Goal: Task Accomplishment & Management: Use online tool/utility

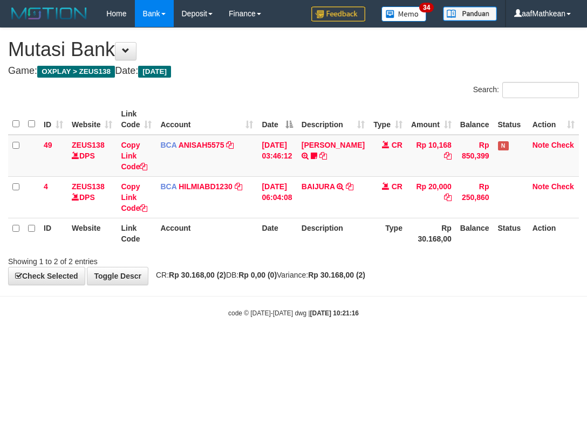
click at [354, 280] on div "**********" at bounding box center [293, 156] width 587 height 257
drag, startPoint x: 361, startPoint y: 291, endPoint x: 341, endPoint y: 277, distance: 24.4
click at [348, 285] on body "Toggle navigation Home Bank Account List Load By Website Group [OXPLAY] ZEUS138…" at bounding box center [293, 172] width 587 height 345
click at [359, 274] on strong "Rp 30.168,00 (2)" at bounding box center [336, 275] width 57 height 9
click at [346, 307] on body "Toggle navigation Home Bank Account List Load By Website Group [OXPLAY] ZEUS138…" at bounding box center [293, 172] width 587 height 345
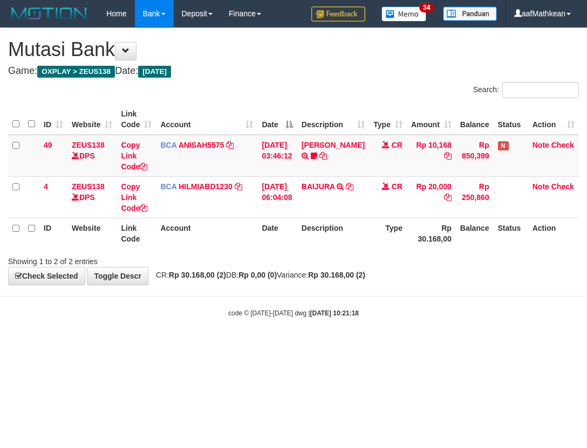
click at [372, 298] on body "Toggle navigation Home Bank Account List Load By Website Group [OXPLAY] ZEUS138…" at bounding box center [293, 172] width 587 height 345
drag, startPoint x: 370, startPoint y: 291, endPoint x: 585, endPoint y: 320, distance: 216.6
click at [457, 309] on body "Toggle navigation Home Bank Account List Load By Website Group [OXPLAY] ZEUS138…" at bounding box center [293, 172] width 587 height 345
click at [284, 341] on body "Toggle navigation Home Bank Account List Load By Website Group [OXPLAY] ZEUS138…" at bounding box center [293, 172] width 587 height 345
click at [444, 272] on div "**********" at bounding box center [293, 156] width 587 height 257
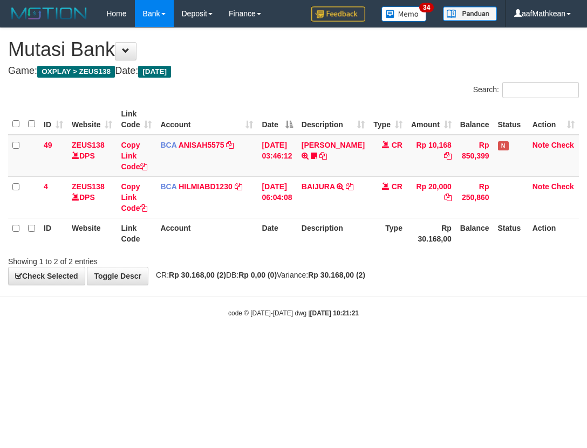
drag, startPoint x: 455, startPoint y: 283, endPoint x: 861, endPoint y: 362, distance: 414.4
click at [586, 345] on html "Toggle navigation Home Bank Account List Load By Website Group [OXPLAY] ZEUS138…" at bounding box center [293, 172] width 587 height 345
drag, startPoint x: 425, startPoint y: 365, endPoint x: 479, endPoint y: 390, distance: 58.9
click at [463, 345] on html "Toggle navigation Home Bank Account List Load By Website Group [OXPLAY] ZEUS138…" at bounding box center [293, 172] width 587 height 345
drag, startPoint x: 375, startPoint y: 265, endPoint x: 378, endPoint y: 272, distance: 7.0
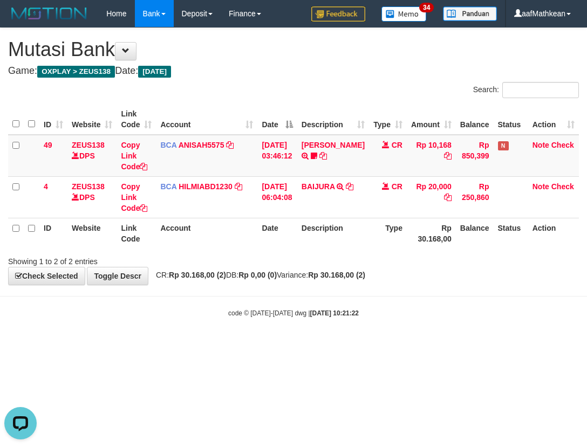
click at [375, 267] on div "**********" at bounding box center [293, 156] width 587 height 257
drag, startPoint x: 395, startPoint y: 293, endPoint x: 384, endPoint y: 295, distance: 11.4
click at [395, 295] on body "Toggle navigation Home Bank Account List Load By Website Group [OXPLAY] ZEUS138…" at bounding box center [293, 172] width 587 height 345
click at [434, 266] on div "**********" at bounding box center [293, 156] width 587 height 257
drag, startPoint x: 402, startPoint y: 255, endPoint x: 396, endPoint y: 273, distance: 19.1
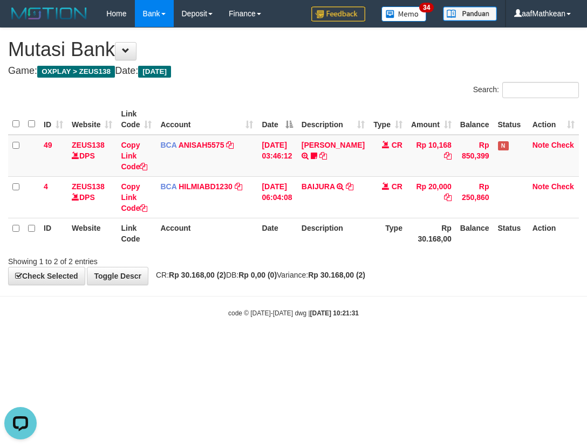
click at [401, 259] on div "Showing 1 to 2 of 2 entries" at bounding box center [293, 259] width 587 height 15
click at [381, 291] on body "Toggle navigation Home Bank Account List Load By Website Group [OXPLAY] ZEUS138…" at bounding box center [293, 172] width 587 height 345
click at [386, 305] on body "Toggle navigation Home Bank Account List Load By Website Group [OXPLAY] ZEUS138…" at bounding box center [293, 172] width 587 height 345
click at [338, 298] on body "Toggle navigation Home Bank Account List Load By Website Group [OXPLAY] ZEUS138…" at bounding box center [293, 172] width 587 height 345
drag, startPoint x: 335, startPoint y: 294, endPoint x: 322, endPoint y: 253, distance: 42.8
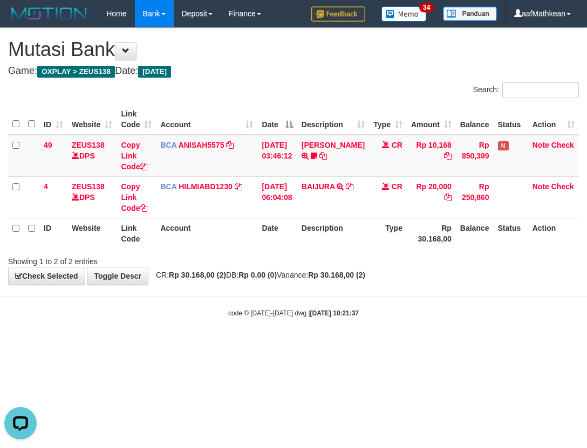
click at [327, 276] on body "Toggle navigation Home Bank Account List Load By Website Group [OXPLAY] ZEUS138…" at bounding box center [293, 172] width 587 height 345
drag, startPoint x: 332, startPoint y: 253, endPoint x: 330, endPoint y: 265, distance: 12.6
click at [331, 260] on div "Search: ID Website Link Code Account Date Description Type Amount Balance Statu…" at bounding box center [293, 174] width 571 height 185
drag, startPoint x: 215, startPoint y: 313, endPoint x: 242, endPoint y: 331, distance: 32.2
click at [232, 323] on body "Toggle navigation Home Bank Account List Load By Website Group [OXPLAY] ZEUS138…" at bounding box center [293, 172] width 587 height 345
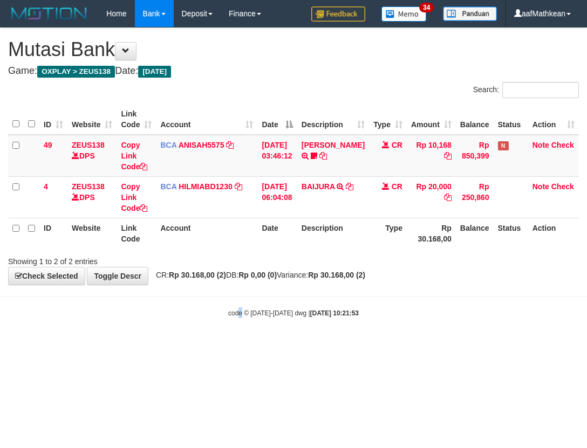
click at [242, 331] on body "Toggle navigation Home Bank Account List Load By Website Group [OXPLAY] ZEUS138…" at bounding box center [293, 172] width 587 height 345
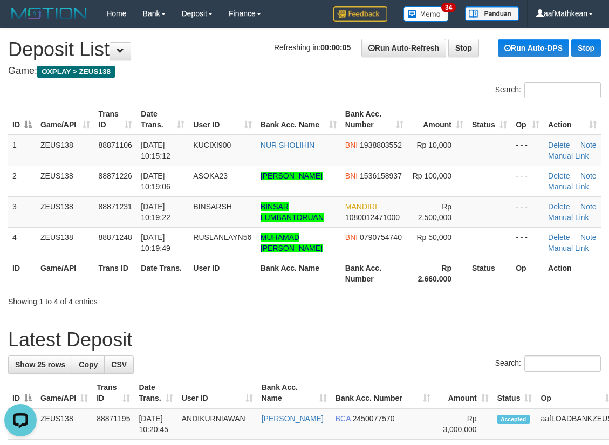
click at [187, 54] on h1 "Refreshing in: 00:00:05 Run Auto-Refresh Stop Run Auto-DPS Stop Deposit List" at bounding box center [304, 50] width 593 height 22
click at [573, 222] on link "Manual Link" at bounding box center [568, 217] width 41 height 9
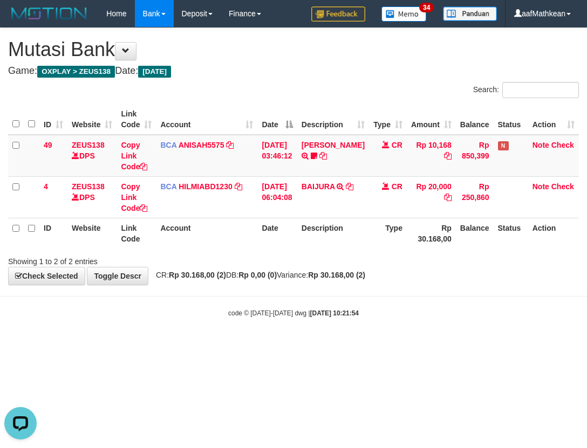
drag, startPoint x: 168, startPoint y: 333, endPoint x: 258, endPoint y: 363, distance: 94.5
click at [195, 343] on body "Toggle navigation Home Bank Account List Load By Website Group [OXPLAY] ZEUS138…" at bounding box center [293, 172] width 587 height 345
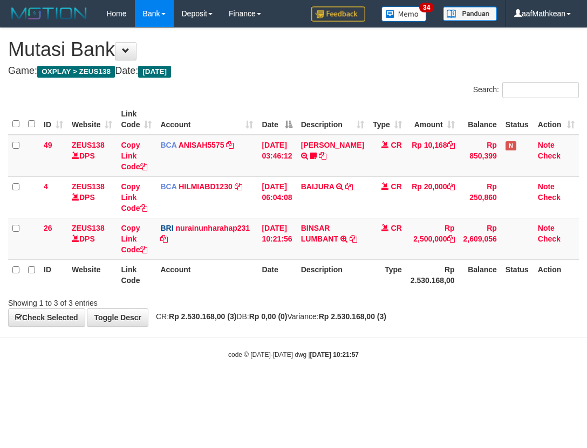
click at [232, 328] on body "Toggle navigation Home Bank Account List Load By Website Group [OXPLAY] ZEUS138…" at bounding box center [293, 193] width 587 height 387
drag, startPoint x: 308, startPoint y: 351, endPoint x: 302, endPoint y: 347, distance: 7.5
click at [310, 351] on body "Toggle navigation Home Bank Account List Load By Website Group [OXPLAY] ZEUS138…" at bounding box center [293, 193] width 587 height 387
drag, startPoint x: 332, startPoint y: 344, endPoint x: 340, endPoint y: 298, distance: 46.5
click at [337, 337] on body "Toggle navigation Home Bank Account List Load By Website Group [OXPLAY] ZEUS138…" at bounding box center [293, 193] width 587 height 387
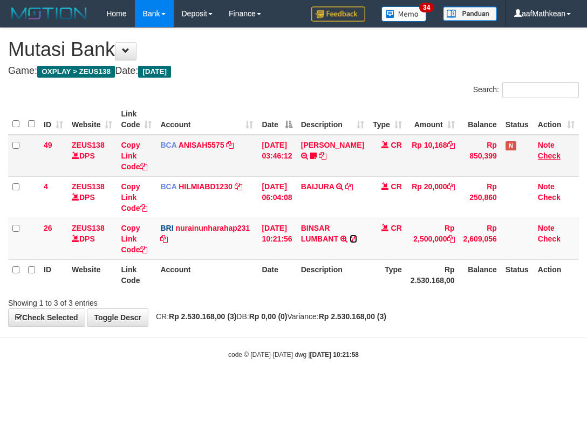
drag, startPoint x: 0, startPoint y: 0, endPoint x: 544, endPoint y: 156, distance: 565.5
click at [349, 243] on icon at bounding box center [353, 239] width 8 height 8
click at [1, 284] on div "ID Website Link Code Account Date Description Type Amount Balance Status Action…" at bounding box center [293, 197] width 587 height 193
click at [148, 248] on td "Copy Link Code" at bounding box center [135, 239] width 39 height 42
click at [133, 247] on link "Copy Link Code" at bounding box center [134, 239] width 26 height 30
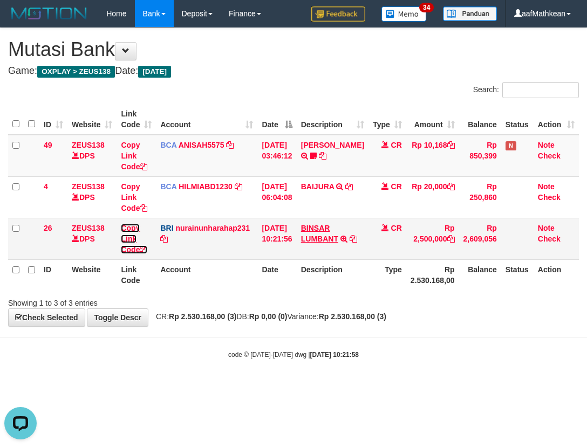
click at [155, 248] on td "Copy Link Code" at bounding box center [135, 239] width 39 height 42
click at [512, 266] on th "Status" at bounding box center [517, 274] width 32 height 31
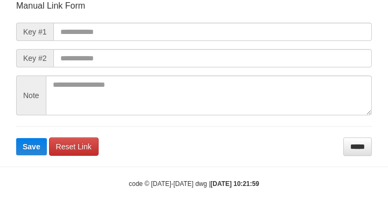
scroll to position [126, 0]
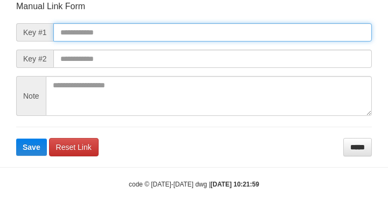
drag, startPoint x: 133, startPoint y: 37, endPoint x: 197, endPoint y: 42, distance: 64.4
click at [132, 37] on input "text" at bounding box center [212, 32] width 319 height 18
paste input "**********"
type input "**********"
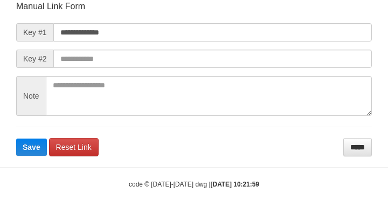
click at [271, 53] on form "**********" at bounding box center [194, 79] width 356 height 156
click at [276, 49] on form "**********" at bounding box center [194, 79] width 356 height 156
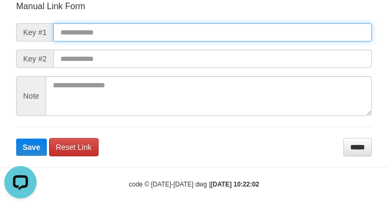
click at [86, 26] on input "text" at bounding box center [212, 32] width 319 height 18
paste input "**********"
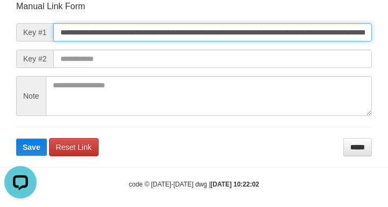
type input "**********"
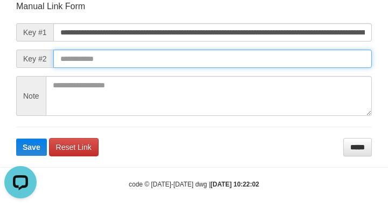
click at [16, 139] on button "Save" at bounding box center [31, 147] width 31 height 17
click at [254, 59] on input "text" at bounding box center [212, 59] width 319 height 18
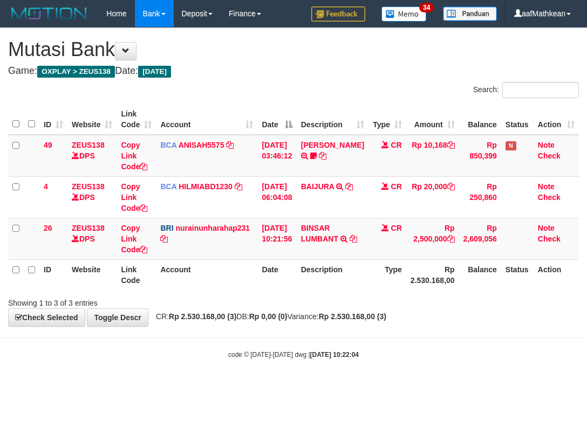
drag, startPoint x: 334, startPoint y: 278, endPoint x: 393, endPoint y: 271, distance: 59.3
click at [341, 278] on th "Description" at bounding box center [333, 274] width 72 height 31
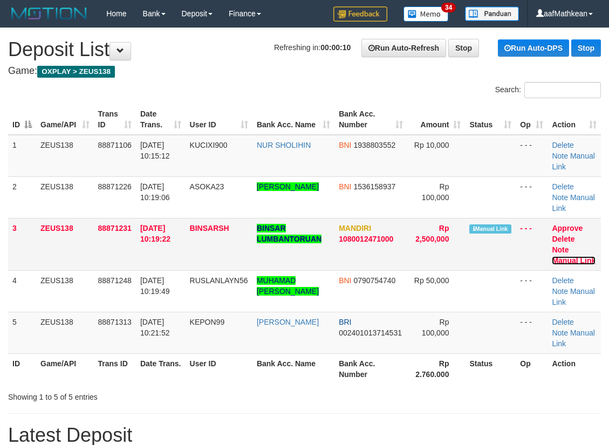
click at [567, 259] on link "Manual Link" at bounding box center [574, 260] width 44 height 9
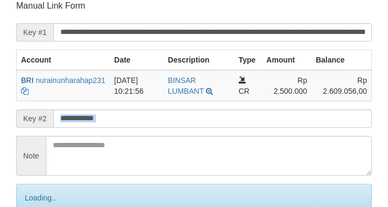
click at [86, 123] on input "text" at bounding box center [212, 118] width 319 height 18
click at [90, 123] on input "text" at bounding box center [212, 118] width 319 height 18
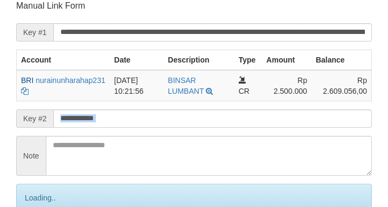
click at [96, 122] on input "text" at bounding box center [212, 118] width 319 height 18
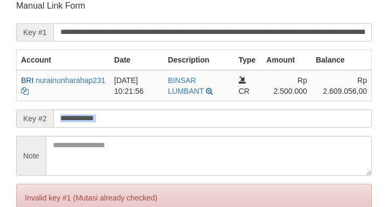
scroll to position [211, 0]
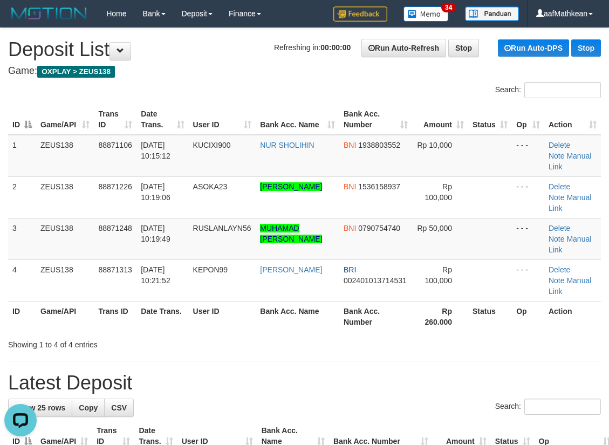
drag, startPoint x: 104, startPoint y: 110, endPoint x: 215, endPoint y: 56, distance: 124.0
click at [113, 111] on th "Trans ID" at bounding box center [115, 119] width 43 height 31
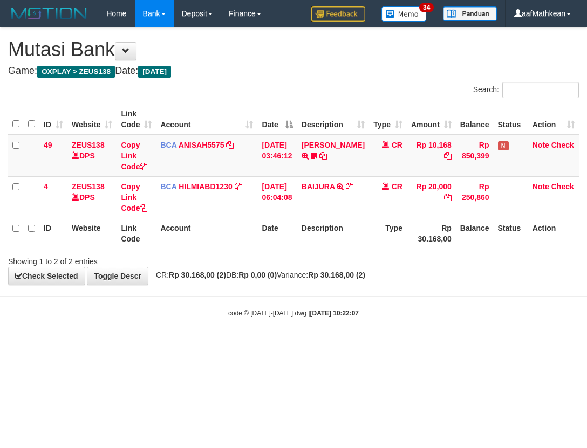
click at [338, 228] on table "ID Website Link Code Account Date Description Type Amount Balance Status Action…" at bounding box center [293, 176] width 571 height 145
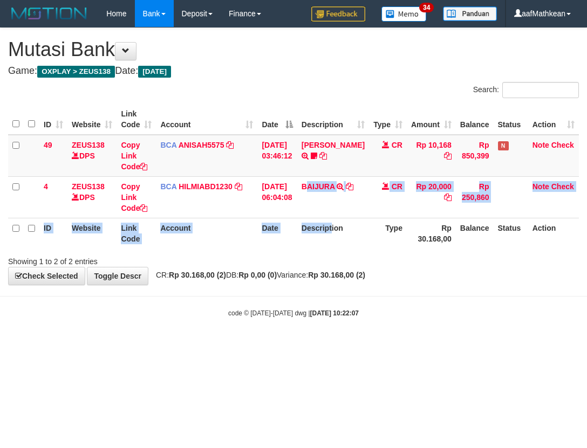
click at [133, 338] on body "Toggle navigation Home Bank Account List Load By Website Group [OXPLAY] ZEUS138…" at bounding box center [293, 172] width 587 height 345
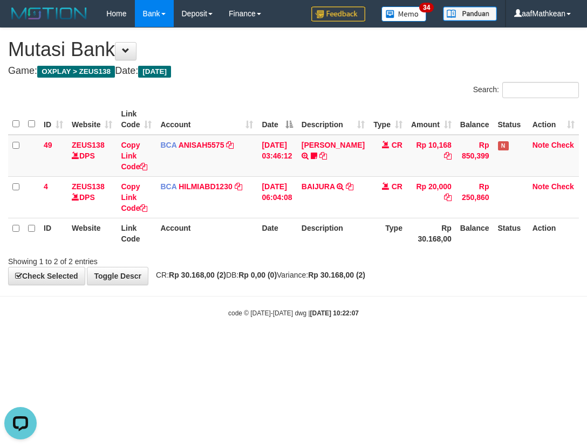
drag, startPoint x: 166, startPoint y: 343, endPoint x: 177, endPoint y: 342, distance: 11.9
click at [172, 344] on body "Toggle navigation Home Bank Account List Load By Website Group [OXPLAY] ZEUS138…" at bounding box center [293, 172] width 587 height 345
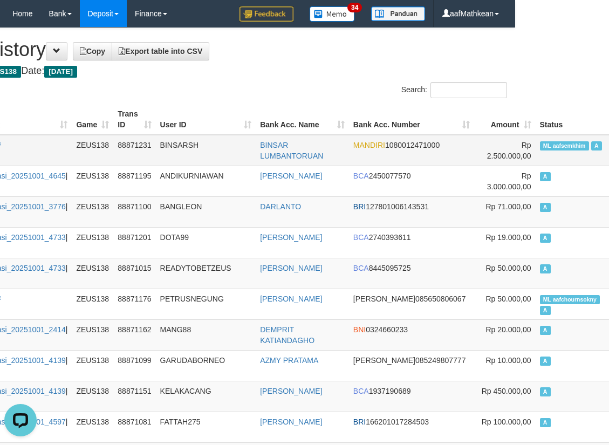
click at [535, 152] on td "ML aafsemkhim A" at bounding box center [572, 150] width 75 height 31
click at [535, 150] on td "ML aafsemkhim A" at bounding box center [572, 150] width 75 height 31
copy td "aafsemkhim"
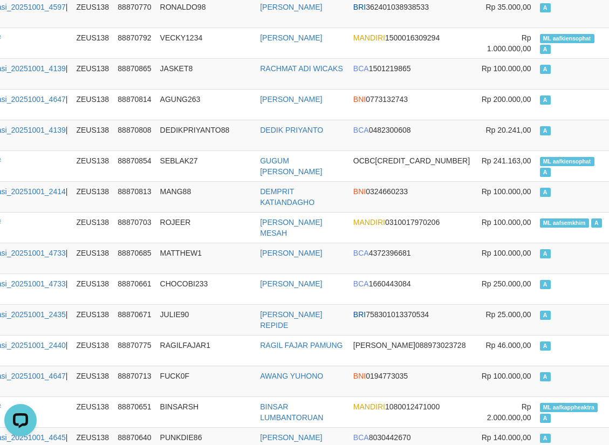
scroll to position [1306, 94]
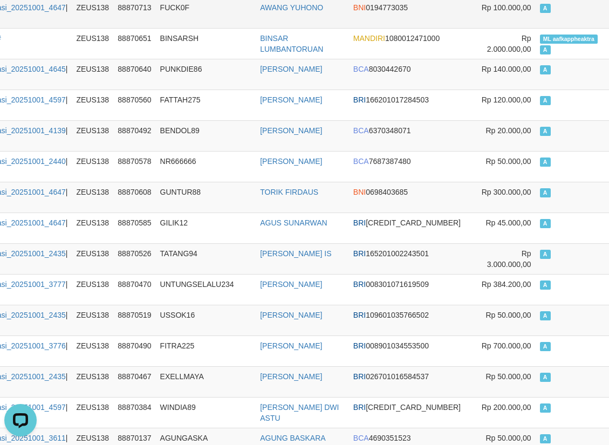
drag, startPoint x: 128, startPoint y: 70, endPoint x: 108, endPoint y: 23, distance: 50.8
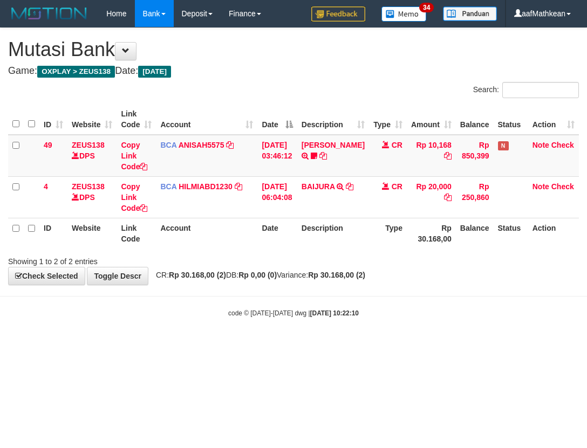
drag, startPoint x: 166, startPoint y: 333, endPoint x: 174, endPoint y: 332, distance: 8.8
click at [167, 333] on body "Toggle navigation Home Bank Account List Load By Website Group [OXPLAY] ZEUS138…" at bounding box center [293, 172] width 587 height 345
click at [456, 311] on div "code © 2012-2018 dwg | 2025/10/01 10:22:11" at bounding box center [293, 312] width 587 height 11
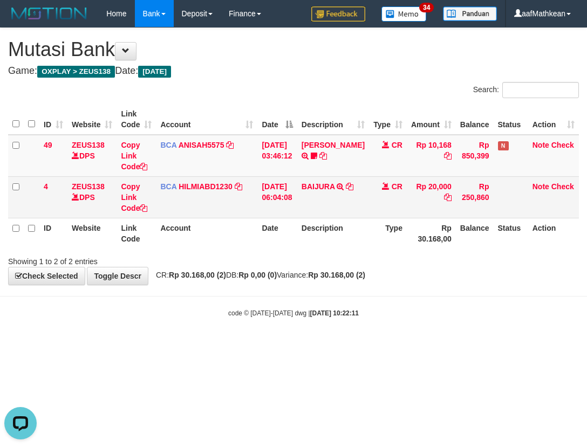
click at [267, 196] on td "[DATE] 06:04:08" at bounding box center [276, 197] width 39 height 42
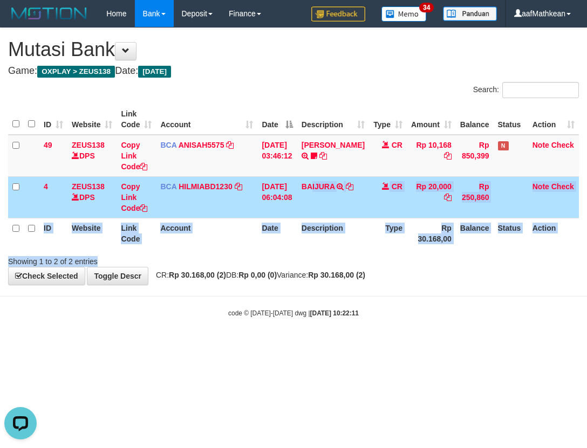
drag, startPoint x: 318, startPoint y: 217, endPoint x: 517, endPoint y: 276, distance: 206.8
click at [444, 262] on div "Search: ID Website Link Code Account Date Description Type Amount Balance Statu…" at bounding box center [293, 174] width 571 height 185
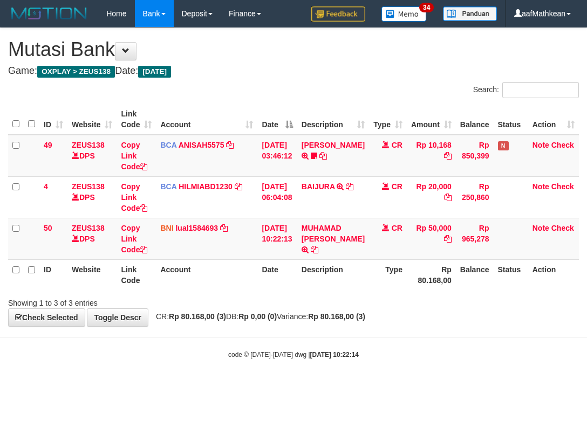
click at [279, 358] on small "code © 2012-2018 dwg | 2025/10/01 10:22:14" at bounding box center [293, 355] width 130 height 8
click at [288, 362] on body "Toggle navigation Home Bank Account List Load By Website Group [OXPLAY] ZEUS138…" at bounding box center [293, 193] width 587 height 387
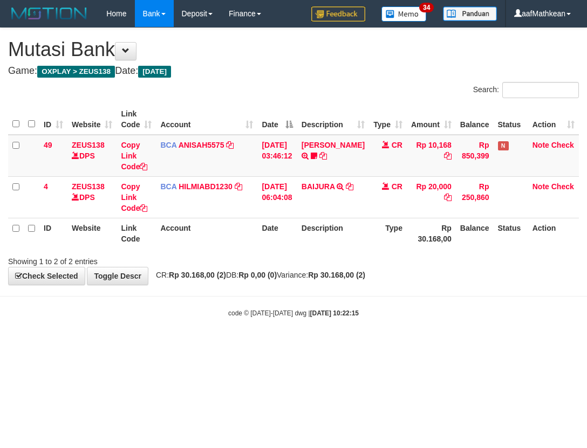
click at [362, 234] on th "Description" at bounding box center [333, 233] width 72 height 31
drag, startPoint x: 366, startPoint y: 241, endPoint x: 584, endPoint y: 194, distance: 223.0
click at [372, 241] on th "Type" at bounding box center [388, 233] width 38 height 31
drag, startPoint x: 184, startPoint y: 265, endPoint x: 263, endPoint y: 276, distance: 79.5
click at [200, 270] on div "**********" at bounding box center [293, 156] width 587 height 257
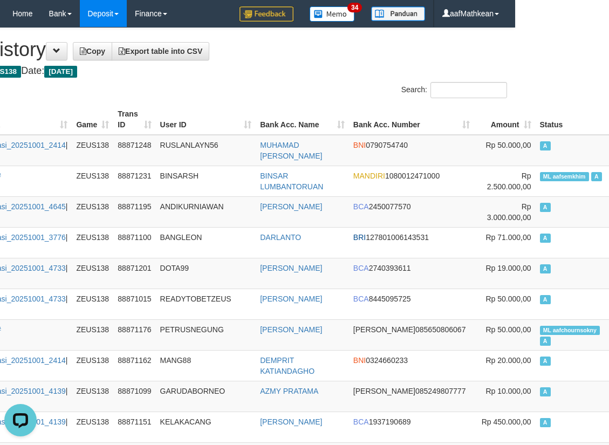
drag, startPoint x: 169, startPoint y: 93, endPoint x: 97, endPoint y: 1, distance: 117.2
click at [168, 92] on div "Search:" at bounding box center [210, 91] width 609 height 19
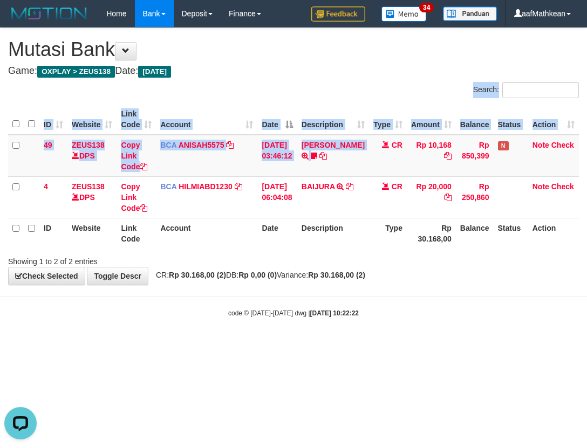
click at [411, 331] on body "Toggle navigation Home Bank Account List Load By Website Group [OXPLAY] ZEUS138…" at bounding box center [293, 172] width 587 height 345
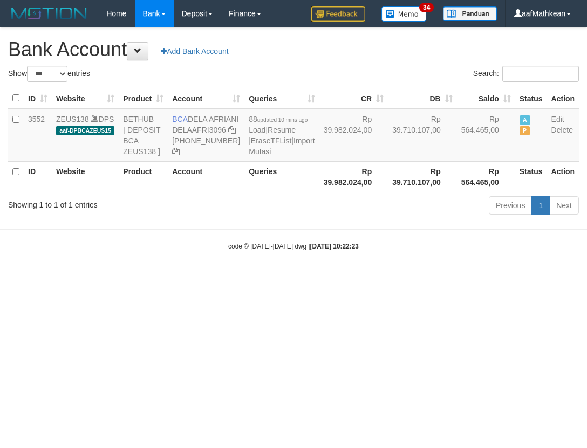
select select "***"
drag, startPoint x: 201, startPoint y: 128, endPoint x: 207, endPoint y: 132, distance: 7.3
click at [207, 132] on td "BCA DELA AFRIANI DELAAFRI3096 869-245-8639" at bounding box center [206, 135] width 77 height 53
copy td "DELA AFRIANI"
drag, startPoint x: 305, startPoint y: 306, endPoint x: 317, endPoint y: 311, distance: 12.8
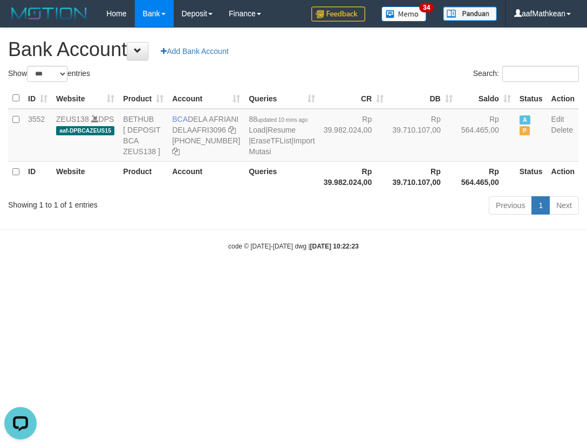
click at [311, 278] on body "Toggle navigation Home Bank Account List Load By Website Group [OXPLAY] ZEUS138…" at bounding box center [293, 139] width 587 height 278
drag, startPoint x: 345, startPoint y: 310, endPoint x: 196, endPoint y: 122, distance: 239.2
click at [257, 214] on html "Toggle navigation Home Bank Account List Load By Website Group [OXPLAY] ZEUS138…" at bounding box center [293, 139] width 587 height 278
select select "***"
click at [260, 148] on div "Show ** ** ** *** *** entries Search: ID Website Product Account Queries CR [PE…" at bounding box center [293, 142] width 571 height 153
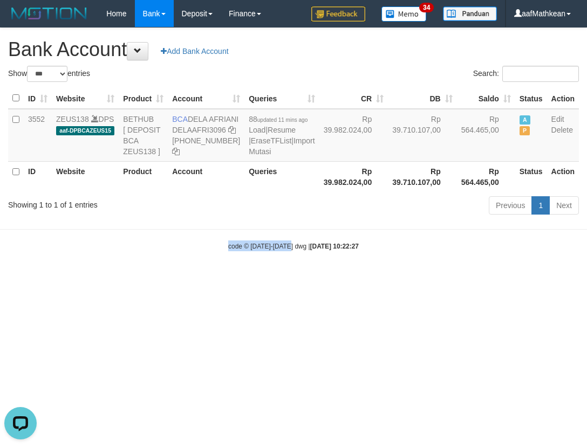
drag, startPoint x: 290, startPoint y: 278, endPoint x: 300, endPoint y: 292, distance: 17.8
click at [294, 278] on body "Toggle navigation Home Bank Account List Load By Website Group [OXPLAY] ZEUS138…" at bounding box center [293, 139] width 587 height 278
click at [300, 278] on body "Toggle navigation Home Bank Account List Load By Website Group [OXPLAY] ZEUS138…" at bounding box center [293, 139] width 587 height 278
drag, startPoint x: 300, startPoint y: 253, endPoint x: 239, endPoint y: 137, distance: 131.7
click at [280, 207] on body "Toggle navigation Home Bank Account List Load By Website Group [OXPLAY] ZEUS138…" at bounding box center [293, 139] width 587 height 278
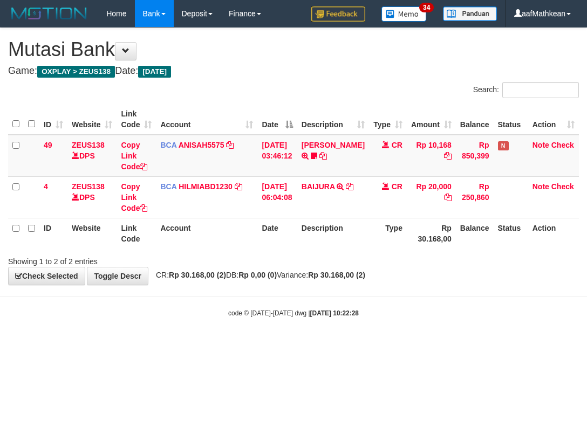
click at [436, 325] on body "Toggle navigation Home Bank Account List Load By Website Group [OXPLAY] ZEUS138…" at bounding box center [293, 172] width 587 height 345
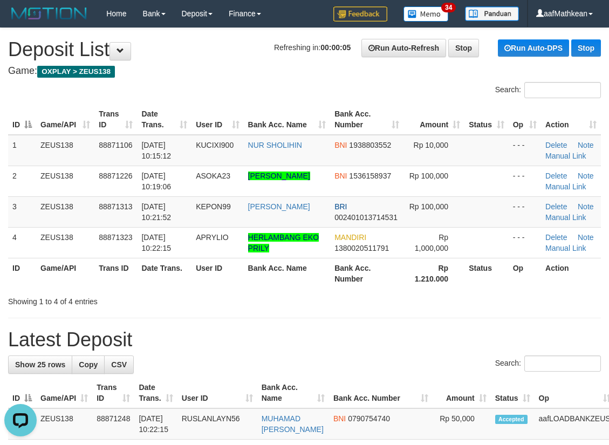
click at [205, 90] on div "Search:" at bounding box center [304, 91] width 609 height 19
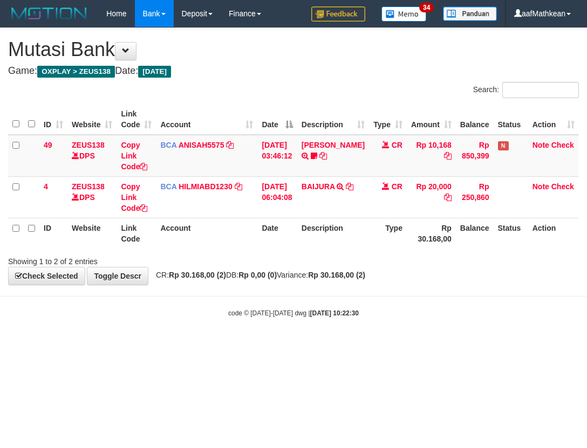
click at [290, 317] on small "code © 2012-2018 dwg | 2025/10/01 10:22:30" at bounding box center [293, 314] width 130 height 8
click at [228, 345] on html "Toggle navigation Home Bank Account List Load By Website Group [OXPLAY] ZEUS138…" at bounding box center [293, 172] width 587 height 345
drag, startPoint x: 248, startPoint y: 374, endPoint x: 263, endPoint y: 369, distance: 16.0
click at [249, 345] on html "Toggle navigation Home Bank Account List Load By Website Group [OXPLAY] ZEUS138…" at bounding box center [293, 172] width 587 height 345
click at [267, 345] on html "Toggle navigation Home Bank Account List Load By Website Group [OXPLAY] ZEUS138…" at bounding box center [293, 172] width 587 height 345
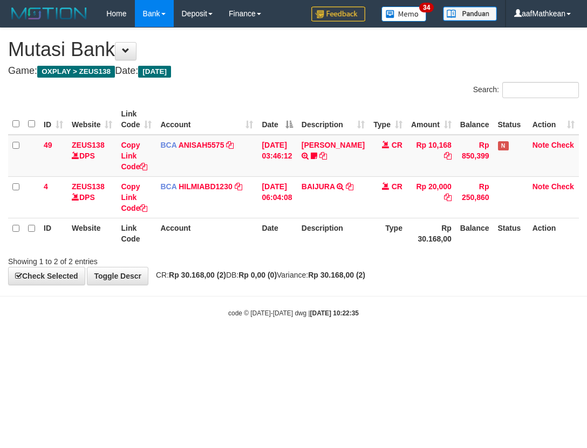
click at [321, 307] on div "code © 2012-2018 dwg | 2025/10/01 10:22:35" at bounding box center [293, 312] width 587 height 11
click at [332, 299] on body "Toggle navigation Home Bank Account List Load By Website Group [OXPLAY] ZEUS138…" at bounding box center [293, 172] width 587 height 345
click at [314, 313] on div "code © [DATE]-[DATE] dwg | [DATE] 10:22:38" at bounding box center [293, 312] width 587 height 11
click at [107, 332] on body "Toggle navigation Home Bank Account List Load By Website Group [OXPLAY] ZEUS138…" at bounding box center [293, 172] width 587 height 345
click at [161, 327] on body "Toggle navigation Home Bank Account List Load By Website Group [OXPLAY] ZEUS138…" at bounding box center [293, 172] width 587 height 345
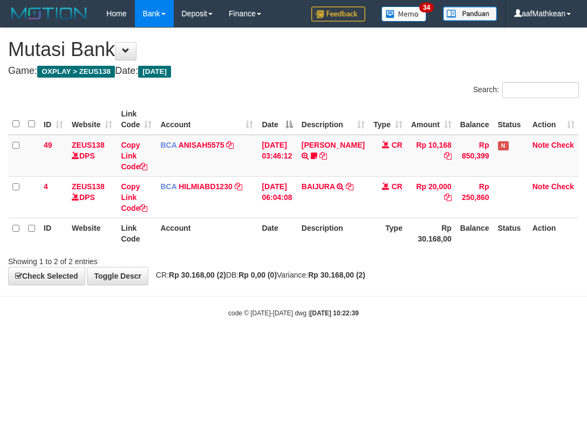
click at [163, 327] on body "Toggle navigation Home Bank Account List Load By Website Group [OXPLAY] ZEUS138…" at bounding box center [293, 172] width 587 height 345
drag, startPoint x: 224, startPoint y: 315, endPoint x: 284, endPoint y: 320, distance: 60.6
click at [248, 317] on div "code © 2012-2018 dwg | 2025/10/01 10:22:40" at bounding box center [293, 312] width 587 height 11
click at [317, 303] on body "Toggle navigation Home Bank Account List Load By Website Group [OXPLAY] ZEUS138…" at bounding box center [293, 172] width 587 height 345
drag, startPoint x: 0, startPoint y: 0, endPoint x: 396, endPoint y: 302, distance: 497.9
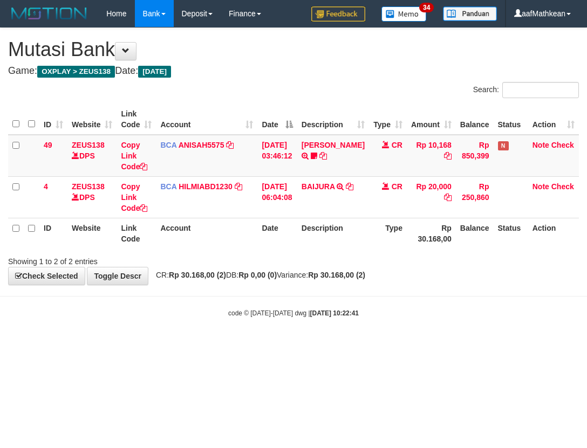
click at [396, 303] on body "Toggle navigation Home Bank Account List Load By Website Group [OXPLAY] ZEUS138…" at bounding box center [293, 172] width 587 height 345
click at [399, 302] on body "Toggle navigation Home Bank Account List Load By Website Group [OXPLAY] ZEUS138…" at bounding box center [293, 172] width 587 height 345
click at [403, 297] on body "Toggle navigation Home Bank Account List Load By Website Group [OXPLAY] ZEUS138…" at bounding box center [293, 172] width 587 height 345
click at [402, 297] on body "Toggle navigation Home Bank Account List Load By Website Group [OXPLAY] ZEUS138…" at bounding box center [293, 172] width 587 height 345
drag, startPoint x: 0, startPoint y: 0, endPoint x: 382, endPoint y: 308, distance: 490.9
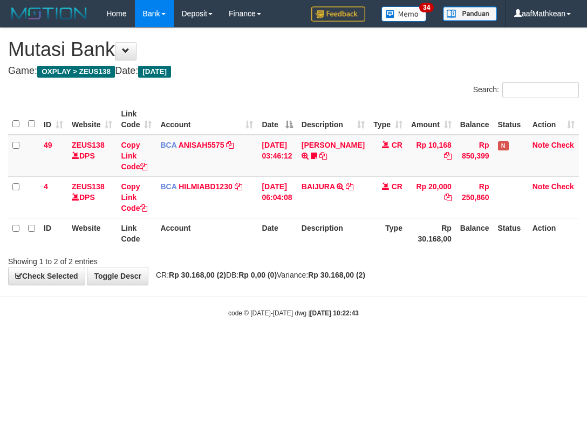
click at [377, 301] on body "Toggle navigation Home Bank Account List Load By Website Group [OXPLAY] ZEUS138…" at bounding box center [293, 172] width 587 height 345
click at [382, 308] on body "Toggle navigation Home Bank Account List Load By Website Group [OXPLAY] ZEUS138…" at bounding box center [293, 172] width 587 height 345
click at [387, 304] on body "Toggle navigation Home Bank Account List Load By Website Group [OXPLAY] ZEUS138…" at bounding box center [293, 172] width 587 height 345
click at [382, 299] on body "Toggle navigation Home Bank Account List Load By Website Group [OXPLAY] ZEUS138…" at bounding box center [293, 172] width 587 height 345
click at [379, 290] on body "Toggle navigation Home Bank Account List Load By Website Group [OXPLAY] ZEUS138…" at bounding box center [293, 172] width 587 height 345
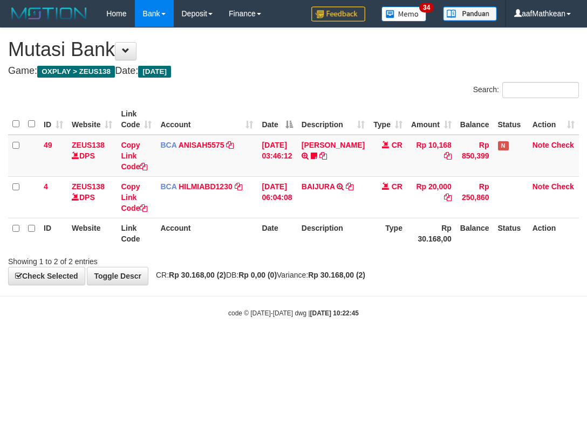
click at [381, 292] on body "Toggle navigation Home Bank Account List Load By Website Group [OXPLAY] ZEUS138…" at bounding box center [293, 172] width 587 height 345
click at [379, 290] on body "Toggle navigation Home Bank Account List Load By Website Group [OXPLAY] ZEUS138…" at bounding box center [293, 172] width 587 height 345
click at [377, 290] on body "Toggle navigation Home Bank Account List Load By Website Group [OXPLAY] ZEUS138…" at bounding box center [293, 172] width 587 height 345
click at [380, 284] on div "**********" at bounding box center [293, 156] width 587 height 257
click at [365, 279] on strong "Rp 30.168,00 (2)" at bounding box center [336, 275] width 57 height 9
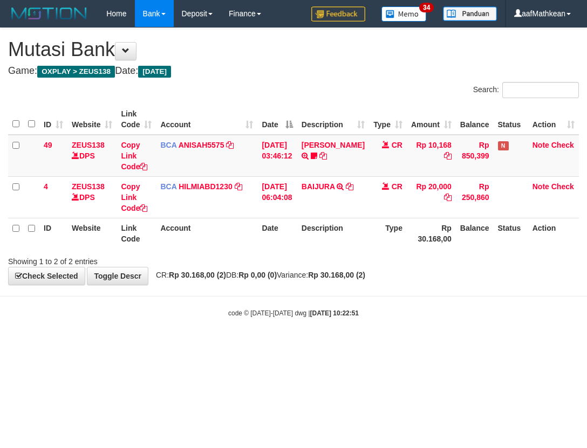
click at [388, 283] on div "**********" at bounding box center [293, 156] width 587 height 257
click at [388, 286] on body "Toggle navigation Home Bank Account List Load By Website Group [OXPLAY] ZEUS138…" at bounding box center [293, 172] width 587 height 345
click at [387, 284] on div "**********" at bounding box center [293, 156] width 587 height 257
click at [365, 279] on strong "Rp 30.168,00 (2)" at bounding box center [336, 275] width 57 height 9
drag, startPoint x: 374, startPoint y: 279, endPoint x: 365, endPoint y: 292, distance: 15.6
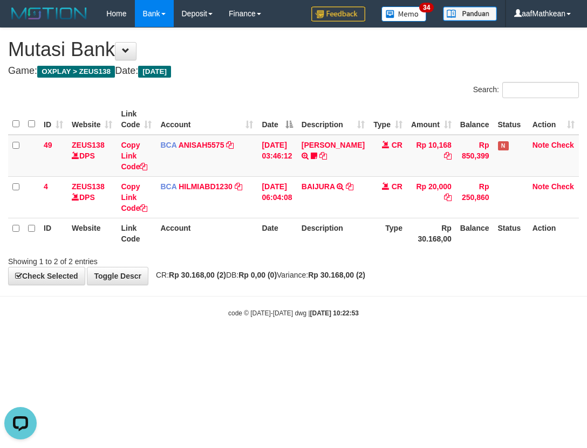
click at [367, 282] on div "**********" at bounding box center [293, 156] width 587 height 257
click at [364, 295] on body "Toggle navigation Home Bank Account List Load By Website Group [OXPLAY] ZEUS138…" at bounding box center [293, 172] width 587 height 345
click at [326, 292] on body "Toggle navigation Home Bank Account List Load By Website Group [OXPLAY] ZEUS138…" at bounding box center [293, 172] width 587 height 345
click at [335, 301] on body "Toggle navigation Home Bank Account List Load By Website Group [OXPLAY] ZEUS138…" at bounding box center [293, 172] width 587 height 345
click at [349, 296] on body "Toggle navigation Home Bank Account List Load By Website Group [OXPLAY] ZEUS138…" at bounding box center [293, 172] width 587 height 345
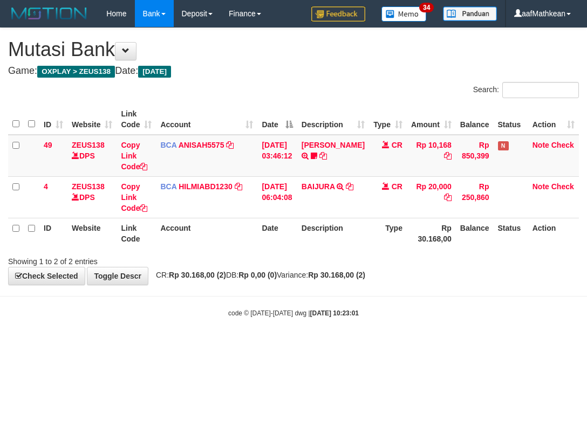
click at [344, 296] on body "Toggle navigation Home Bank Account List Load By Website Group [OXPLAY] ZEUS138…" at bounding box center [293, 172] width 587 height 345
click at [340, 296] on body "Toggle navigation Home Bank Account List Load By Website Group [OXPLAY] ZEUS138…" at bounding box center [293, 172] width 587 height 345
click at [345, 281] on div "**********" at bounding box center [293, 156] width 587 height 257
click at [345, 278] on strong "Rp 30.168,00 (2)" at bounding box center [336, 275] width 57 height 9
click at [307, 269] on div "**********" at bounding box center [293, 156] width 587 height 257
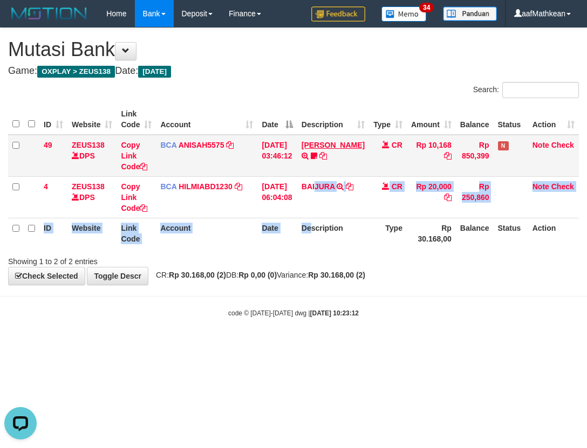
click at [325, 186] on table "ID Website Link Code Account Date Description Type Amount Balance Status Action…" at bounding box center [293, 176] width 571 height 145
click at [334, 226] on table "ID Website Link Code Account Date Description Type Amount Balance Status Action…" at bounding box center [293, 176] width 571 height 145
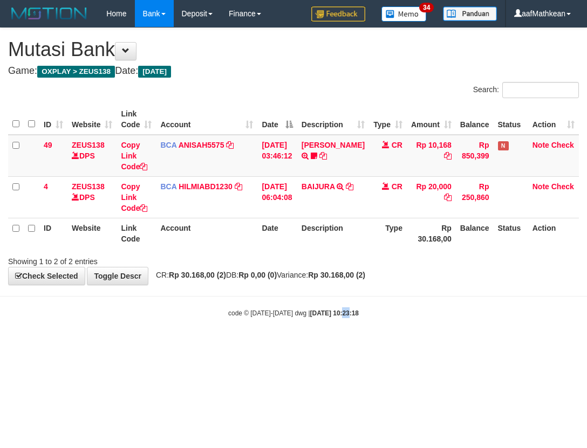
click at [336, 307] on body "Toggle navigation Home Bank Account List Load By Website Group [OXPLAY] ZEUS138…" at bounding box center [293, 172] width 587 height 345
click at [333, 293] on body "Toggle navigation Home Bank Account List Load By Website Group [OXPLAY] ZEUS138…" at bounding box center [293, 172] width 587 height 345
click at [336, 294] on body "Toggle navigation Home Bank Account List Load By Website Group [OXPLAY] ZEUS138…" at bounding box center [293, 172] width 587 height 345
click at [339, 291] on body "Toggle navigation Home Bank Account List Load By Website Group [OXPLAY] ZEUS138…" at bounding box center [293, 172] width 587 height 345
click at [335, 285] on body "Toggle navigation Home Bank Account List Load By Website Group [OXPLAY] ZEUS138…" at bounding box center [293, 172] width 587 height 345
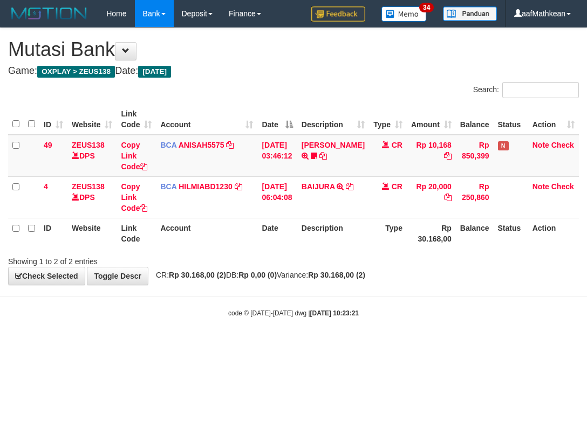
click at [333, 282] on div "**********" at bounding box center [293, 156] width 587 height 257
click at [332, 281] on div "**********" at bounding box center [293, 156] width 587 height 257
click at [331, 280] on div "**********" at bounding box center [293, 156] width 587 height 257
drag, startPoint x: 255, startPoint y: 256, endPoint x: 266, endPoint y: 279, distance: 26.0
click at [258, 265] on div "Showing 1 to 2 of 2 entries" at bounding box center [293, 259] width 587 height 15
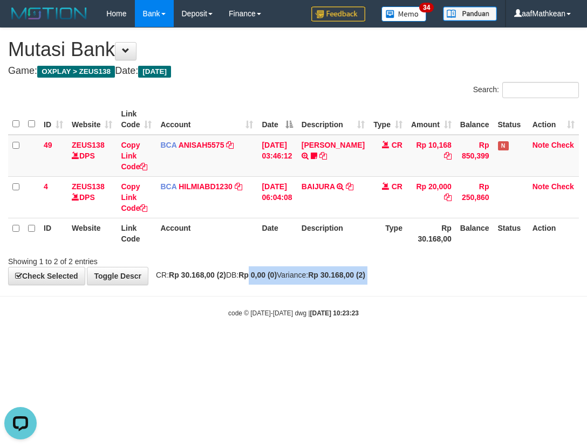
drag, startPoint x: 266, startPoint y: 279, endPoint x: 284, endPoint y: 284, distance: 17.9
click at [284, 291] on body "Toggle navigation Home Bank Account List Load By Website Group [OXPLAY] ZEUS138…" at bounding box center [293, 172] width 587 height 345
click at [300, 290] on body "Toggle navigation Home Bank Account List Load By Website Group [OXPLAY] ZEUS138…" at bounding box center [293, 172] width 587 height 345
click at [268, 241] on th "Date" at bounding box center [276, 233] width 39 height 31
click at [277, 272] on div "**********" at bounding box center [293, 156] width 587 height 257
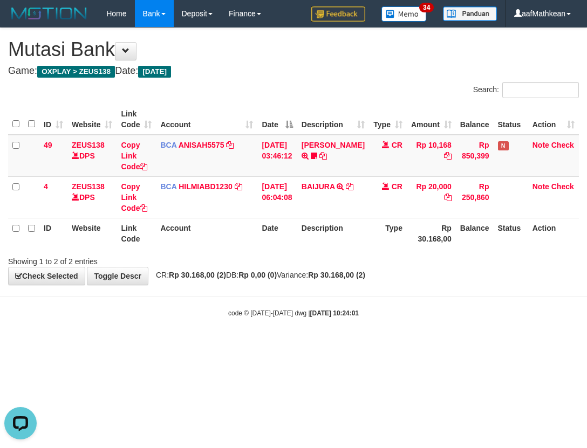
click at [265, 245] on th "Date" at bounding box center [276, 233] width 39 height 31
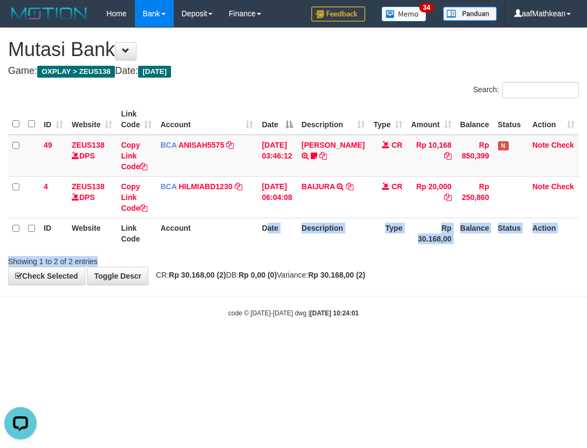
drag, startPoint x: 266, startPoint y: 253, endPoint x: 267, endPoint y: 265, distance: 11.9
click at [267, 265] on div "Search: ID Website Link Code Account Date Description Type Amount Balance Statu…" at bounding box center [293, 174] width 571 height 185
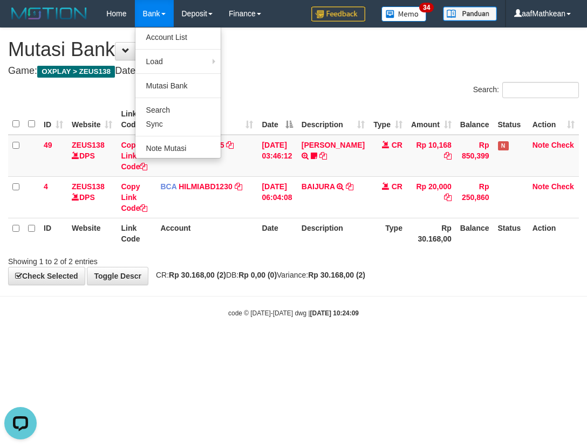
click at [338, 245] on table "ID Website Link Code Account Date Description Type Amount Balance Status Action…" at bounding box center [293, 176] width 571 height 145
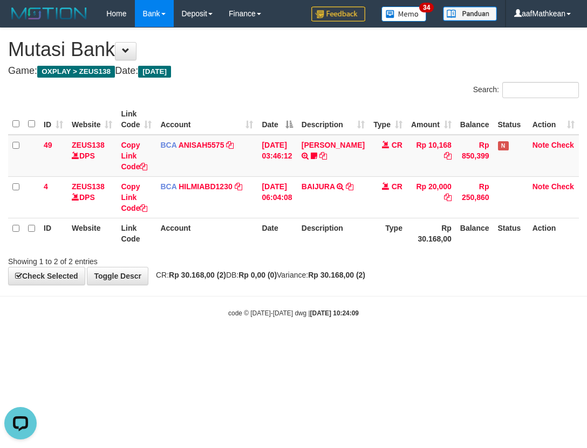
drag, startPoint x: 379, startPoint y: 314, endPoint x: 374, endPoint y: 310, distance: 6.5
click at [375, 311] on div "code © [DATE]-[DATE] dwg | [DATE] 10:24:09" at bounding box center [293, 312] width 587 height 11
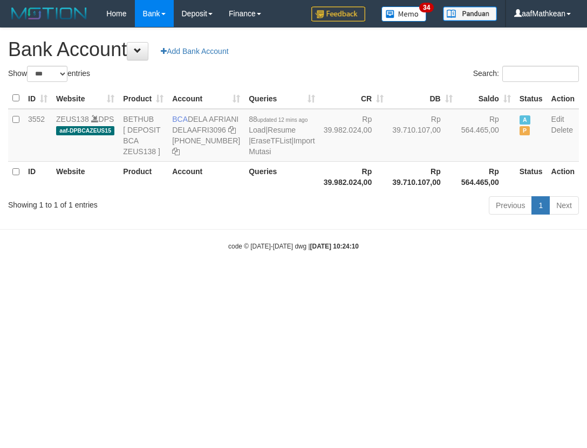
select select "***"
click at [389, 258] on body "Toggle navigation Home Bank Account List Load By Website Group [OXPLAY] ZEUS138…" at bounding box center [293, 139] width 587 height 278
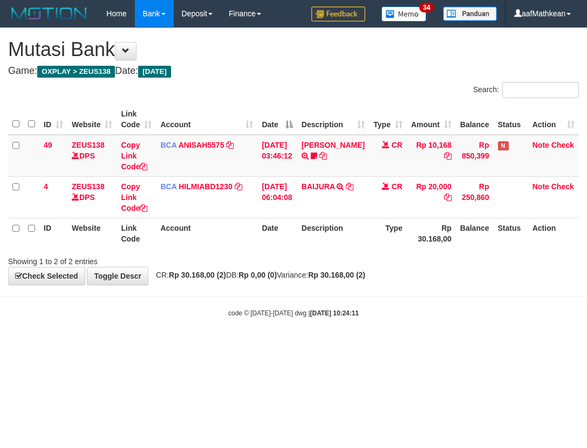
click at [360, 298] on body "Toggle navigation Home Bank Account List Load By Website Group [OXPLAY] ZEUS138…" at bounding box center [293, 172] width 587 height 345
click at [365, 291] on body "Toggle navigation Home Bank Account List Load By Website Group [OXPLAY] ZEUS138…" at bounding box center [293, 172] width 587 height 345
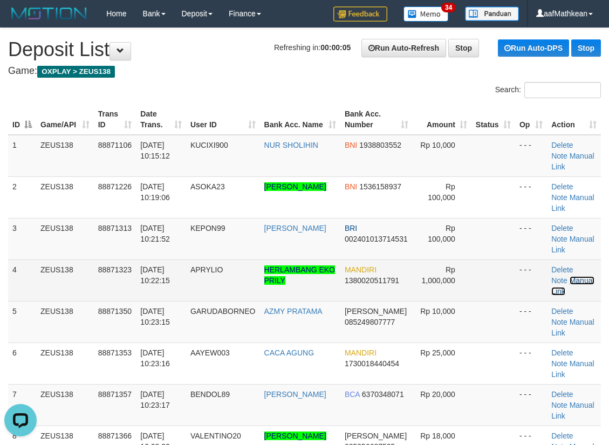
click at [584, 278] on link "Manual Link" at bounding box center [572, 285] width 43 height 19
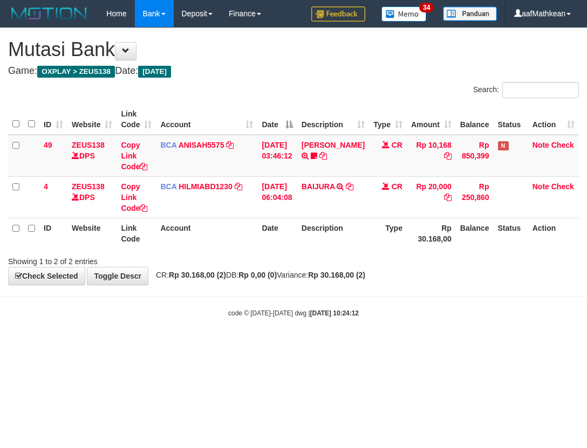
click at [323, 273] on span "CR: Rp 30.168,00 (2) DB: Rp 0,00 (0) Variance: Rp 30.168,00 (2)" at bounding box center [257, 275] width 215 height 9
click at [330, 273] on span "CR: Rp 30.168,00 (2) DB: Rp 0,00 (0) Variance: Rp 30.168,00 (2)" at bounding box center [257, 275] width 215 height 9
click at [363, 263] on div "Showing 1 to 2 of 2 entries" at bounding box center [293, 259] width 587 height 15
drag, startPoint x: 365, startPoint y: 264, endPoint x: 379, endPoint y: 269, distance: 14.7
click at [368, 269] on div "**********" at bounding box center [293, 156] width 587 height 257
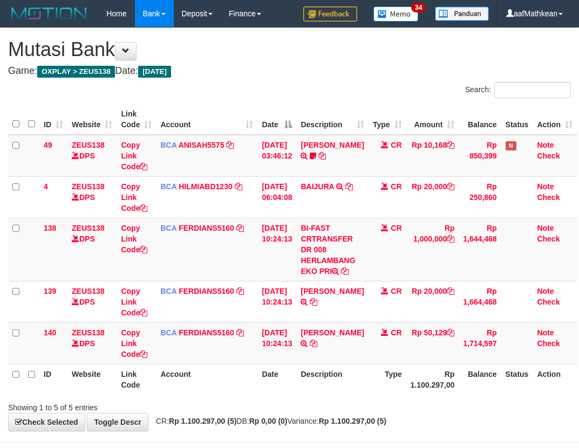
click at [351, 257] on td "BI-FAST CRTRANSFER DR 008 HERLAMBANG EKO PRI" at bounding box center [332, 249] width 72 height 63
drag, startPoint x: 335, startPoint y: 254, endPoint x: 341, endPoint y: 255, distance: 6.0
click at [335, 255] on td "BI-FAST CRTRANSFER DR 008 HERLAMBANG EKO PRI" at bounding box center [332, 249] width 72 height 63
drag, startPoint x: 306, startPoint y: 260, endPoint x: 580, endPoint y: 170, distance: 287.8
click at [340, 270] on td "BI-FAST CRTRANSFER DR 008 HERLAMBANG EKO PRI" at bounding box center [332, 249] width 72 height 63
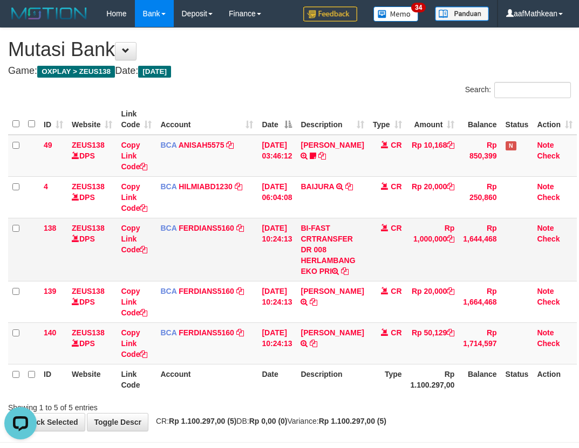
click at [341, 281] on tr "139 ZEUS138 DPS Copy Link Code BCA FERDIANS5160 DPS FERDIANSYAH mutasi_20251001…" at bounding box center [292, 302] width 568 height 42
click at [145, 248] on icon at bounding box center [144, 250] width 8 height 8
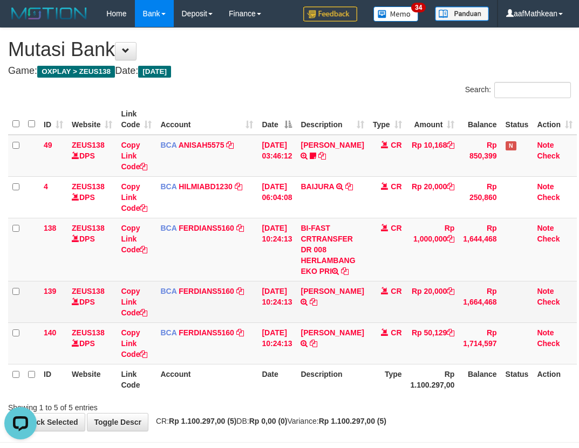
click at [460, 318] on tr "139 ZEUS138 DPS Copy Link Code BCA FERDIANS5160 DPS FERDIANSYAH mutasi_20251001…" at bounding box center [292, 302] width 568 height 42
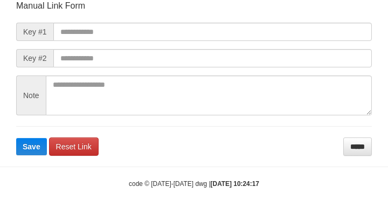
scroll to position [126, 0]
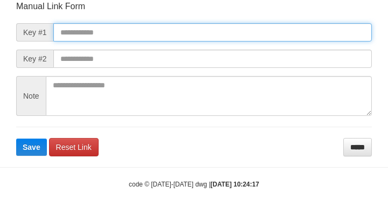
click at [142, 33] on input "text" at bounding box center [212, 32] width 319 height 18
paste input "**********"
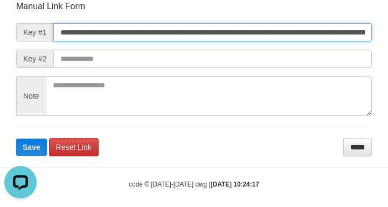
scroll to position [0, 796]
type input "**********"
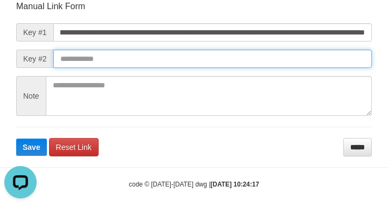
click at [16, 139] on button "Save" at bounding box center [31, 147] width 31 height 17
click at [273, 56] on input "text" at bounding box center [212, 59] width 319 height 18
click at [278, 57] on input "text" at bounding box center [212, 59] width 319 height 18
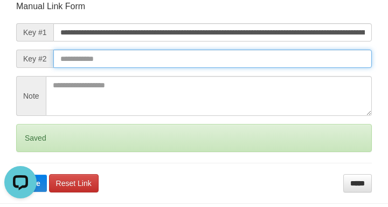
click at [294, 66] on input "text" at bounding box center [212, 59] width 319 height 18
click at [16, 175] on button "Save" at bounding box center [31, 183] width 31 height 17
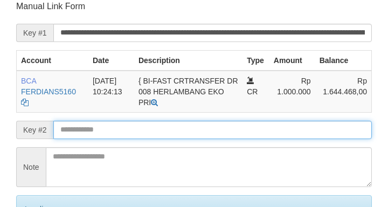
click at [169, 127] on form "**********" at bounding box center [194, 132] width 356 height 263
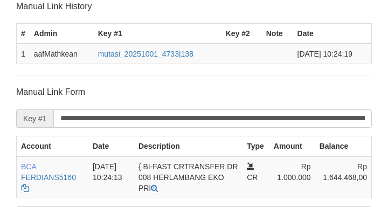
drag, startPoint x: 169, startPoint y: 126, endPoint x: 148, endPoint y: 128, distance: 21.1
click at [169, 126] on input "**********" at bounding box center [212, 118] width 319 height 18
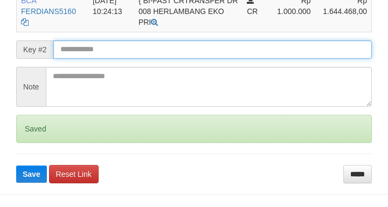
drag, startPoint x: 85, startPoint y: 56, endPoint x: 74, endPoint y: 45, distance: 14.9
click at [86, 50] on form "**********" at bounding box center [194, 51] width 356 height 263
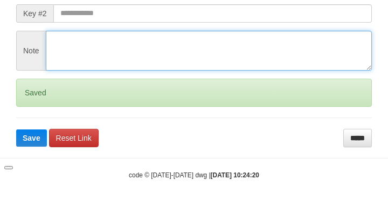
click at [74, 45] on textarea at bounding box center [209, 51] width 326 height 40
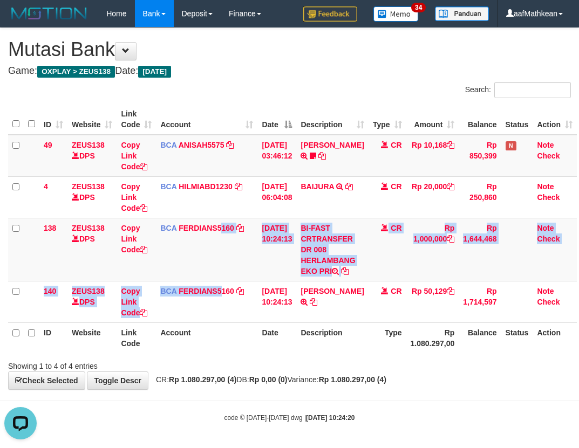
drag, startPoint x: 222, startPoint y: 284, endPoint x: 582, endPoint y: 264, distance: 360.8
click at [286, 288] on tbody "49 ZEUS138 DPS Copy Link Code BCA ANISAH5575 DPS ANISAH mutasi_20251001_3827 | …" at bounding box center [292, 229] width 568 height 188
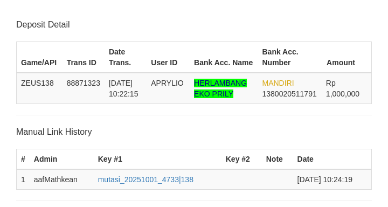
scroll to position [328, 0]
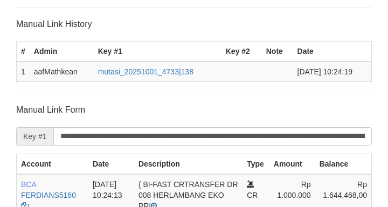
click at [101, 22] on p "Manual Link History" at bounding box center [194, 24] width 356 height 12
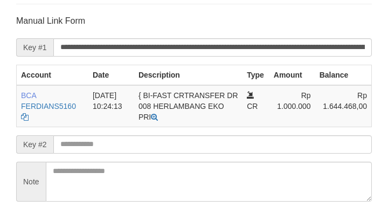
scroll to position [292, 0]
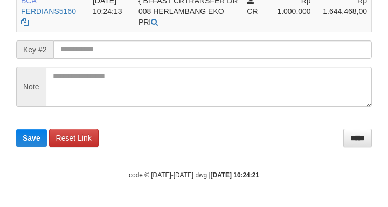
click at [64, 36] on form "**********" at bounding box center [194, 33] width 356 height 226
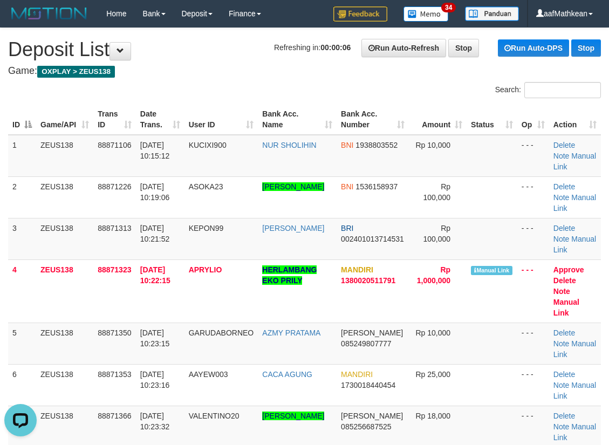
drag, startPoint x: 317, startPoint y: 139, endPoint x: 313, endPoint y: 77, distance: 61.6
click at [317, 133] on table "ID Game/API Trans ID Date Trans. User ID Bank Acc. Name Bank Acc. Number Amount…" at bounding box center [304, 353] width 593 height 498
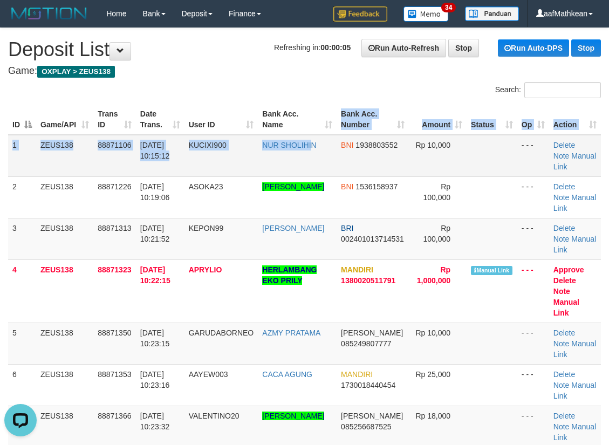
drag, startPoint x: 314, startPoint y: 79, endPoint x: 30, endPoint y: 152, distance: 292.8
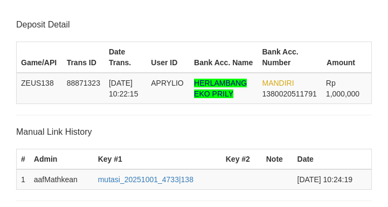
scroll to position [292, 0]
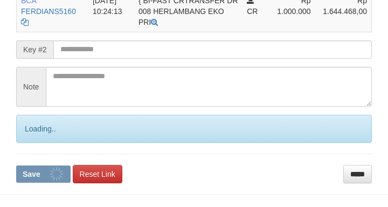
click at [16, 166] on button "Save" at bounding box center [43, 174] width 54 height 17
click at [82, 49] on input "text" at bounding box center [212, 49] width 319 height 18
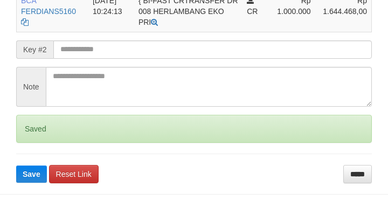
click at [16, 166] on button "Save" at bounding box center [31, 174] width 31 height 17
click at [111, 48] on input "text" at bounding box center [212, 49] width 319 height 18
click at [16, 166] on button "Save" at bounding box center [31, 174] width 31 height 17
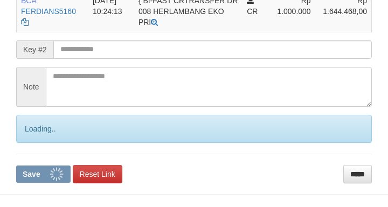
click at [111, 47] on input "text" at bounding box center [212, 49] width 319 height 18
click at [16, 166] on button "Save" at bounding box center [43, 174] width 54 height 17
click at [108, 47] on input "text" at bounding box center [212, 49] width 319 height 18
click at [107, 49] on input "text" at bounding box center [212, 49] width 319 height 18
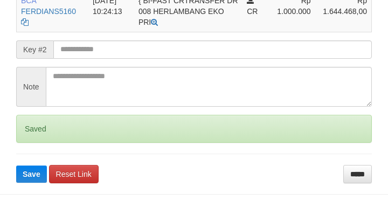
click at [16, 166] on button "Save" at bounding box center [31, 174] width 31 height 17
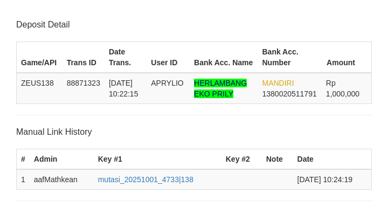
scroll to position [292, 0]
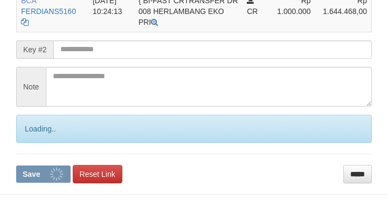
click at [104, 52] on input "text" at bounding box center [212, 49] width 319 height 18
click at [16, 166] on button "Save" at bounding box center [43, 174] width 54 height 17
click at [105, 51] on input "text" at bounding box center [212, 49] width 319 height 18
click at [16, 166] on button "Save" at bounding box center [43, 174] width 54 height 17
click at [106, 53] on input "text" at bounding box center [212, 49] width 319 height 18
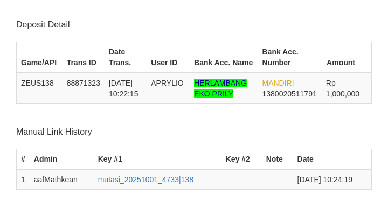
scroll to position [292, 0]
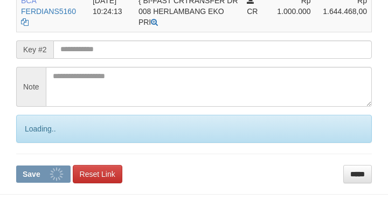
click at [102, 51] on input "text" at bounding box center [212, 49] width 319 height 18
click at [16, 166] on button "Save" at bounding box center [43, 174] width 54 height 17
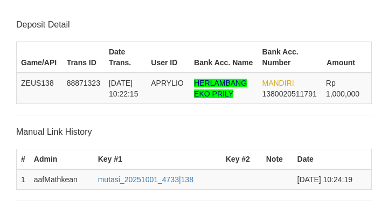
scroll to position [292, 0]
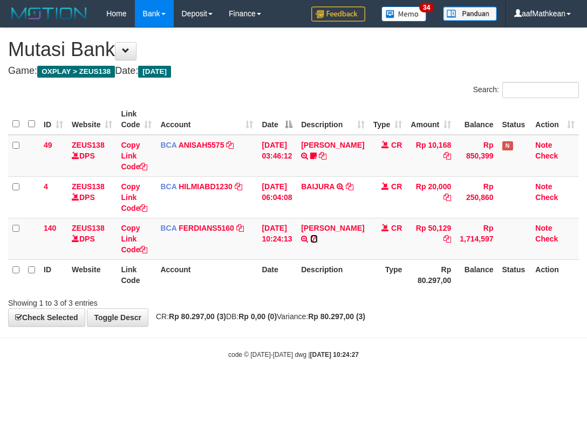
drag, startPoint x: 350, startPoint y: 241, endPoint x: 584, endPoint y: 141, distance: 254.4
click at [318, 241] on icon at bounding box center [314, 239] width 8 height 8
click at [217, 304] on div "Search: ID Website Link Code Account Date Description Type Amount Balance Statu…" at bounding box center [293, 195] width 571 height 226
drag, startPoint x: 242, startPoint y: 322, endPoint x: 252, endPoint y: 321, distance: 10.8
click at [245, 322] on div "**********" at bounding box center [293, 177] width 587 height 298
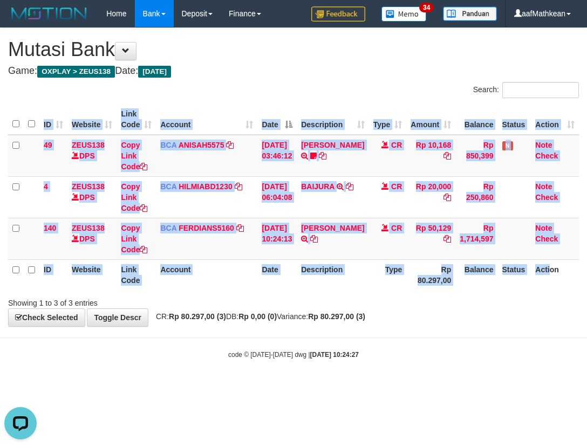
drag, startPoint x: 601, startPoint y: 275, endPoint x: 652, endPoint y: 254, distance: 55.4
click at [586, 254] on html "Toggle navigation Home Bank Account List Load By Website Group [OXPLAY] ZEUS138…" at bounding box center [293, 193] width 587 height 387
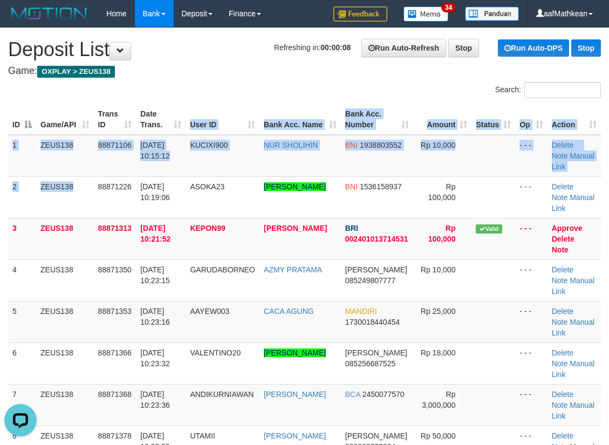
drag, startPoint x: 149, startPoint y: 155, endPoint x: 161, endPoint y: 0, distance: 155.3
click at [165, 123] on table "ID Game/API Trans ID Date Trans. User ID Bank Acc. Name Bank Acc. Number Amount…" at bounding box center [304, 321] width 593 height 435
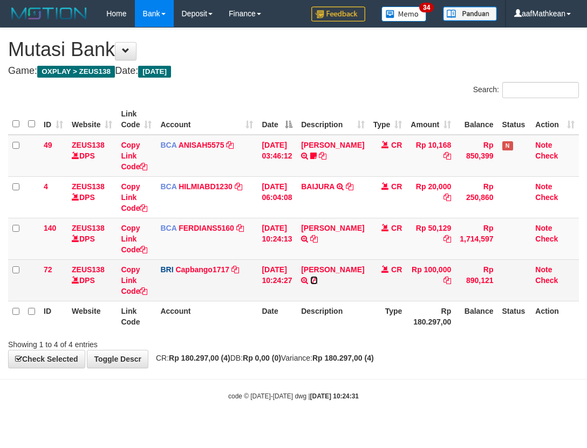
click at [318, 284] on icon at bounding box center [314, 281] width 8 height 8
click at [318, 281] on icon at bounding box center [314, 281] width 8 height 8
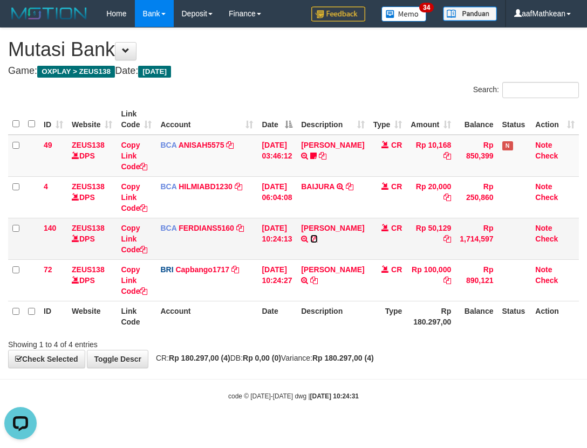
click at [318, 237] on icon at bounding box center [314, 239] width 8 height 8
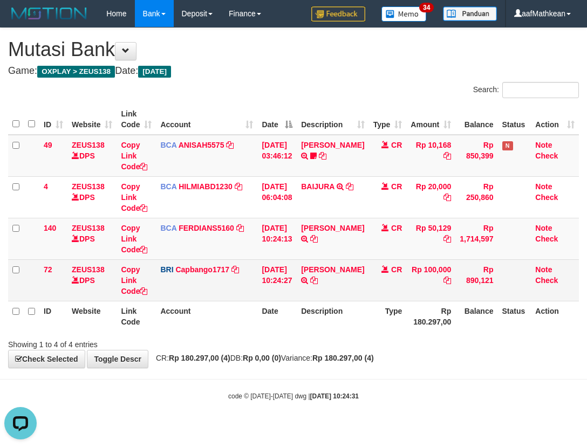
click at [242, 257] on td "BCA FERDIANS5160 DPS FERDIANSYAH mutasi_20251001_4733 | 140 mutasi_20251001_473…" at bounding box center [206, 239] width 101 height 42
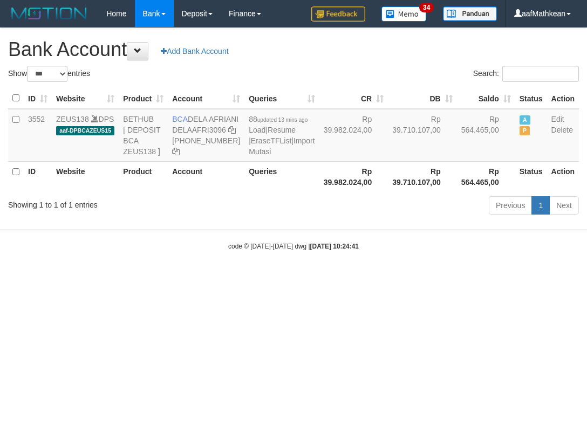
select select "***"
click at [340, 231] on body "Toggle navigation Home Bank Account List Load By Website Group [OXPLAY] ZEUS138…" at bounding box center [293, 139] width 587 height 278
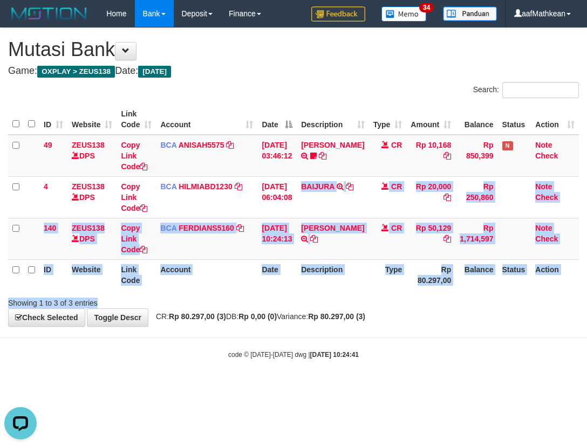
click at [353, 310] on div "**********" at bounding box center [293, 177] width 587 height 298
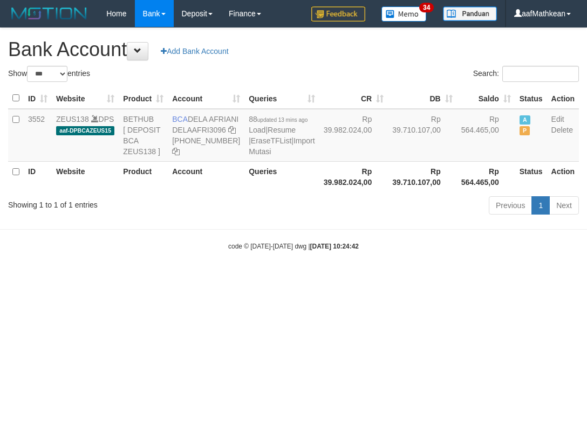
select select "***"
drag, startPoint x: 191, startPoint y: 120, endPoint x: 207, endPoint y: 130, distance: 17.9
click at [207, 130] on td "BCA DELA AFRIANI DELAAFRI3096 869-245-8639" at bounding box center [206, 135] width 77 height 53
drag, startPoint x: 238, startPoint y: 190, endPoint x: 240, endPoint y: 200, distance: 9.8
click at [244, 162] on td "88 updated 13 mins ago Load | Resume | EraseTFList | Import Mutasi" at bounding box center [281, 135] width 74 height 53
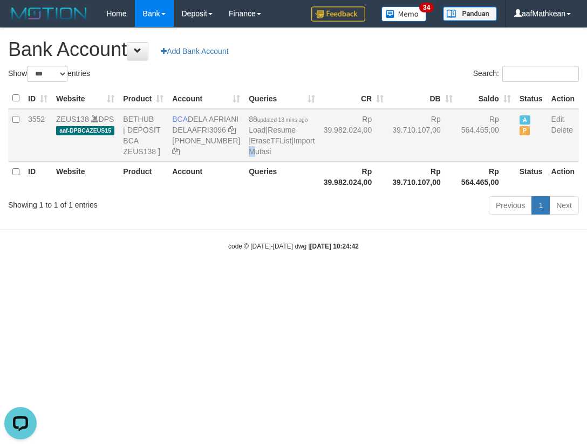
drag, startPoint x: 193, startPoint y: 117, endPoint x: 208, endPoint y: 129, distance: 19.2
click at [208, 128] on td "BCA DELA AFRIANI DELAAFRI3096 869-245-8639" at bounding box center [206, 135] width 77 height 53
copy td "DELA AFRIANI"
click at [143, 252] on body "Toggle navigation Home Bank Account List Load By Website Group [OXPLAY] ZEUS138…" at bounding box center [293, 139] width 587 height 278
click at [164, 241] on body "Toggle navigation Home Bank Account List Load By Website Group [OXPLAY] ZEUS138…" at bounding box center [293, 139] width 587 height 278
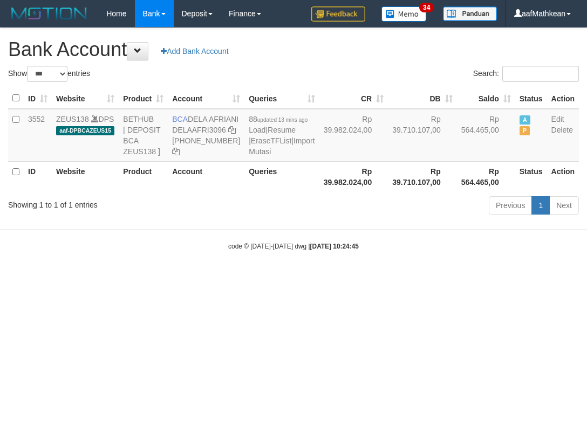
select select "***"
drag, startPoint x: 372, startPoint y: 242, endPoint x: 577, endPoint y: 247, distance: 205.5
click at [457, 218] on div "Previous 1 Next" at bounding box center [415, 206] width 326 height 23
drag, startPoint x: 308, startPoint y: 269, endPoint x: 586, endPoint y: 270, distance: 277.7
click at [369, 274] on body "Toggle navigation Home Bank Account List Load By Website Group [OXPLAY] ZEUS138…" at bounding box center [293, 139] width 587 height 278
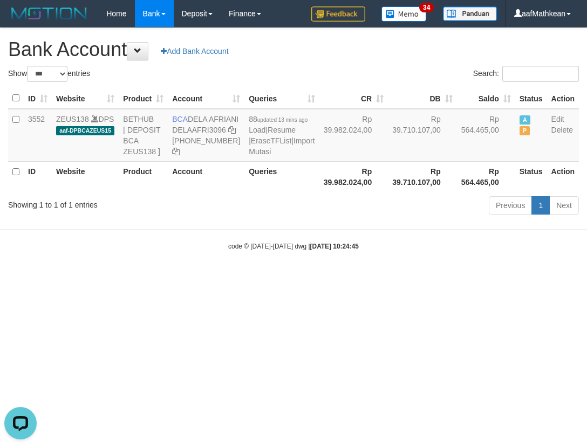
click at [319, 192] on th "Rp 39.982.024,00" at bounding box center [353, 176] width 69 height 31
select select "***"
click at [394, 192] on th "Rp 39.710.107,00" at bounding box center [422, 176] width 69 height 31
select select "***"
click at [319, 192] on th "Rp 39.982.024,00" at bounding box center [353, 176] width 69 height 31
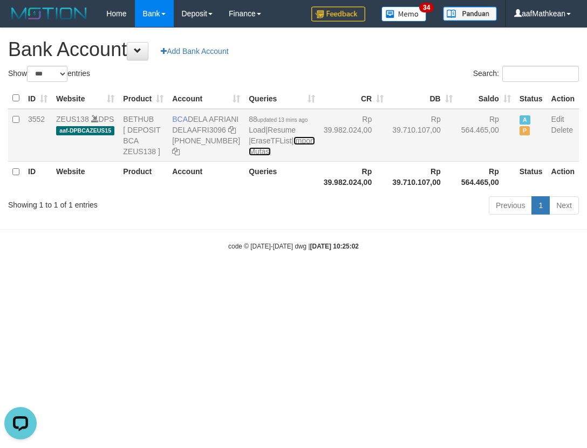
click at [249, 156] on link "Import Mutasi" at bounding box center [282, 145] width 66 height 19
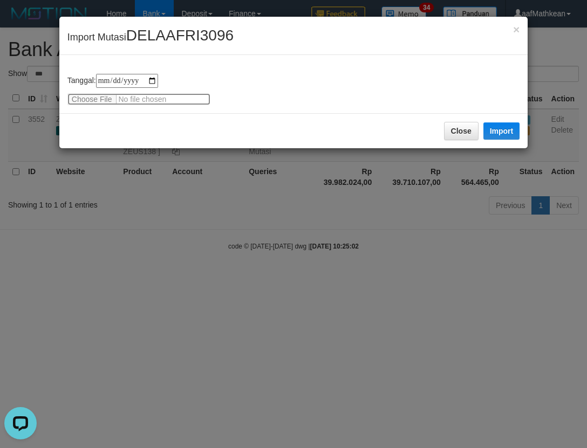
click at [103, 103] on input "file" at bounding box center [138, 99] width 143 height 12
type input "**********"
click at [495, 136] on button "Import" at bounding box center [501, 130] width 37 height 17
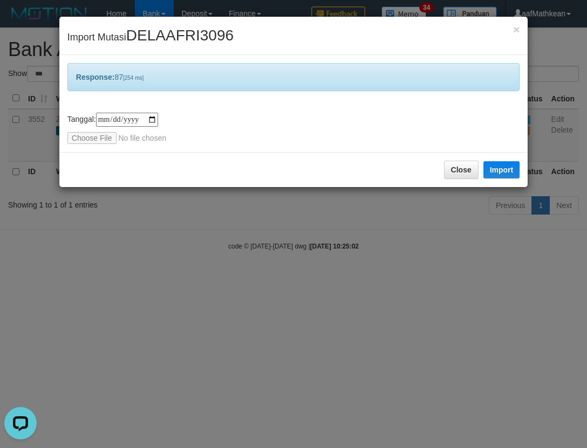
drag, startPoint x: 364, startPoint y: 236, endPoint x: 369, endPoint y: 238, distance: 5.8
click at [369, 238] on div "**********" at bounding box center [293, 224] width 587 height 448
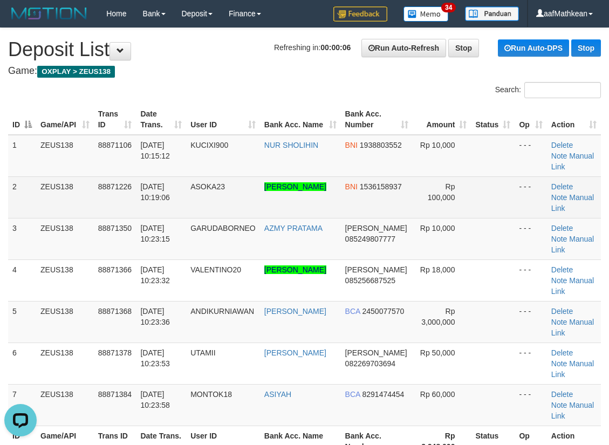
click at [57, 183] on td "ZEUS138" at bounding box center [65, 197] width 58 height 42
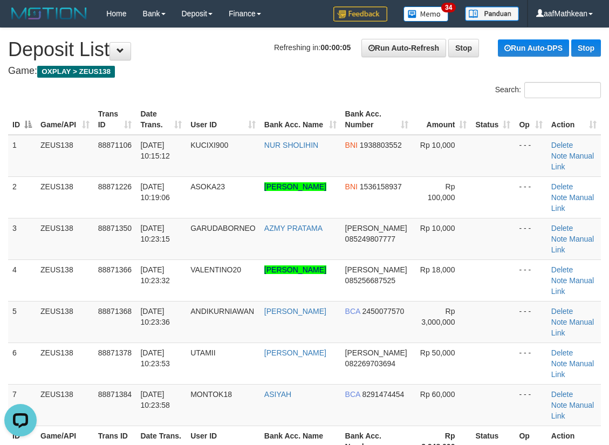
drag, startPoint x: 219, startPoint y: 179, endPoint x: 219, endPoint y: 56, distance: 122.9
click at [214, 148] on tbody "1 ZEUS138 88871106 01/10/2025 10:15:12 KUCIXI900 NUR SHOLIHIN BNI 1938803552 Rp…" at bounding box center [304, 280] width 593 height 291
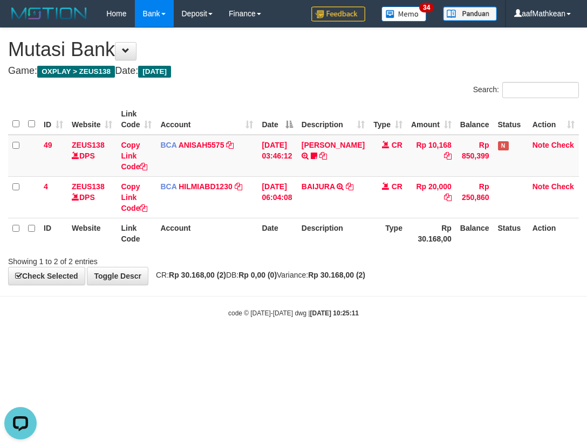
click at [403, 273] on div "**********" at bounding box center [293, 156] width 587 height 257
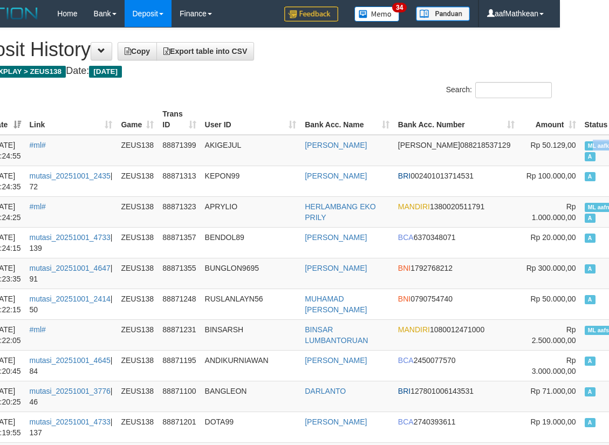
drag, startPoint x: 586, startPoint y: 140, endPoint x: 657, endPoint y: 136, distance: 70.7
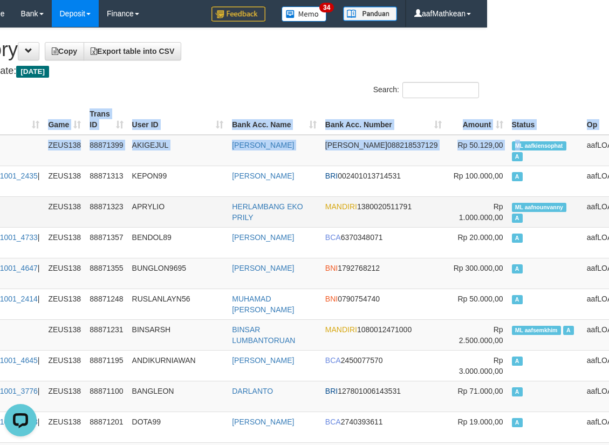
click at [512, 204] on span "ML aafnounvanny" at bounding box center [539, 207] width 55 height 9
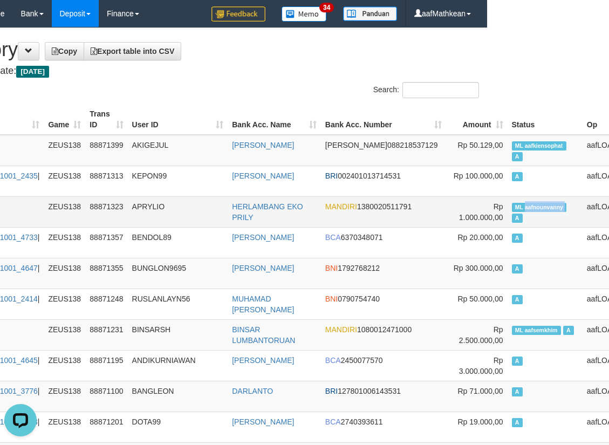
click at [512, 204] on span "ML aafnounvanny" at bounding box center [539, 207] width 55 height 9
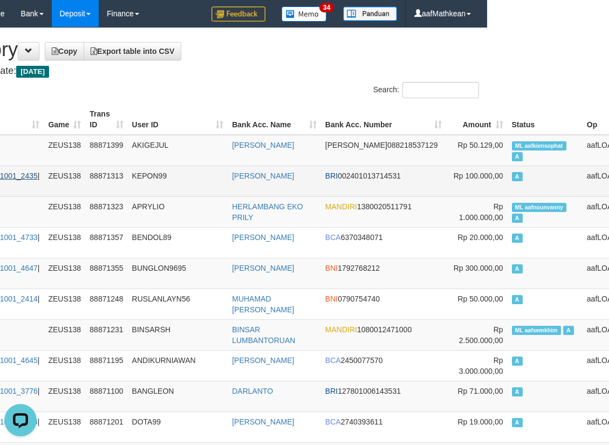
scroll to position [4349, 122]
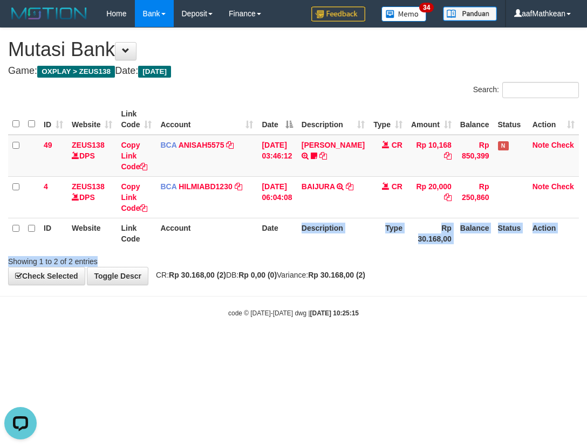
drag, startPoint x: 310, startPoint y: 255, endPoint x: 586, endPoint y: 168, distance: 288.9
click at [447, 219] on tr "ID Website Link Code Account Date Description Type Rp 30.168,00 Balance Status …" at bounding box center [293, 233] width 571 height 31
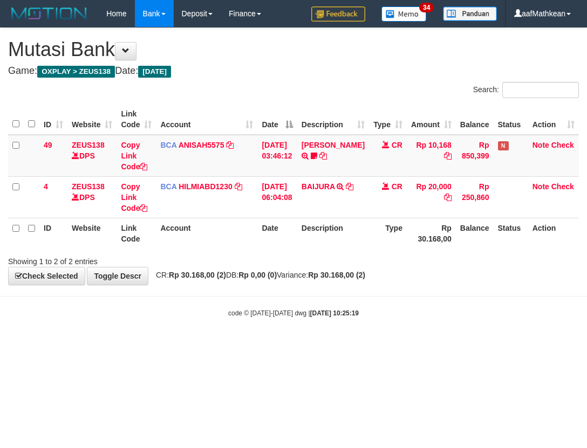
click at [218, 226] on table "ID Website Link Code Account Date Description Type Amount Balance Status Action…" at bounding box center [293, 176] width 571 height 145
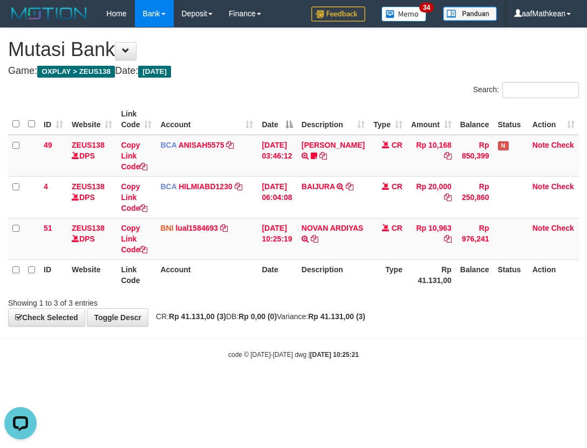
click at [374, 309] on div "**********" at bounding box center [293, 177] width 587 height 298
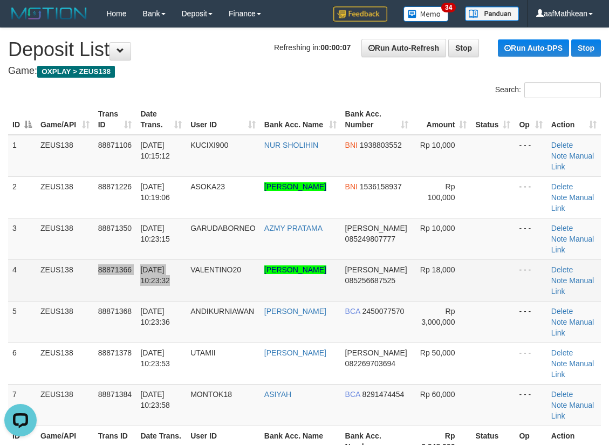
click at [202, 259] on tr "4 ZEUS138 88871366 01/10/2025 10:23:32 VALENTINO20 CASILLAS VALENTINO BENEDIO P…" at bounding box center [304, 280] width 593 height 42
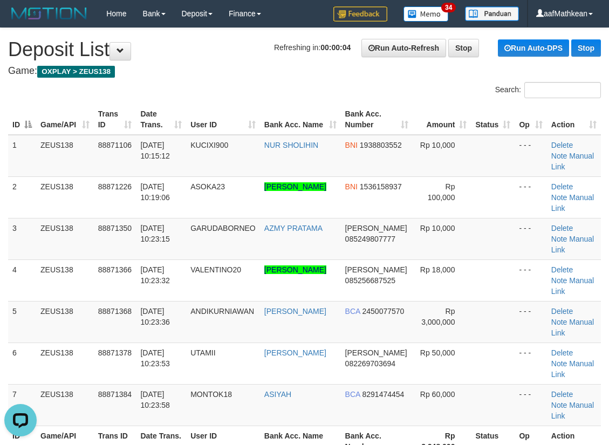
click at [297, 92] on div "Search: ID Game/API Trans ID Date Trans. User ID Bank Acc. Name Bank Acc. Numbe…" at bounding box center [304, 278] width 593 height 393
click at [128, 115] on th "Trans ID" at bounding box center [115, 119] width 43 height 31
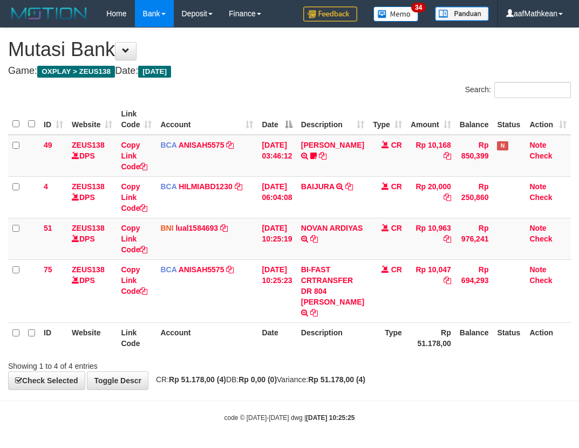
click at [318, 236] on icon at bounding box center [314, 239] width 8 height 8
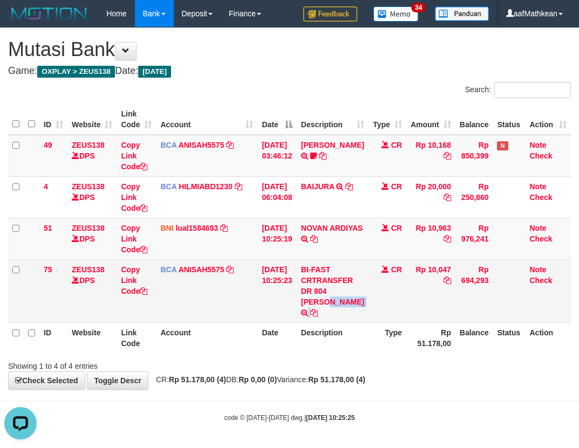
drag, startPoint x: 335, startPoint y: 291, endPoint x: 505, endPoint y: 275, distance: 170.6
click at [377, 301] on tr "75 ZEUS138 DPS Copy Link Code BCA ANISAH5575 DPS [PERSON_NAME] mutasi_20251001_…" at bounding box center [289, 290] width 562 height 63
copy tr "[PERSON_NAME]"
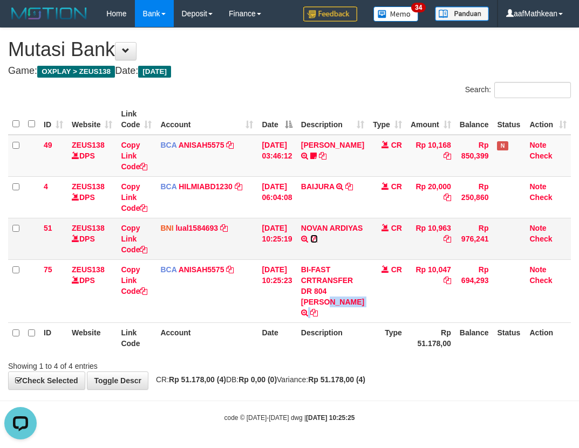
click at [318, 238] on icon at bounding box center [314, 239] width 8 height 8
copy tr "NIKO DWIHERIYANTO"
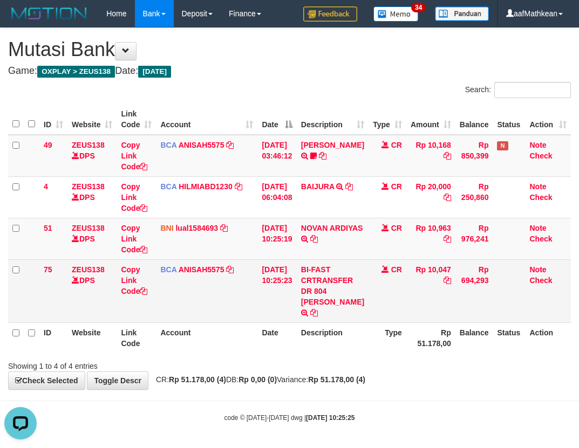
click at [256, 305] on td "BCA ANISAH5575 DPS ANISAH mutasi_20251001_3827 | 75 mutasi_20251001_3827 | 75" at bounding box center [206, 290] width 101 height 63
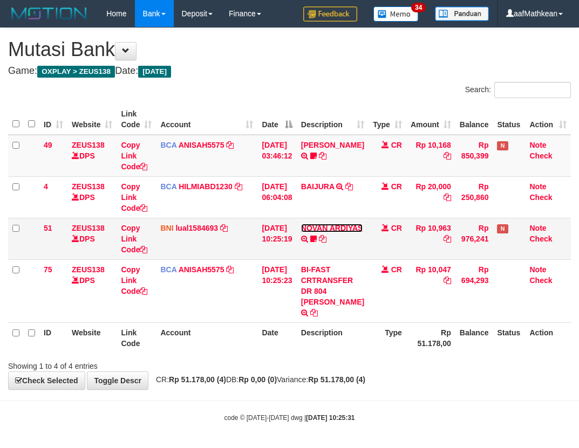
click at [314, 232] on link "NOVAN ARDIYAS" at bounding box center [332, 228] width 62 height 9
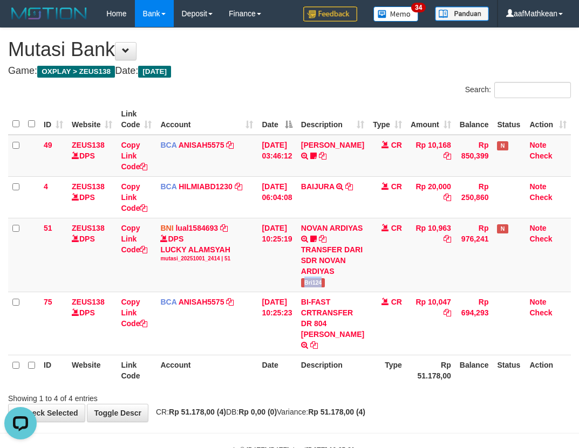
drag, startPoint x: 319, startPoint y: 306, endPoint x: 578, endPoint y: 192, distance: 282.5
click at [345, 292] on td "NOVAN ARDIYAS TRANSFER DARI SDR NOVAN ARDIYAS Bri124" at bounding box center [333, 255] width 72 height 74
click at [225, 278] on td "BNI lual1584693 DPS LUCKY ALAMSYAH mutasi_20251001_2414 | 51 mutasi_20251001_24…" at bounding box center [206, 255] width 101 height 74
drag, startPoint x: 230, startPoint y: 286, endPoint x: 239, endPoint y: 280, distance: 10.9
click at [231, 287] on td "BNI lual1584693 DPS LUCKY ALAMSYAH mutasi_20251001_2414 | 51 mutasi_20251001_24…" at bounding box center [206, 255] width 101 height 74
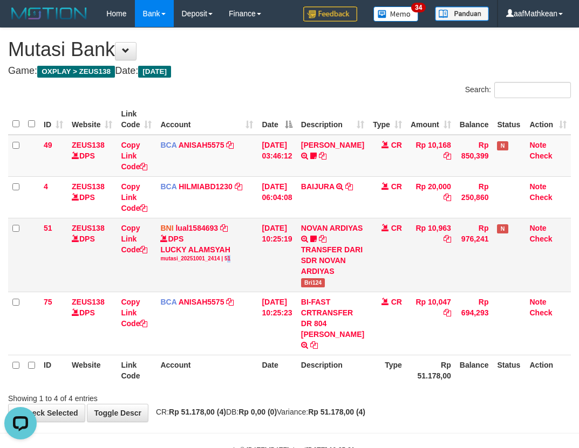
click at [340, 289] on tr "51 ZEUS138 DPS Copy Link Code BNI lual1584693 DPS LUCKY ALAMSYAH mutasi_2025100…" at bounding box center [289, 255] width 562 height 74
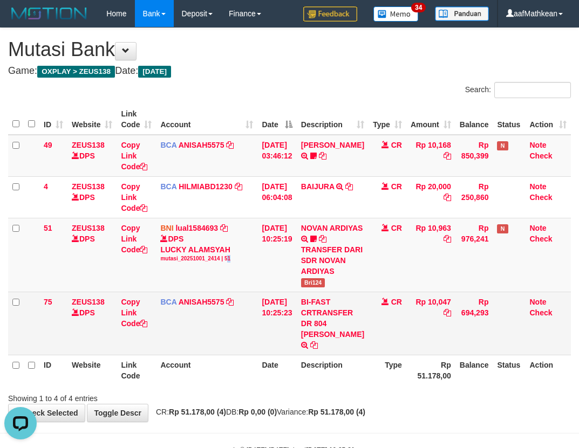
scroll to position [29, 0]
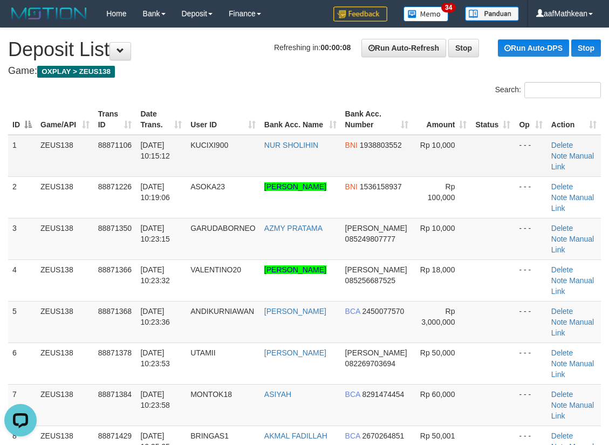
click at [201, 155] on tbody "1 ZEUS138 88871106 01/10/2025 10:15:12 KUCIXI900 NUR SHOLIHIN BNI 1938803552 Rp…" at bounding box center [304, 301] width 593 height 333
click at [30, 218] on td "3" at bounding box center [22, 239] width 28 height 42
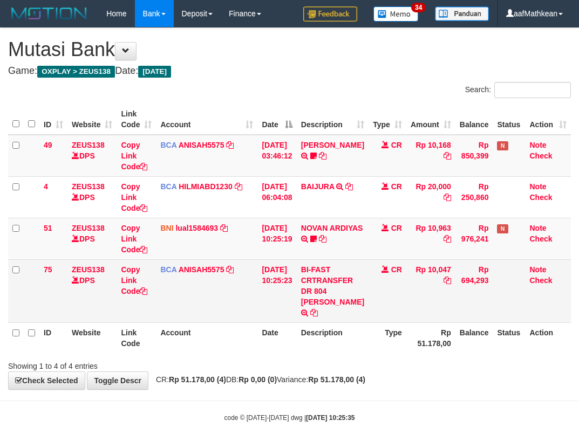
scroll to position [2, 0]
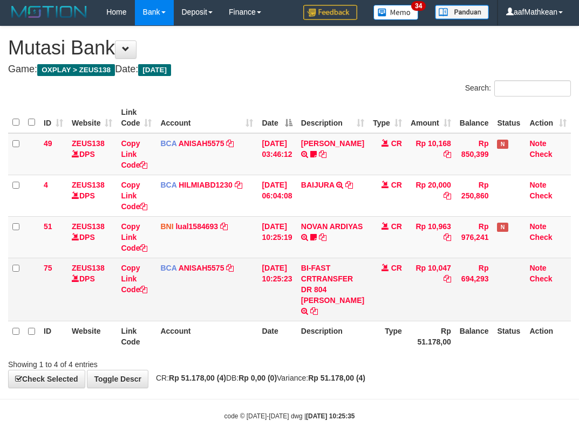
drag, startPoint x: 335, startPoint y: 292, endPoint x: 581, endPoint y: 226, distance: 255.1
click at [364, 303] on td "BI-FAST CRTRANSFER DR 804 [PERSON_NAME]" at bounding box center [333, 289] width 72 height 63
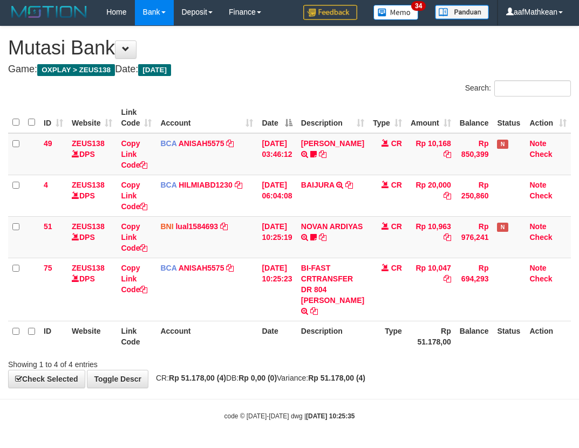
copy td "[PERSON_NAME]"
click at [100, 329] on th "Website" at bounding box center [91, 336] width 49 height 31
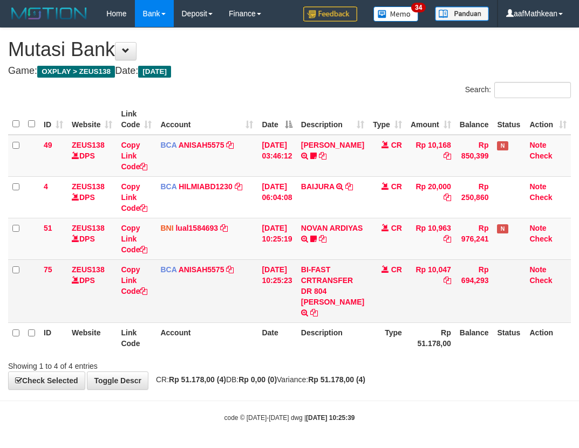
click at [407, 283] on tr "75 ZEUS138 DPS Copy Link Code BCA ANISAH5575 DPS [PERSON_NAME] mutasi_20251001_…" at bounding box center [289, 290] width 562 height 63
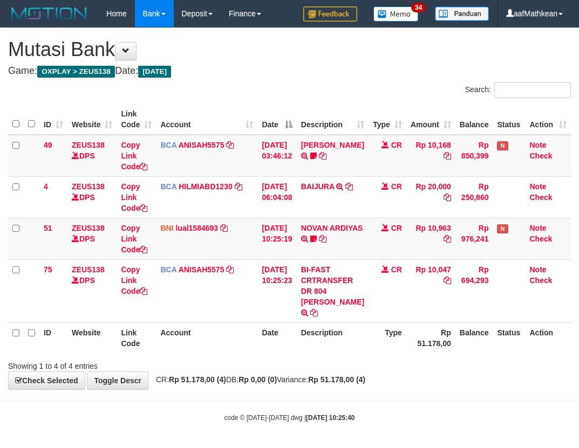
scroll to position [2, 0]
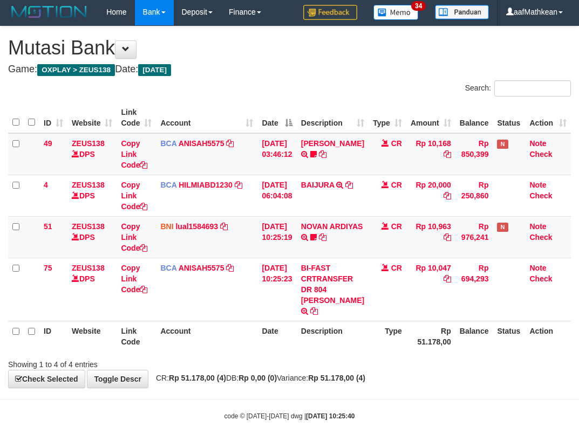
click at [140, 358] on div "Showing 1 to 4 of 4 entries" at bounding box center [120, 362] width 225 height 15
click at [209, 379] on div "**********" at bounding box center [289, 206] width 579 height 361
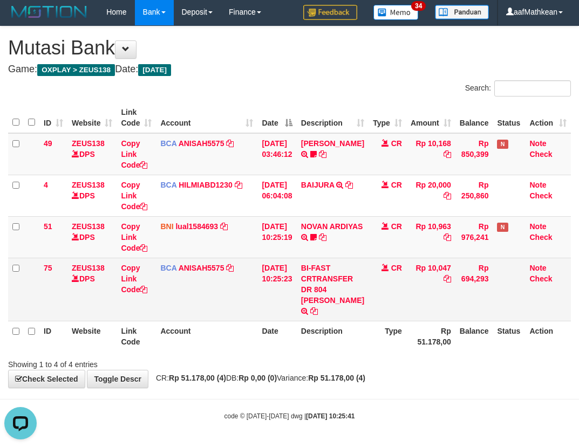
click at [195, 291] on td "BCA ANISAH5575 DPS ANISAH mutasi_20251001_3827 | 75 mutasi_20251001_3827 | 75" at bounding box center [206, 289] width 101 height 63
click at [252, 311] on td "BCA ANISAH5575 DPS ANISAH mutasi_20251001_3827 | 75 mutasi_20251001_3827 | 75" at bounding box center [206, 289] width 101 height 63
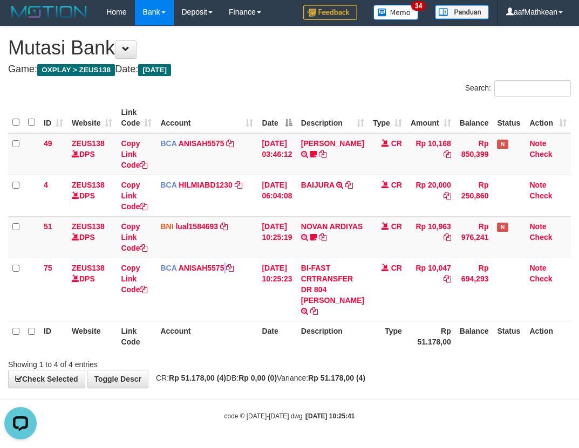
drag, startPoint x: 278, startPoint y: 312, endPoint x: 327, endPoint y: 327, distance: 51.3
click at [312, 326] on table "ID Website Link Code Account Date Description Type Amount Balance Status Action…" at bounding box center [289, 226] width 562 height 249
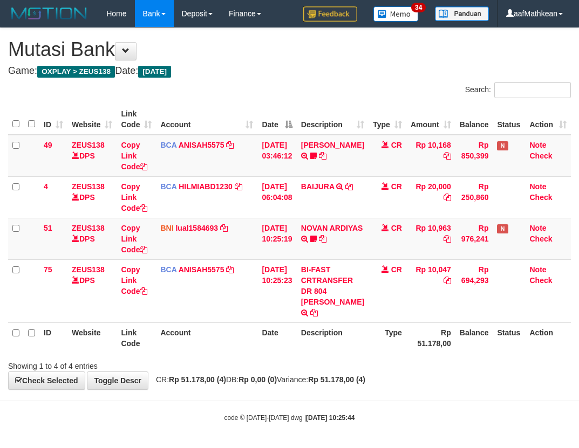
click at [416, 322] on td "Rp 10,047" at bounding box center [430, 290] width 49 height 63
click at [417, 322] on td "Rp 10,047" at bounding box center [430, 290] width 49 height 63
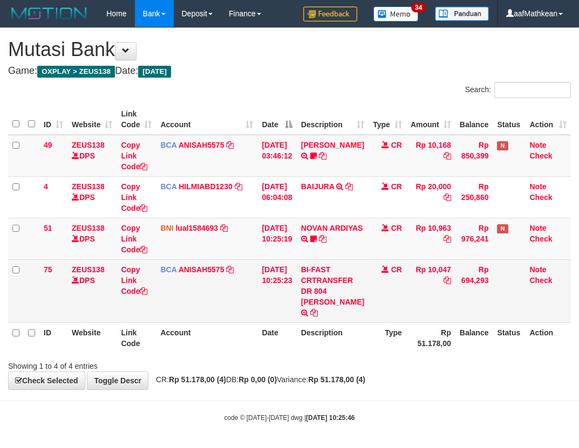
click at [417, 318] on td "Rp 10,047" at bounding box center [430, 290] width 49 height 63
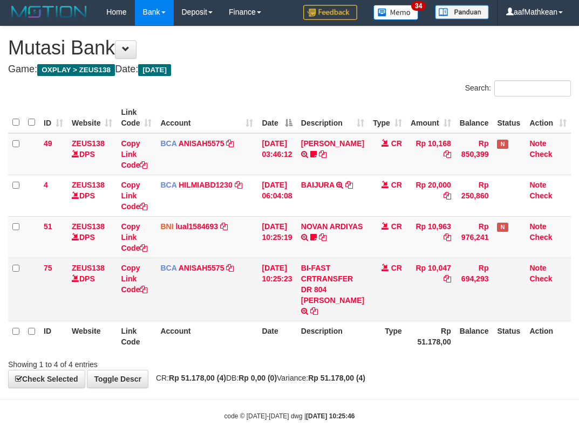
click at [418, 314] on td "Rp 10,047" at bounding box center [430, 289] width 49 height 63
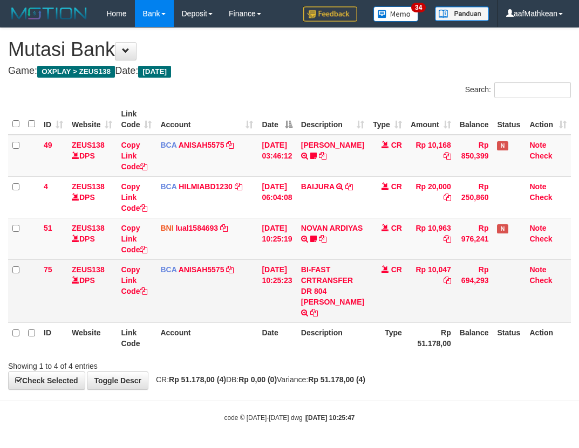
drag, startPoint x: 0, startPoint y: 0, endPoint x: 383, endPoint y: 320, distance: 499.2
click at [420, 314] on td "Rp 10,047" at bounding box center [430, 290] width 49 height 63
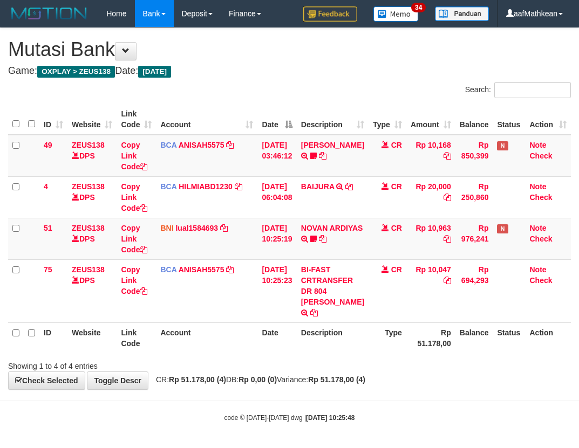
scroll to position [2, 0]
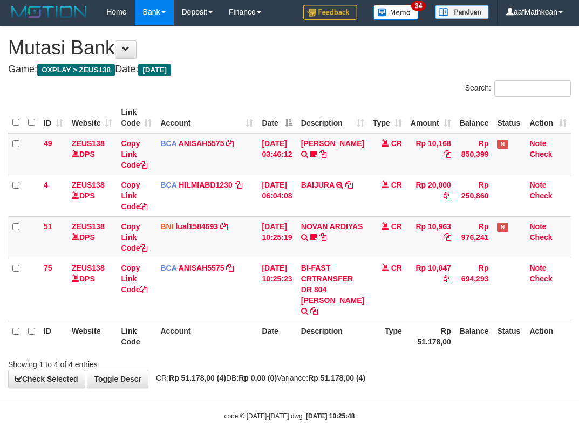
click at [374, 318] on td "CR" at bounding box center [387, 289] width 38 height 63
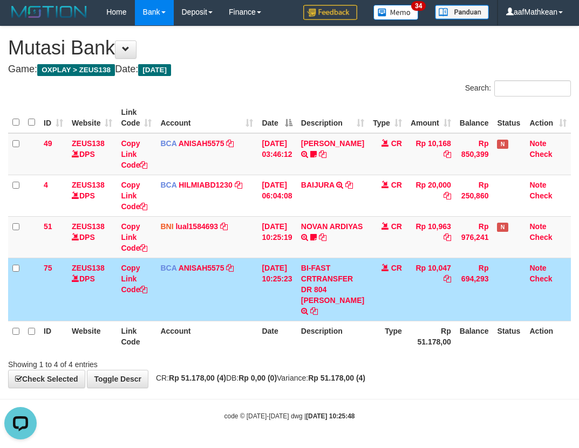
scroll to position [0, 0]
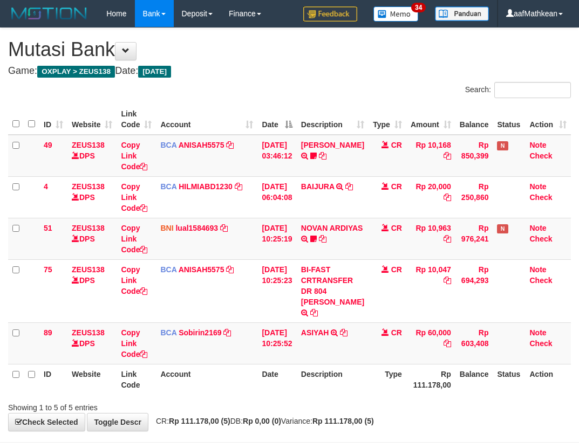
click at [368, 324] on td "ASIYAH TRSF E-BANKING CR 0110/FTSCY/WS95271 60000.00ASIYAH" at bounding box center [333, 343] width 72 height 42
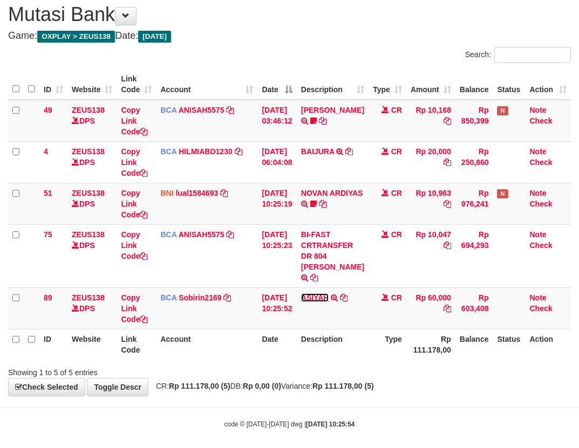
click at [317, 299] on link "ASIYAH" at bounding box center [315, 297] width 28 height 9
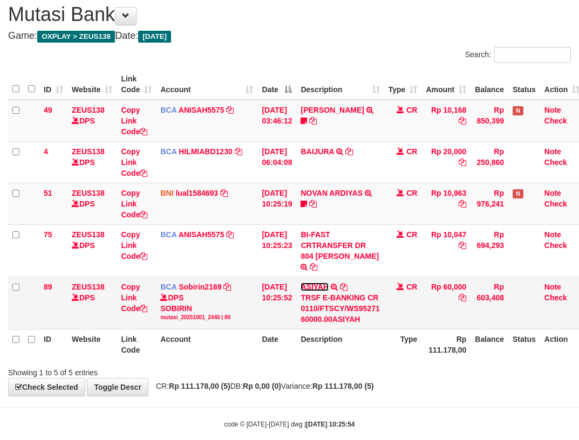
scroll to position [2, 0]
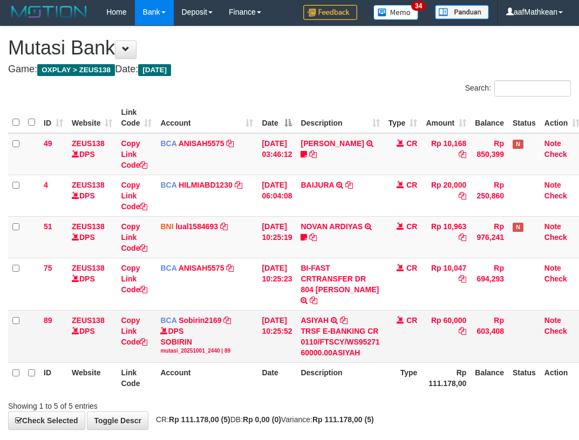
click at [393, 321] on td "CR" at bounding box center [403, 336] width 38 height 52
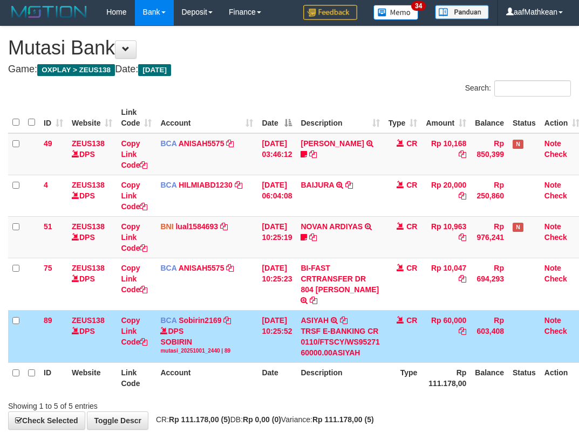
drag, startPoint x: 303, startPoint y: 288, endPoint x: 317, endPoint y: 312, distance: 27.8
click at [296, 304] on td "[DATE] 10:25:23" at bounding box center [276, 284] width 39 height 52
drag, startPoint x: 482, startPoint y: 414, endPoint x: 729, endPoint y: 457, distance: 250.3
click at [578, 448] on html "Toggle navigation Home Bank Account List Load By Website Group [OXPLAY] ZEUS138…" at bounding box center [289, 243] width 579 height 491
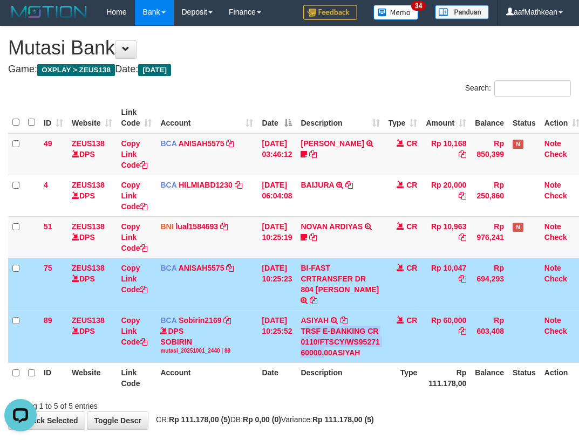
scroll to position [17, 12]
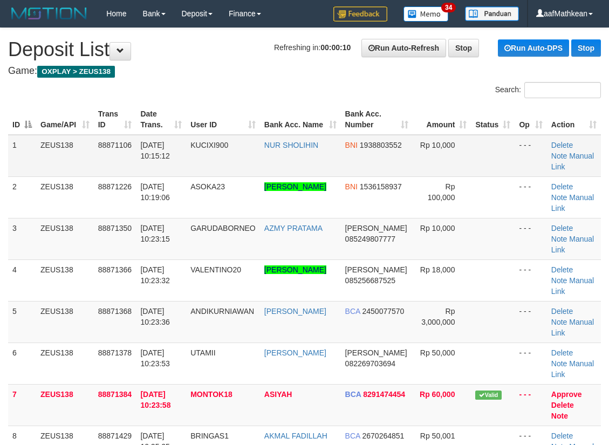
click at [88, 142] on td "ZEUS138" at bounding box center [65, 156] width 58 height 42
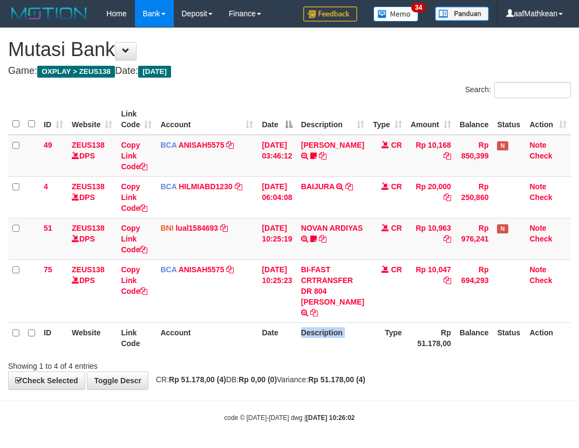
click at [334, 351] on th "Description" at bounding box center [333, 337] width 72 height 31
click at [359, 335] on th "Description" at bounding box center [333, 337] width 72 height 31
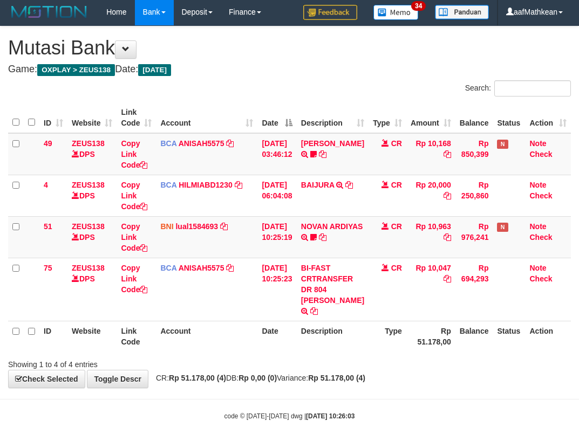
click at [362, 346] on th "Description" at bounding box center [333, 336] width 72 height 31
click at [361, 341] on th "Description" at bounding box center [333, 336] width 72 height 31
click at [362, 341] on th "Description" at bounding box center [333, 336] width 72 height 31
click at [366, 342] on th "Description" at bounding box center [333, 336] width 72 height 31
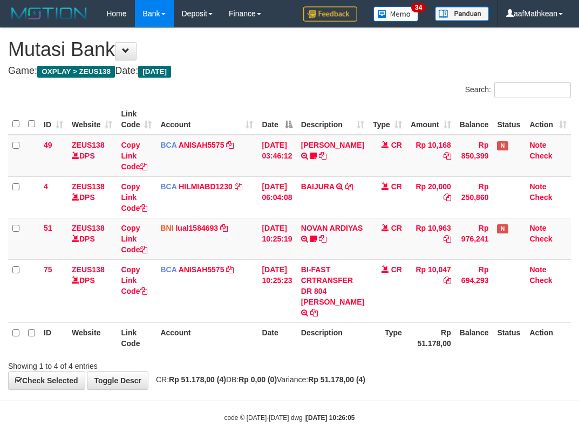
click at [363, 338] on th "Description" at bounding box center [333, 337] width 72 height 31
click at [387, 324] on th "Type" at bounding box center [387, 337] width 38 height 31
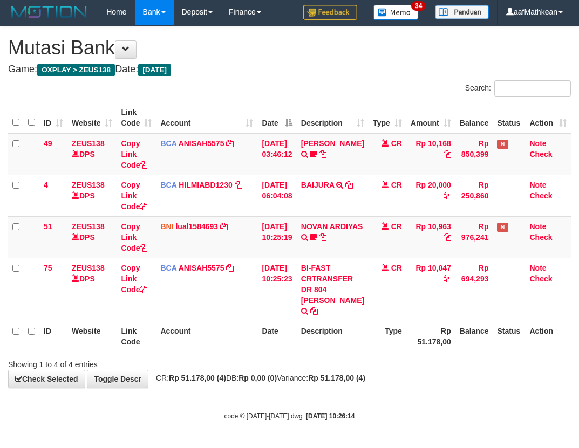
click at [387, 322] on th "Type" at bounding box center [387, 336] width 38 height 31
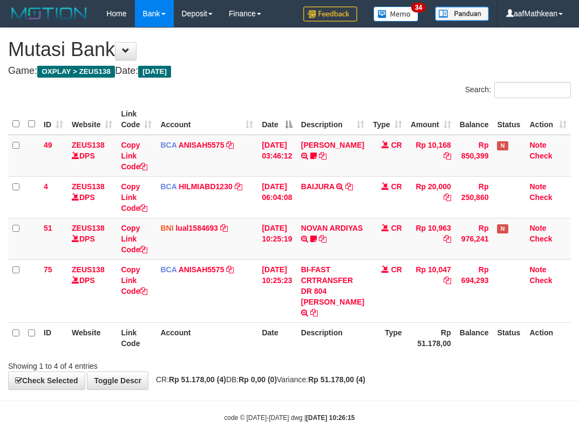
click at [386, 322] on td "CR" at bounding box center [387, 290] width 38 height 63
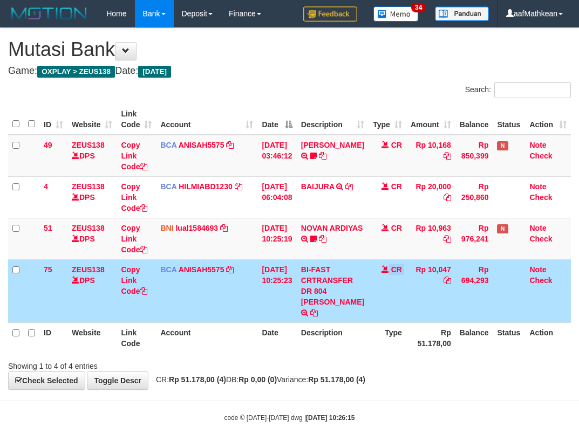
click at [385, 322] on td "CR" at bounding box center [387, 290] width 38 height 63
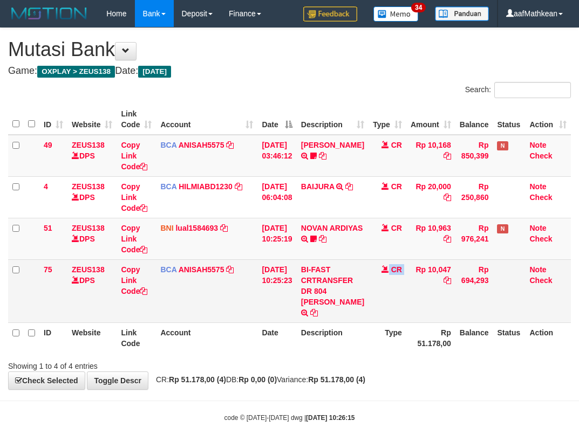
drag, startPoint x: 0, startPoint y: 0, endPoint x: 382, endPoint y: 322, distance: 499.4
click at [386, 322] on td "CR" at bounding box center [387, 290] width 38 height 63
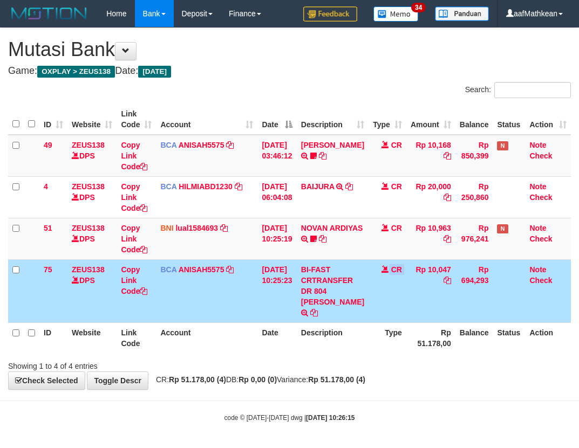
scroll to position [2, 0]
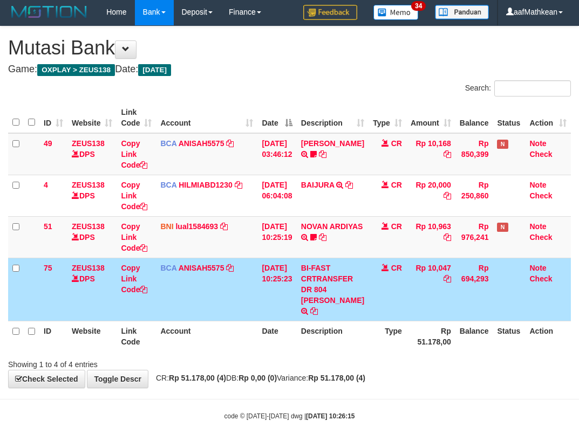
drag, startPoint x: 381, startPoint y: 321, endPoint x: 440, endPoint y: 372, distance: 78.0
click at [415, 352] on div "ID Website Link Code Account Date Description Type Amount Balance Status Action…" at bounding box center [289, 227] width 579 height 256
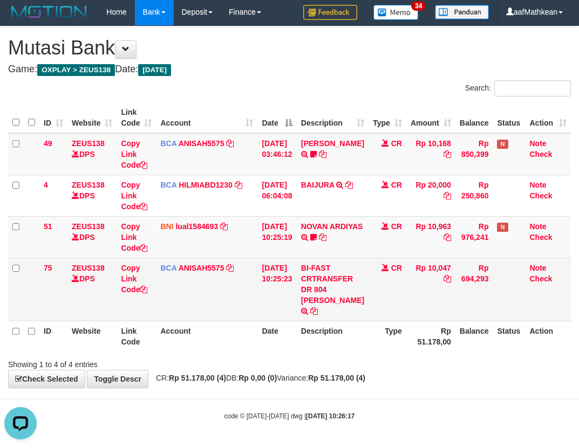
drag, startPoint x: 272, startPoint y: 277, endPoint x: 311, endPoint y: 291, distance: 41.1
click at [275, 283] on td "01/10/2025 10:25:23" at bounding box center [276, 289] width 39 height 63
click at [305, 293] on tr "75 ZEUS138 DPS Copy Link Code BCA ANISAH5575 DPS ANISAH mutasi_20251001_3827 | …" at bounding box center [289, 289] width 562 height 63
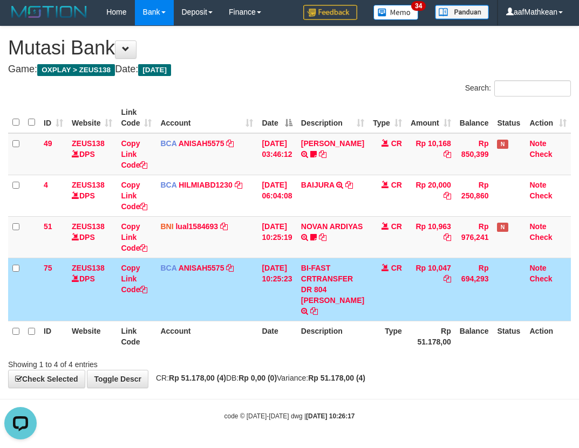
drag, startPoint x: 324, startPoint y: 291, endPoint x: 333, endPoint y: 300, distance: 13.0
click at [325, 296] on td "BI-FAST CRTRANSFER DR 804 [PERSON_NAME]" at bounding box center [333, 289] width 72 height 63
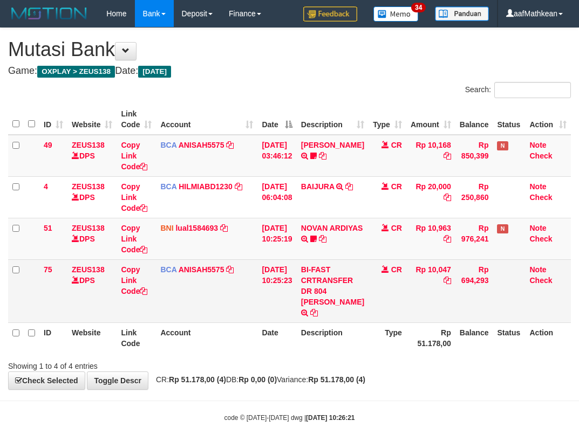
click at [399, 308] on td "CR" at bounding box center [387, 290] width 38 height 63
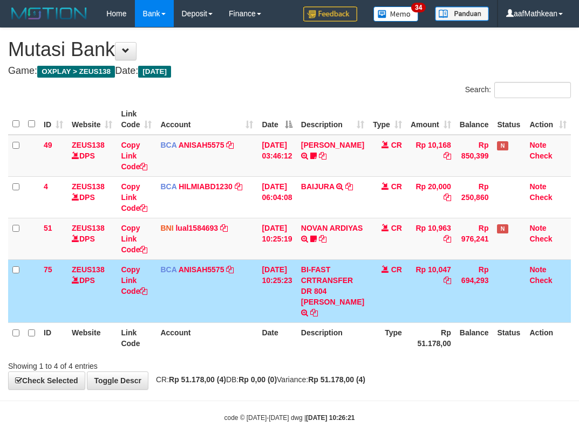
drag, startPoint x: 383, startPoint y: 308, endPoint x: 582, endPoint y: 281, distance: 200.2
click at [402, 308] on td "CR" at bounding box center [387, 290] width 38 height 63
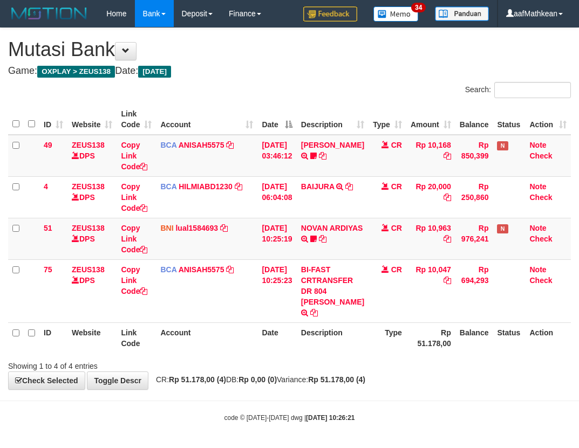
click at [351, 325] on table "ID Website Link Code Account Date Description Type Amount Balance Status Action…" at bounding box center [289, 228] width 562 height 249
click at [578, 398] on html "Toggle navigation Home Bank Account List Load By Website Group [OXPLAY] ZEUS138…" at bounding box center [289, 225] width 579 height 450
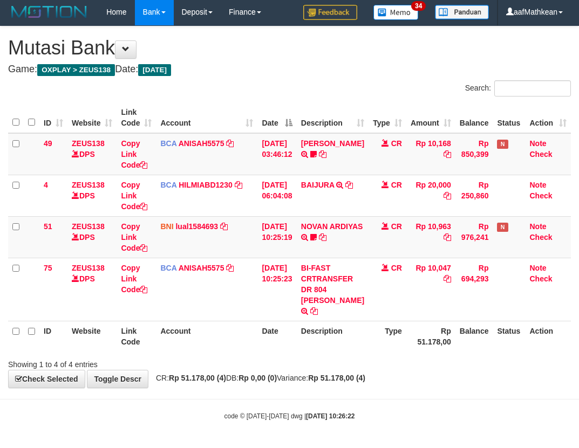
drag, startPoint x: 393, startPoint y: 363, endPoint x: 582, endPoint y: 362, distance: 189.3
click at [398, 363] on div "Showing 1 to 4 of 4 entries" at bounding box center [289, 362] width 579 height 15
click at [269, 328] on th "Date" at bounding box center [276, 336] width 39 height 31
drag, startPoint x: 291, startPoint y: 341, endPoint x: 584, endPoint y: 332, distance: 293.5
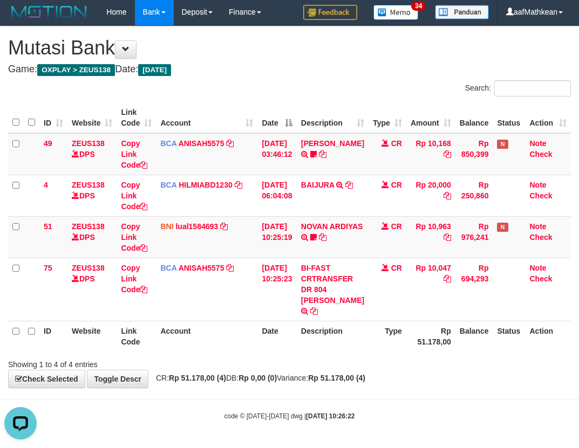
click at [321, 342] on tr "ID Website Link Code Account Date Description Type Rp 51.178,00 Balance Status …" at bounding box center [289, 336] width 562 height 31
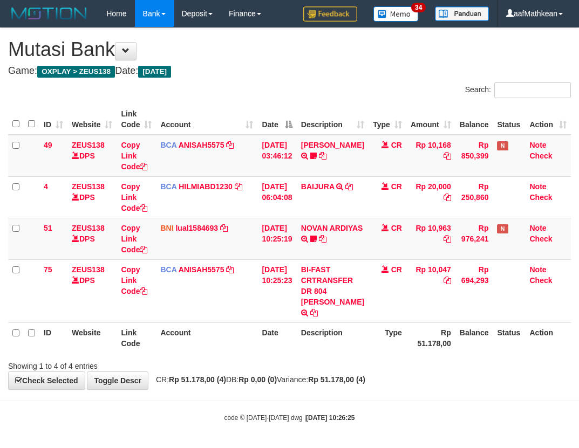
scroll to position [2, 0]
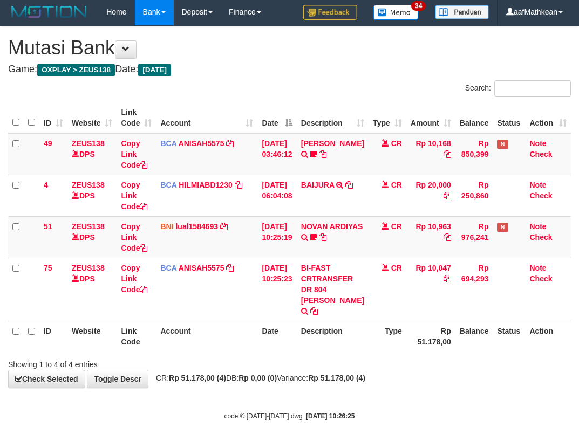
drag, startPoint x: 327, startPoint y: 296, endPoint x: 586, endPoint y: 286, distance: 259.0
click at [327, 296] on td "BI-FAST CRTRANSFER DR 804 NIKO DWIHERIYANTO" at bounding box center [333, 289] width 72 height 63
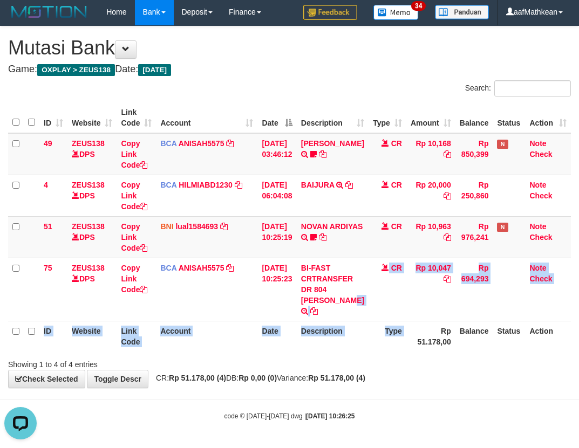
drag, startPoint x: 326, startPoint y: 309, endPoint x: 602, endPoint y: 304, distance: 276.7
click at [578, 304] on html "Toggle navigation Home Bank Account List Load By Website Group [OXPLAY] ZEUS138…" at bounding box center [289, 223] width 579 height 450
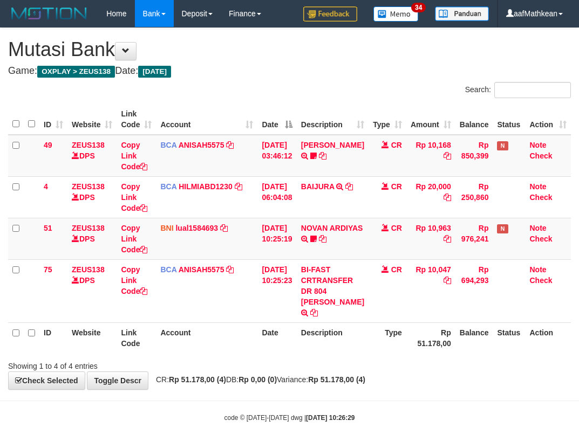
scroll to position [2, 0]
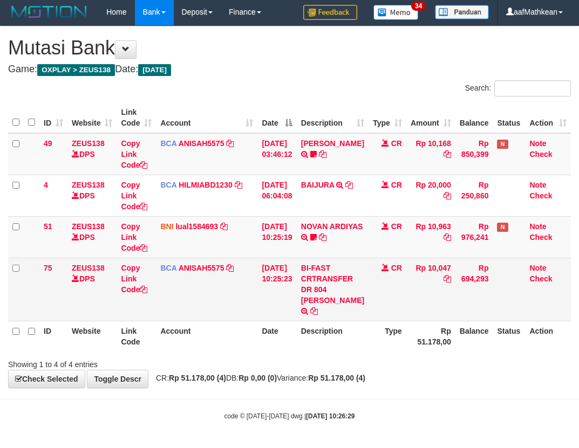
drag, startPoint x: 366, startPoint y: 299, endPoint x: 394, endPoint y: 318, distance: 33.8
click at [376, 307] on tr "75 ZEUS138 DPS Copy Link Code BCA ANISAH5575 DPS [PERSON_NAME] mutasi_20251001_…" at bounding box center [289, 289] width 562 height 63
drag, startPoint x: 406, startPoint y: 307, endPoint x: 502, endPoint y: 308, distance: 95.4
click at [460, 309] on tr "75 ZEUS138 DPS Copy Link Code BCA ANISAH5575 DPS [PERSON_NAME] mutasi_20251001_…" at bounding box center [289, 289] width 562 height 63
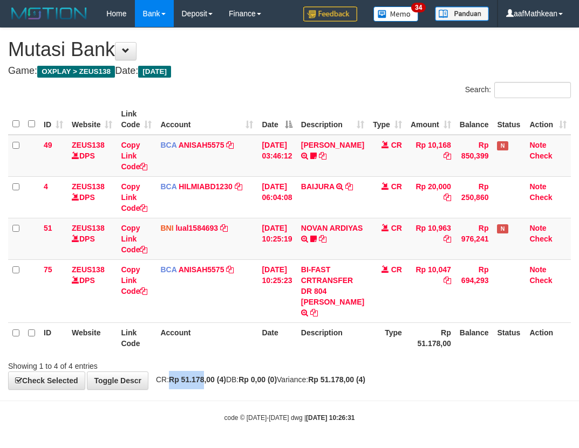
drag, startPoint x: 209, startPoint y: 386, endPoint x: 586, endPoint y: 425, distance: 378.4
click at [226, 388] on div "**********" at bounding box center [289, 208] width 579 height 361
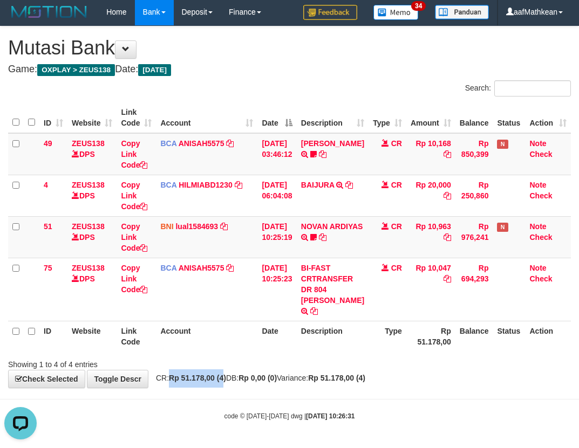
click at [394, 336] on tr "ID Website Link Code Account Date Description Type Rp 51.178,00 Balance Status …" at bounding box center [289, 336] width 562 height 31
drag, startPoint x: 444, startPoint y: 250, endPoint x: 585, endPoint y: 264, distance: 142.0
click at [489, 256] on tr "51 ZEUS138 DPS Copy Link Code BNI lual1584693 DPS LUCKY ALAMSYAH mutasi_2025100…" at bounding box center [289, 237] width 562 height 42
click at [411, 322] on table "ID Website Link Code Account Date Description Type Amount Balance Status Action…" at bounding box center [289, 226] width 562 height 249
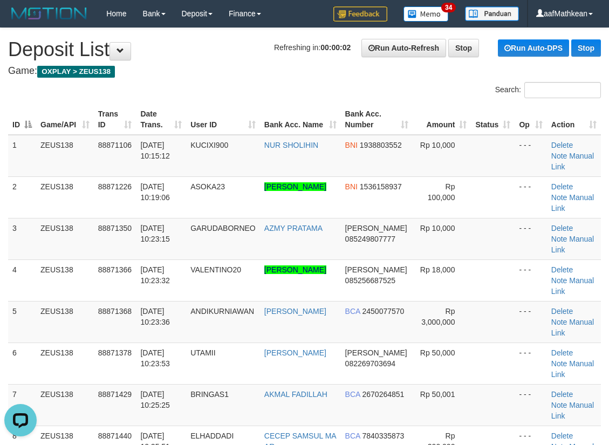
click at [131, 88] on div "Search:" at bounding box center [304, 91] width 609 height 19
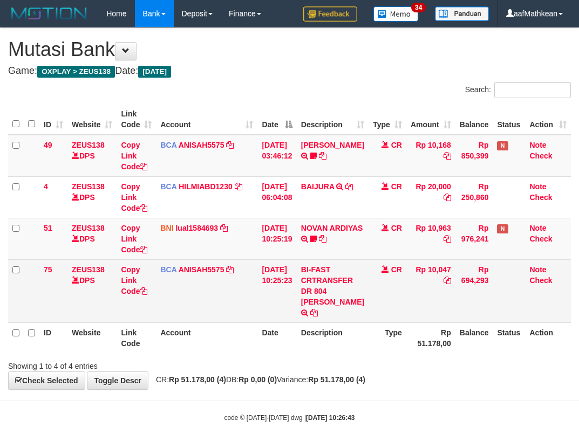
click at [296, 258] on td "[DATE] 10:25:19" at bounding box center [276, 239] width 39 height 42
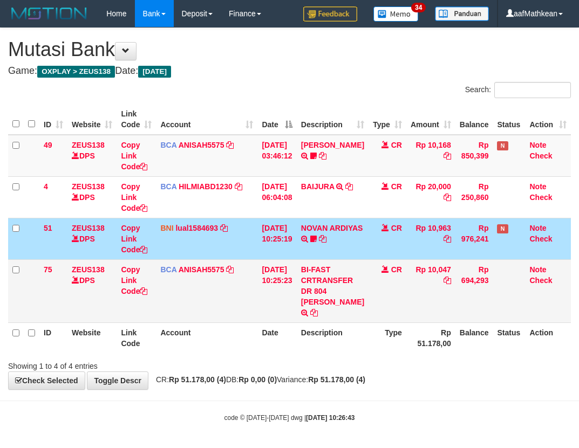
scroll to position [2, 0]
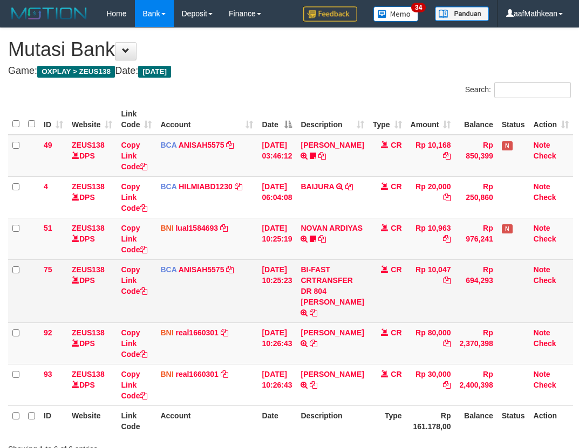
scroll to position [2, 0]
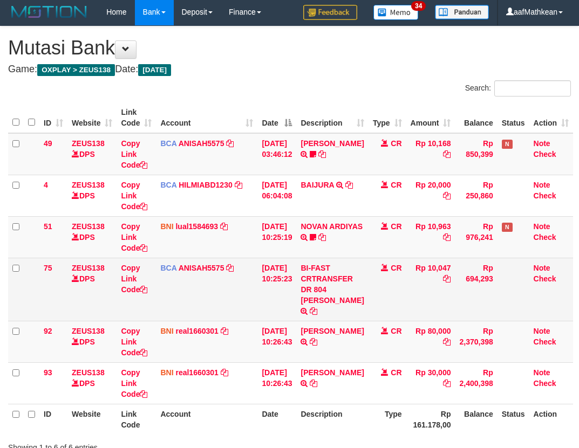
click at [361, 294] on td "BI-FAST CRTRANSFER DR 804 [PERSON_NAME]" at bounding box center [332, 289] width 72 height 63
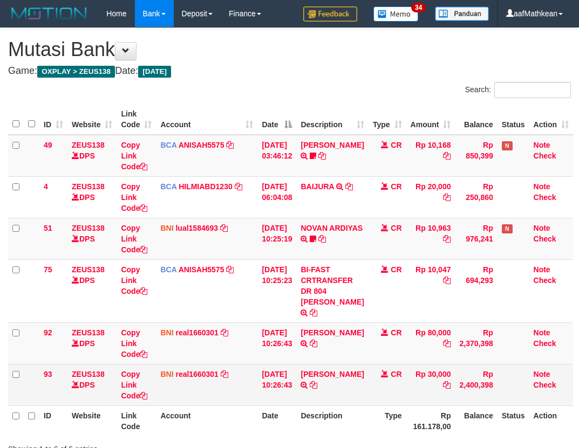
scroll to position [85, 0]
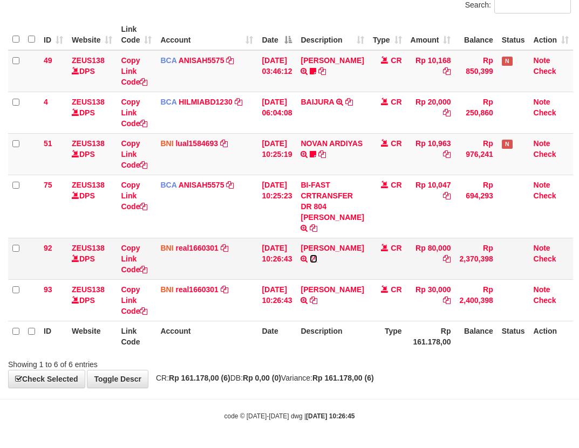
click at [317, 263] on icon at bounding box center [314, 259] width 8 height 8
drag, startPoint x: 308, startPoint y: 309, endPoint x: 586, endPoint y: 180, distance: 306.9
click at [310, 304] on icon at bounding box center [314, 301] width 8 height 8
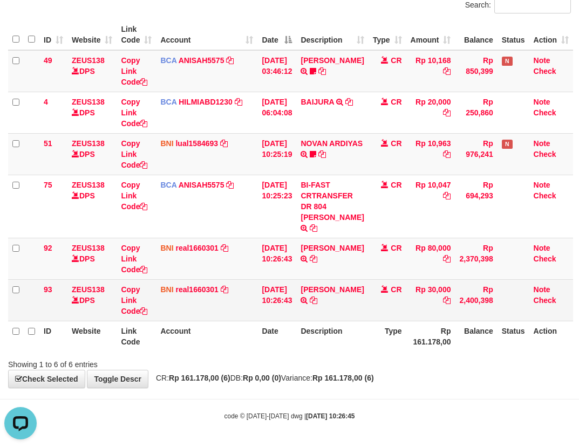
drag, startPoint x: 242, startPoint y: 287, endPoint x: 268, endPoint y: 303, distance: 30.2
click at [242, 290] on td "BNI real1660301 DPS REYHAN ALMANSYAH mutasi_20251001_4647 | 93 mutasi_20251001_…" at bounding box center [206, 300] width 101 height 42
click at [267, 308] on tr "93 ZEUS138 DPS Copy Link Code BNI real1660301 DPS REYHAN ALMANSYAH mutasi_20251…" at bounding box center [290, 300] width 565 height 42
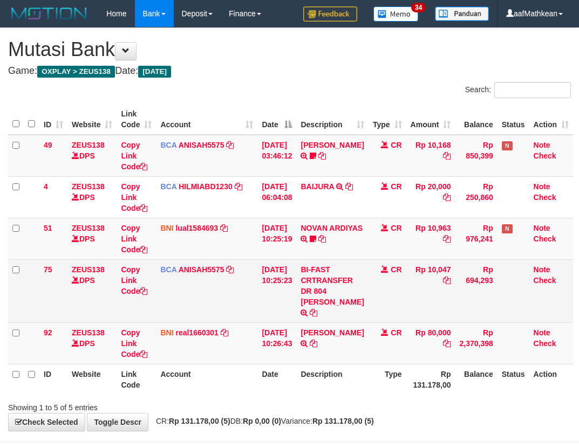
scroll to position [43, 0]
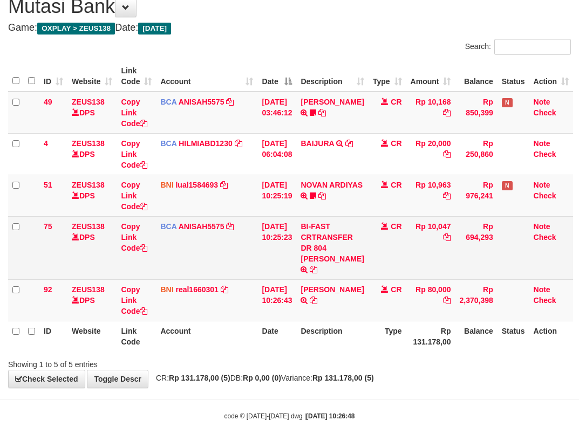
click at [318, 242] on td "BI-FAST CRTRANSFER DR 804 [PERSON_NAME]" at bounding box center [332, 247] width 72 height 63
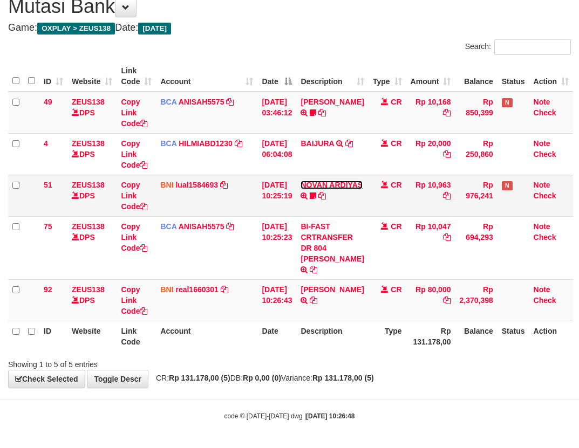
click at [325, 189] on link "NOVAN ARDIYAS" at bounding box center [331, 185] width 62 height 9
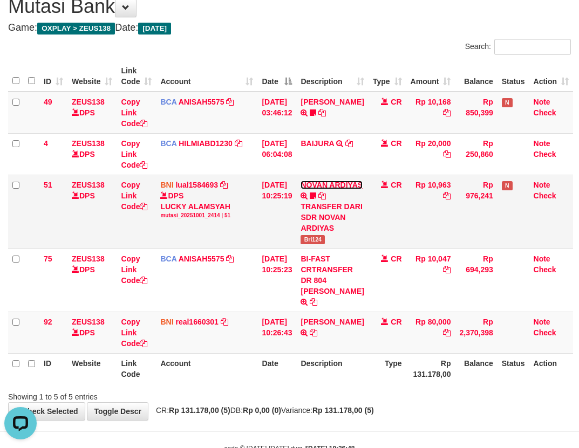
scroll to position [0, 0]
drag, startPoint x: 313, startPoint y: 258, endPoint x: 345, endPoint y: 252, distance: 32.9
click at [338, 249] on td "NOVAN ARDIYAS TRANSFER DARI SDR NOVAN ARDIYAS Bri124" at bounding box center [332, 212] width 72 height 74
copy td "S"
click at [322, 244] on span "Bri124" at bounding box center [312, 239] width 24 height 9
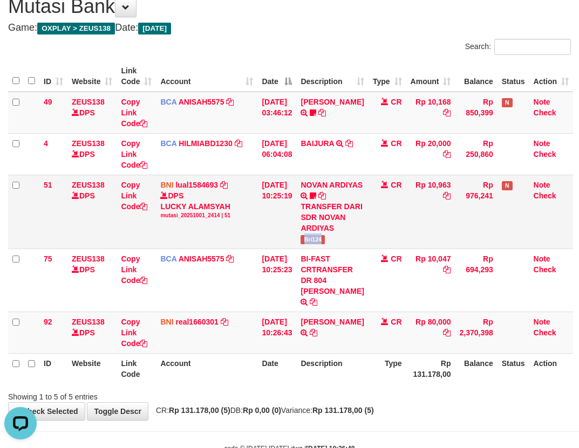
click at [322, 244] on span "Bri124" at bounding box center [312, 239] width 24 height 9
copy span "Bri124"
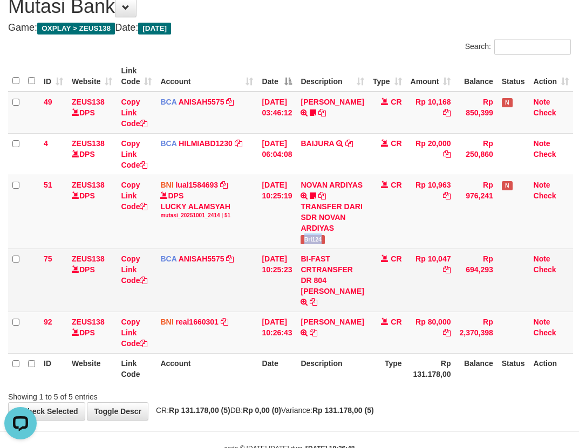
drag, startPoint x: 243, startPoint y: 274, endPoint x: 326, endPoint y: 306, distance: 88.7
click at [236, 277] on td "BCA ANISAH5575 DPS ANISAH mutasi_20251001_3827 | 75 mutasi_20251001_3827 | 75" at bounding box center [206, 280] width 101 height 63
click at [315, 305] on tr "75 ZEUS138 DPS Copy Link Code BCA ANISAH5575 DPS ANISAH mutasi_20251001_3827 | …" at bounding box center [290, 280] width 565 height 63
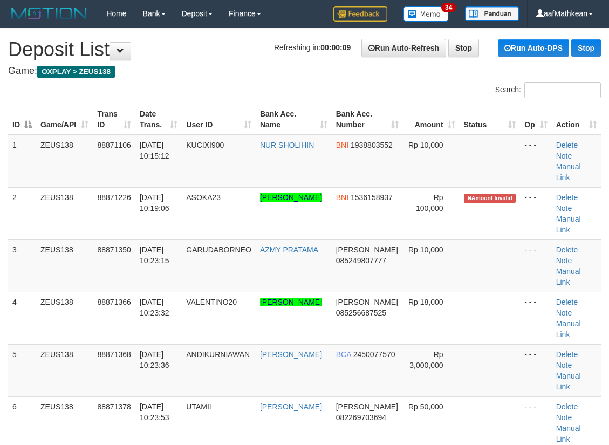
click at [183, 87] on div "Search:" at bounding box center [304, 91] width 609 height 19
click at [221, 105] on th "User ID" at bounding box center [219, 119] width 74 height 31
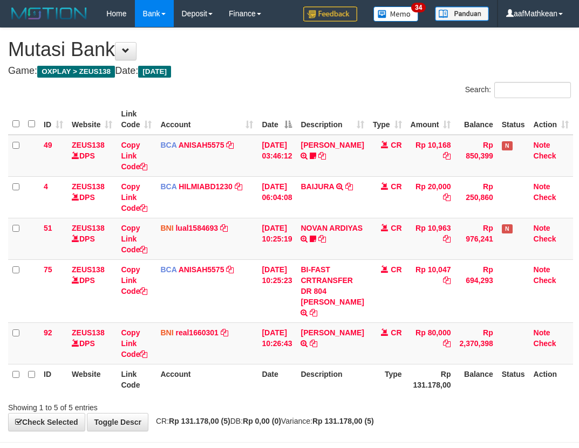
scroll to position [43, 0]
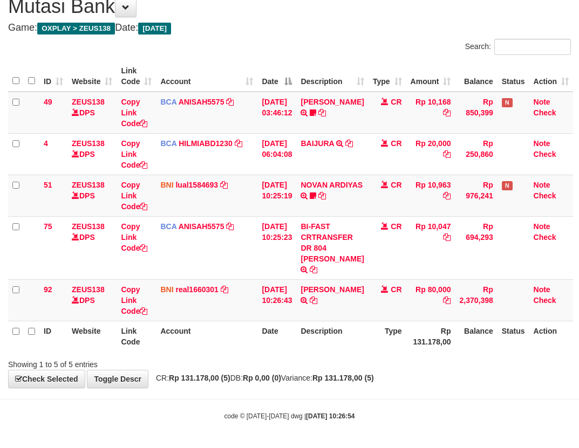
click at [333, 338] on th "Description" at bounding box center [332, 336] width 72 height 31
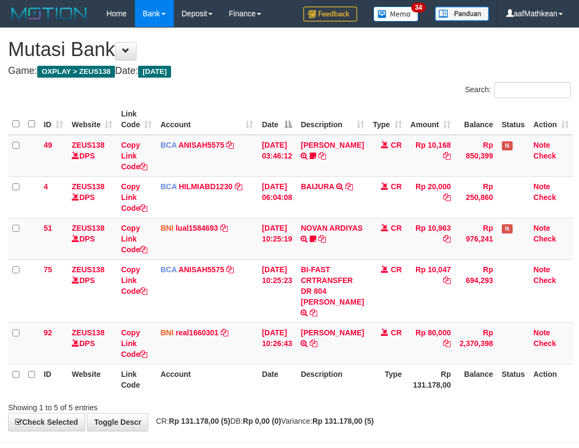
scroll to position [43, 0]
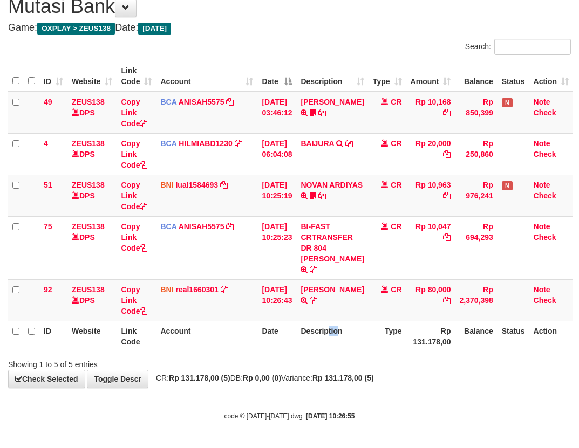
click at [370, 333] on tr "ID Website Link Code Account Date Description Type Rp 131.178,00 Balance Status…" at bounding box center [290, 336] width 565 height 31
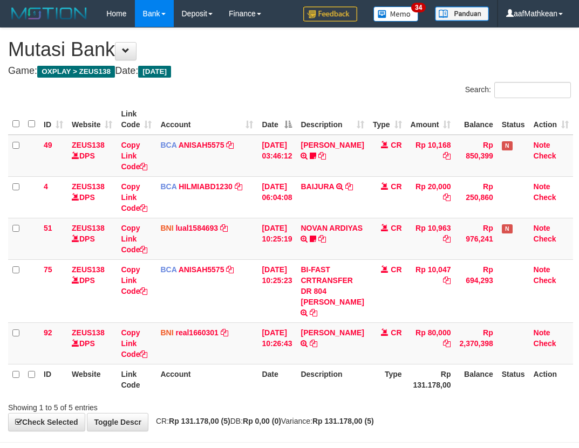
scroll to position [43, 0]
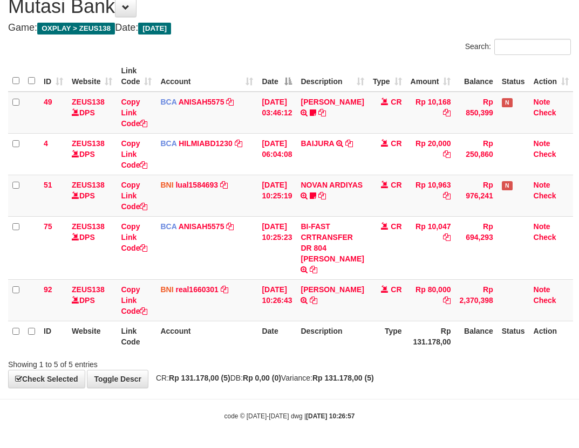
drag, startPoint x: 300, startPoint y: 336, endPoint x: 290, endPoint y: 348, distance: 16.0
click at [312, 344] on tr "ID Website Link Code Account Date Description Type Rp 131.178,00 Balance Status…" at bounding box center [290, 336] width 565 height 31
click at [341, 361] on div "Showing 1 to 5 of 5 entries" at bounding box center [289, 362] width 579 height 15
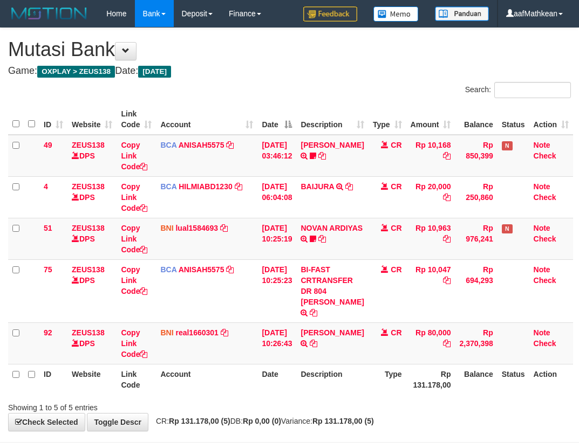
scroll to position [43, 0]
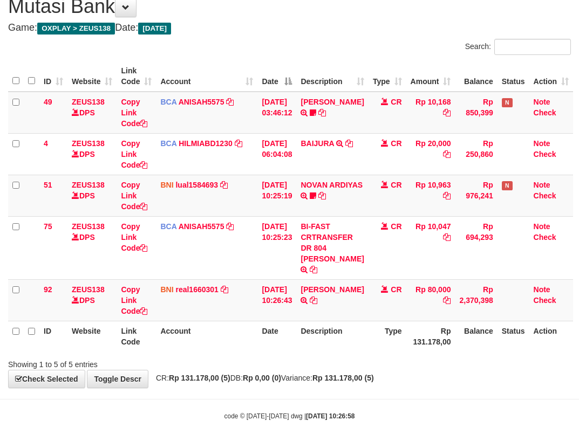
drag, startPoint x: 237, startPoint y: 349, endPoint x: 281, endPoint y: 358, distance: 45.1
click at [243, 351] on th "Account" at bounding box center [206, 336] width 101 height 31
click at [274, 365] on div "Showing 1 to 5 of 5 entries" at bounding box center [289, 362] width 579 height 15
click at [303, 362] on div "Showing 1 to 5 of 5 entries" at bounding box center [289, 362] width 579 height 15
click at [324, 359] on div "Showing 1 to 5 of 5 entries" at bounding box center [289, 362] width 579 height 15
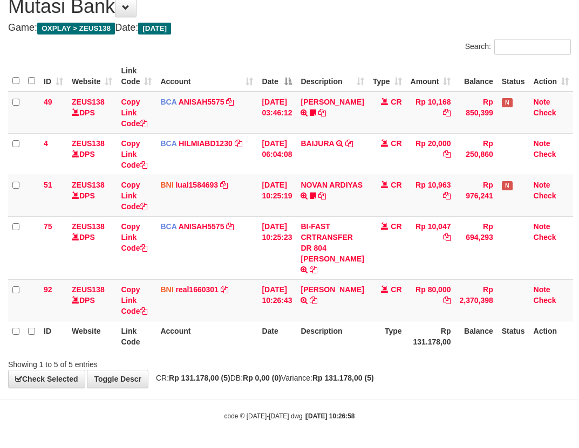
click at [355, 359] on div "Showing 1 to 5 of 5 entries" at bounding box center [289, 362] width 579 height 15
click at [357, 357] on div "Showing 1 to 5 of 5 entries" at bounding box center [289, 362] width 579 height 15
click at [357, 355] on div at bounding box center [410, 355] width 338 height 1
drag, startPoint x: 384, startPoint y: 342, endPoint x: 582, endPoint y: 312, distance: 199.6
click at [466, 331] on tr "ID Website Link Code Account Date Description Type Rp 131.178,00 Balance Status…" at bounding box center [290, 336] width 565 height 31
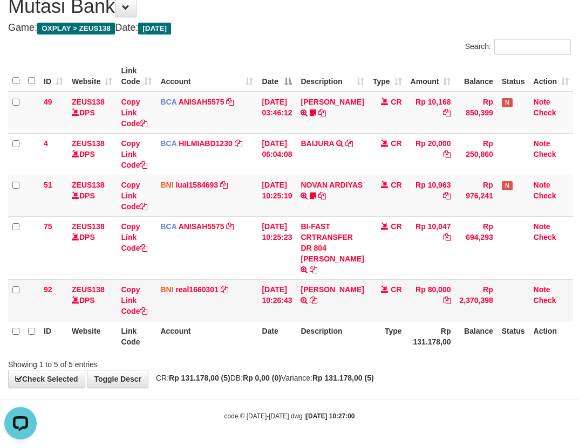
drag, startPoint x: 336, startPoint y: 249, endPoint x: 367, endPoint y: 285, distance: 47.4
click at [340, 255] on td "BI-FAST CRTRANSFER DR 804 [PERSON_NAME]" at bounding box center [332, 247] width 72 height 63
click at [321, 325] on table "ID Website Link Code Account Date Description Type Amount Balance Status Action…" at bounding box center [290, 206] width 565 height 291
click at [326, 333] on th "Description" at bounding box center [332, 336] width 72 height 31
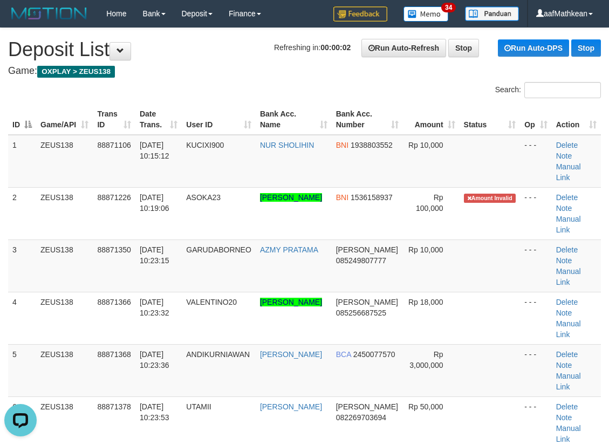
drag, startPoint x: 217, startPoint y: 69, endPoint x: 176, endPoint y: 90, distance: 45.3
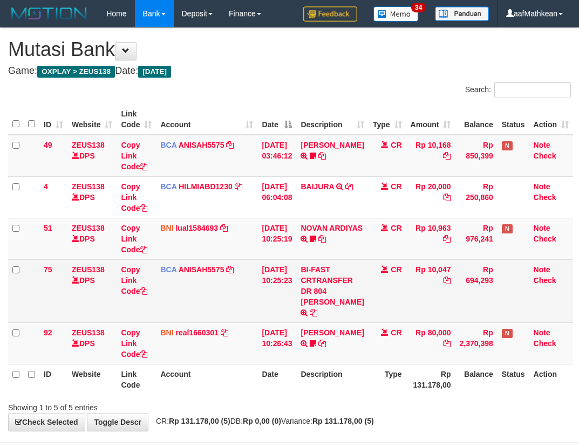
scroll to position [2, 0]
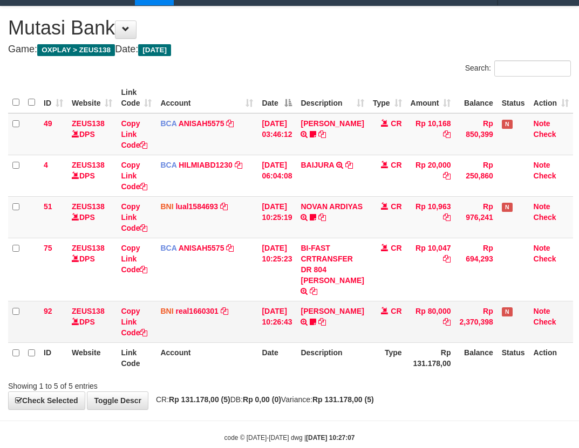
scroll to position [43, 0]
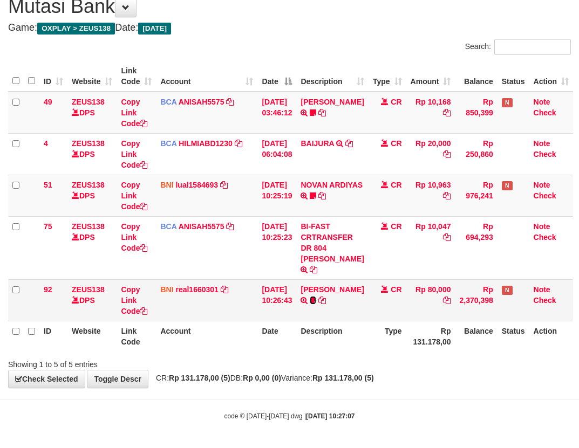
click at [316, 304] on icon at bounding box center [313, 301] width 6 height 8
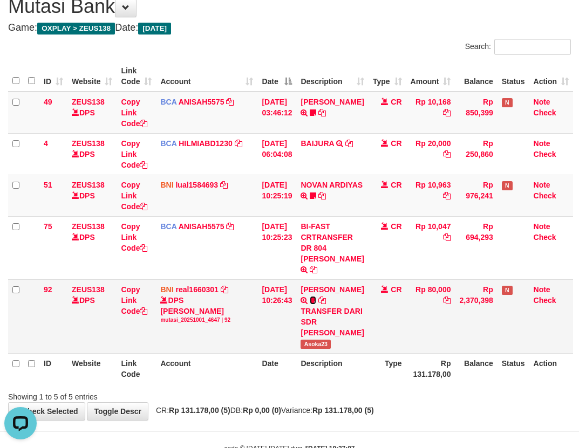
scroll to position [0, 0]
drag, startPoint x: 314, startPoint y: 366, endPoint x: 582, endPoint y: 197, distance: 316.4
click at [346, 353] on td "[PERSON_NAME] M TRANSFER DARI SDR [PERSON_NAME] M Asoka23" at bounding box center [332, 316] width 72 height 74
copy span "soka23"
click at [290, 353] on td "[DATE] 10:26:43" at bounding box center [276, 316] width 39 height 74
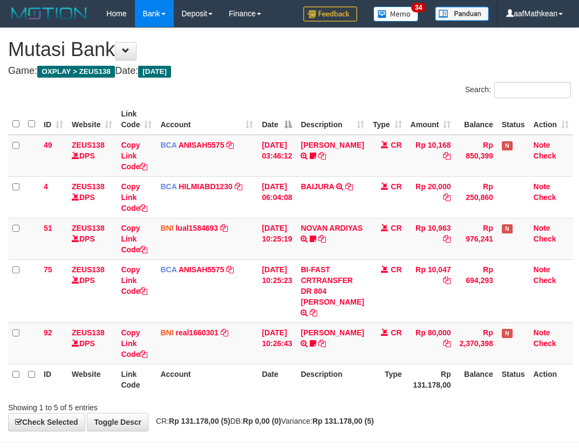
scroll to position [43, 0]
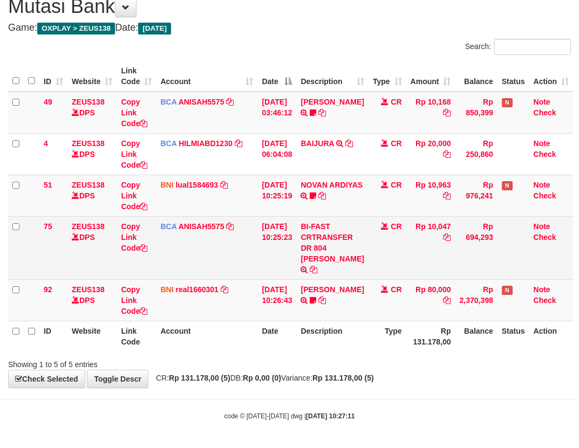
drag, startPoint x: 93, startPoint y: 267, endPoint x: 175, endPoint y: 272, distance: 82.7
click at [100, 267] on td "ZEUS138 DPS" at bounding box center [91, 247] width 49 height 63
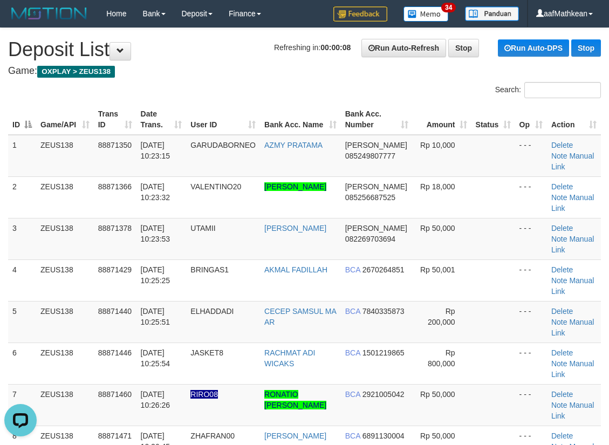
drag, startPoint x: 139, startPoint y: 78, endPoint x: 169, endPoint y: 98, distance: 36.6
click at [155, 90] on div "Search:" at bounding box center [304, 91] width 609 height 19
click at [559, 235] on link "Manual Link" at bounding box center [572, 244] width 43 height 19
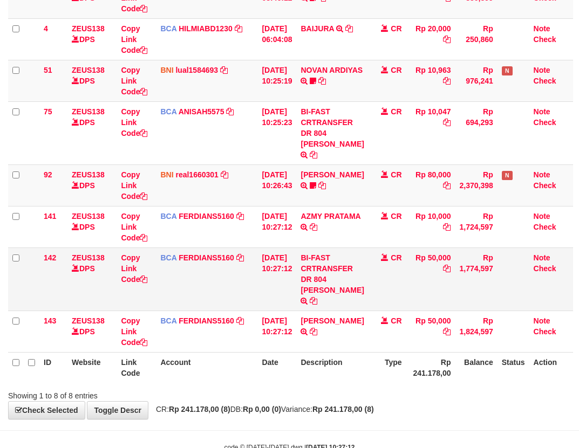
scroll to position [189, 0]
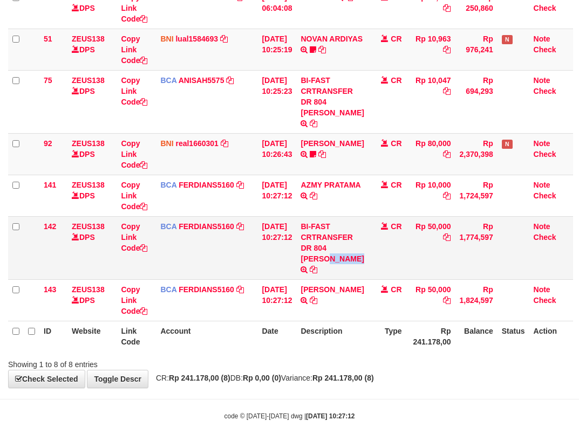
drag, startPoint x: 320, startPoint y: 260, endPoint x: 585, endPoint y: 149, distance: 286.6
click at [347, 266] on td "BI-FAST CRTRANSFER DR 804 [PERSON_NAME]" at bounding box center [332, 247] width 72 height 63
click at [145, 239] on tr "142 ZEUS138 DPS Copy Link Code BCA FERDIANS5160 DPS FERDIANSYAH mutasi_20251001…" at bounding box center [290, 247] width 565 height 63
drag, startPoint x: 137, startPoint y: 246, endPoint x: 142, endPoint y: 249, distance: 5.8
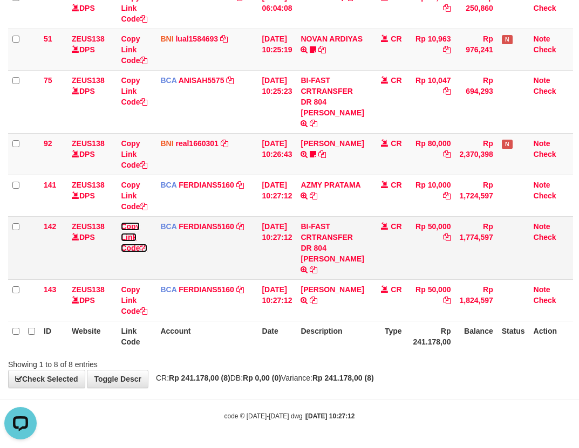
click at [136, 247] on link "Copy Link Code" at bounding box center [134, 237] width 26 height 30
drag, startPoint x: 142, startPoint y: 249, endPoint x: 582, endPoint y: 225, distance: 440.1
click at [205, 250] on tr "142 ZEUS138 DPS Copy Link Code BCA FERDIANS5160 DPS FERDIANSYAH mutasi_20251001…" at bounding box center [290, 247] width 565 height 63
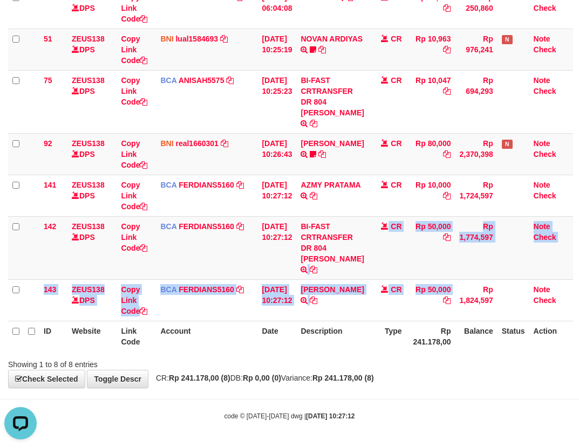
click at [578, 300] on html "Toggle navigation Home Bank Account List Load By Website Group [OXPLAY] ZEUS138…" at bounding box center [289, 129] width 579 height 637
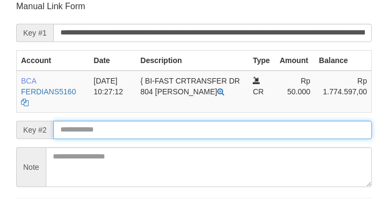
click at [108, 131] on input "text" at bounding box center [212, 130] width 319 height 18
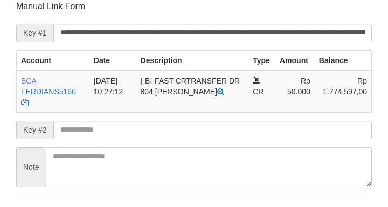
scroll to position [126, 0]
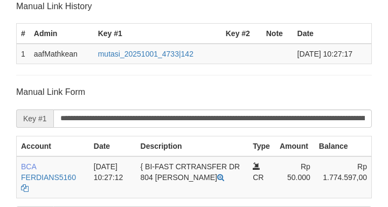
click at [108, 135] on form "**********" at bounding box center [194, 199] width 356 height 226
drag, startPoint x: 108, startPoint y: 135, endPoint x: 84, endPoint y: 139, distance: 24.6
click at [107, 135] on form "**********" at bounding box center [194, 199] width 356 height 226
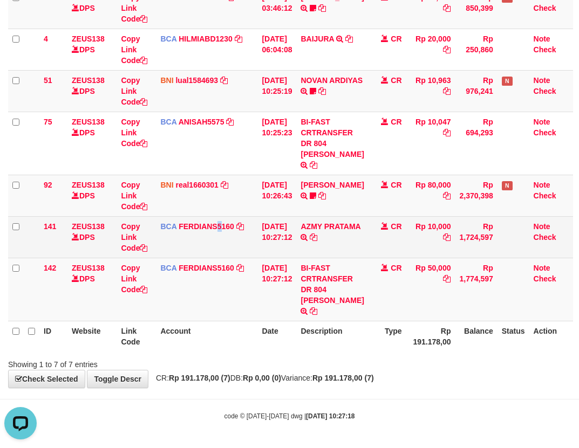
click at [221, 253] on td "BCA FERDIANS5160 DPS FERDIANSYAH mutasi_20251001_4733 | 141 mutasi_20251001_473…" at bounding box center [206, 237] width 101 height 42
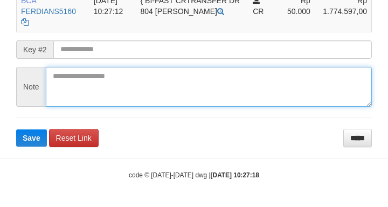
drag, startPoint x: 78, startPoint y: 72, endPoint x: 80, endPoint y: 65, distance: 7.3
click at [79, 70] on textarea at bounding box center [209, 87] width 326 height 40
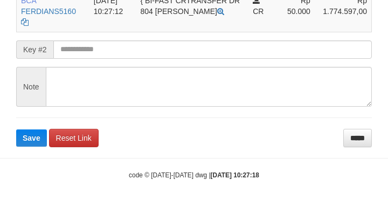
drag, startPoint x: 80, startPoint y: 65, endPoint x: 82, endPoint y: 57, distance: 8.2
click at [81, 62] on form "**********" at bounding box center [194, 33] width 356 height 226
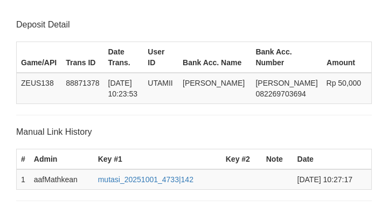
scroll to position [292, 0]
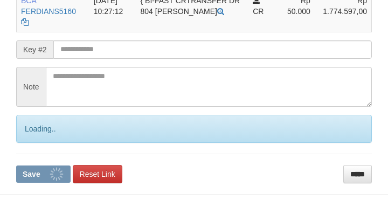
click at [85, 50] on input "text" at bounding box center [212, 49] width 319 height 18
click at [16, 166] on button "Save" at bounding box center [43, 174] width 54 height 17
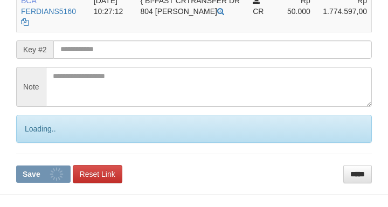
click at [95, 52] on input "text" at bounding box center [212, 49] width 319 height 18
click at [16, 166] on button "Save" at bounding box center [43, 174] width 54 height 17
click at [94, 50] on input "text" at bounding box center [212, 49] width 319 height 18
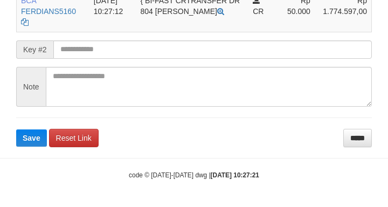
click at [16, 129] on button "Save" at bounding box center [31, 137] width 31 height 17
click at [100, 46] on input "text" at bounding box center [212, 49] width 319 height 18
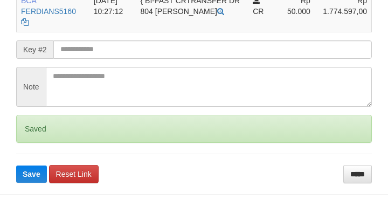
click at [16, 166] on button "Save" at bounding box center [31, 174] width 31 height 17
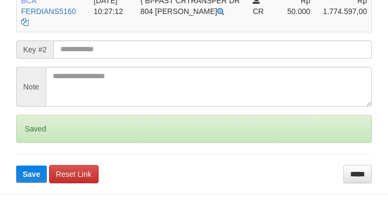
click at [104, 50] on input "text" at bounding box center [212, 49] width 319 height 18
click at [102, 49] on input "text" at bounding box center [212, 49] width 319 height 18
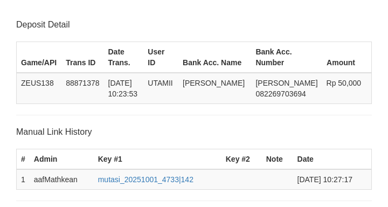
scroll to position [292, 0]
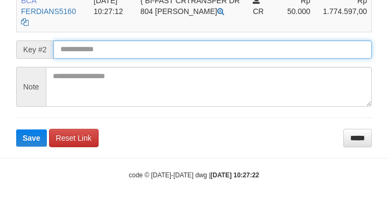
click at [16, 129] on button "Save" at bounding box center [31, 137] width 31 height 17
click at [64, 50] on input "text" at bounding box center [212, 49] width 319 height 18
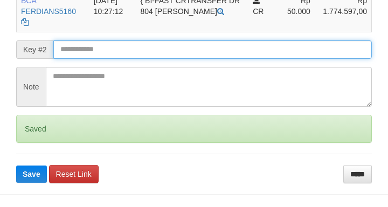
click at [16, 166] on button "Save" at bounding box center [31, 174] width 31 height 17
drag, startPoint x: 65, startPoint y: 51, endPoint x: 90, endPoint y: 45, distance: 25.0
click at [66, 51] on input "text" at bounding box center [212, 49] width 319 height 18
click at [16, 166] on button "Save" at bounding box center [31, 174] width 31 height 17
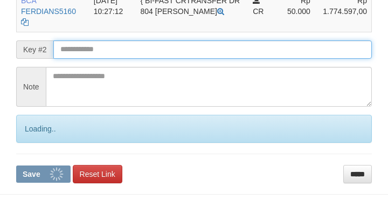
click at [92, 46] on input "text" at bounding box center [212, 49] width 319 height 18
click at [16, 166] on button "Save" at bounding box center [43, 174] width 54 height 17
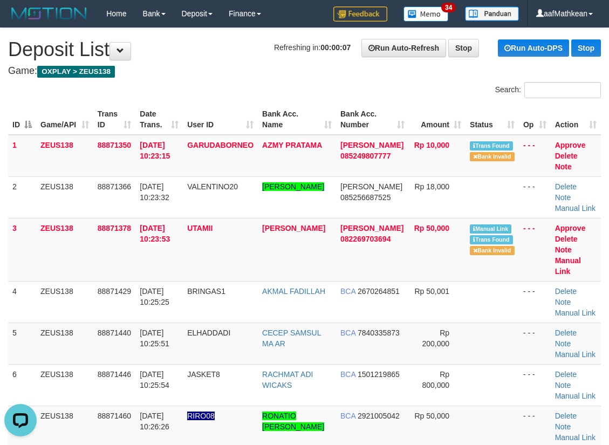
drag, startPoint x: 313, startPoint y: 121, endPoint x: 303, endPoint y: 100, distance: 23.4
click at [304, 101] on div "ID Game/API Trans ID Date Trans. User ID Bank Acc. Name Bank Acc. Number Amount…" at bounding box center [304, 291] width 609 height 380
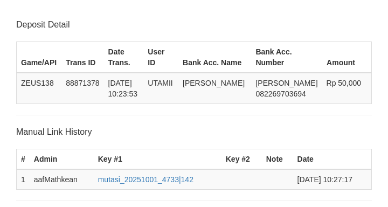
scroll to position [292, 0]
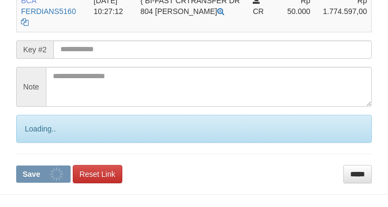
click at [88, 51] on input "text" at bounding box center [212, 49] width 319 height 18
click at [93, 50] on input "text" at bounding box center [212, 49] width 319 height 18
click at [16, 166] on button "Save" at bounding box center [43, 174] width 54 height 17
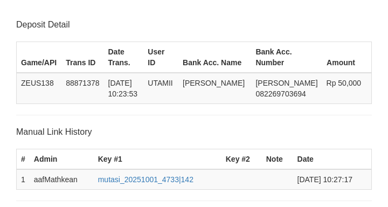
scroll to position [292, 0]
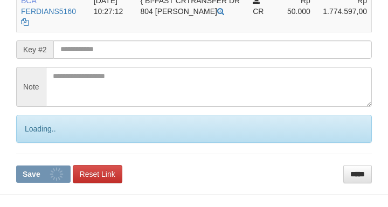
click at [102, 52] on input "text" at bounding box center [212, 49] width 319 height 18
click at [16, 166] on button "Save" at bounding box center [43, 174] width 54 height 17
click at [107, 49] on input "text" at bounding box center [212, 49] width 319 height 18
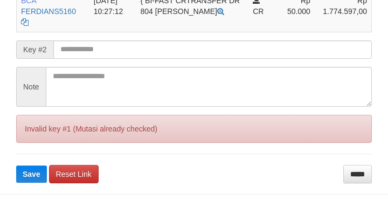
click at [16, 166] on button "Save" at bounding box center [31, 174] width 31 height 17
click at [107, 50] on input "text" at bounding box center [212, 49] width 319 height 18
click at [16, 166] on button "Save" at bounding box center [31, 174] width 31 height 17
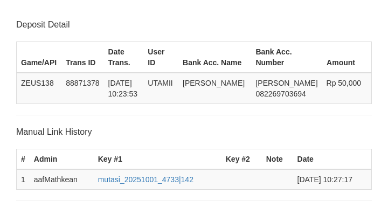
scroll to position [292, 0]
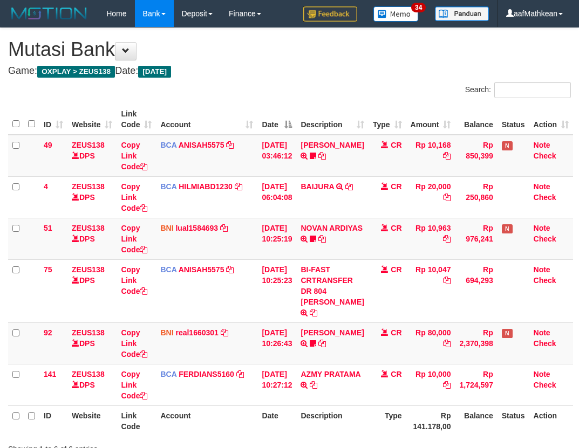
scroll to position [85, 0]
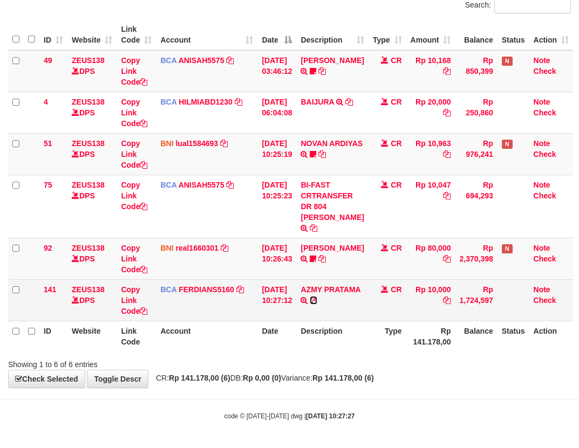
click at [317, 298] on icon at bounding box center [314, 301] width 8 height 8
click at [317, 299] on icon at bounding box center [314, 301] width 8 height 8
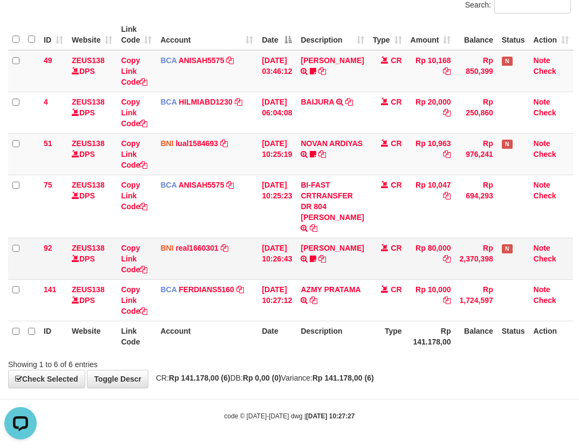
click at [130, 258] on tr "92 ZEUS138 DPS Copy Link Code BNI real1660301 DPS REYHAN ALMANSYAH mutasi_20251…" at bounding box center [290, 259] width 565 height 42
